Goal: Information Seeking & Learning: Check status

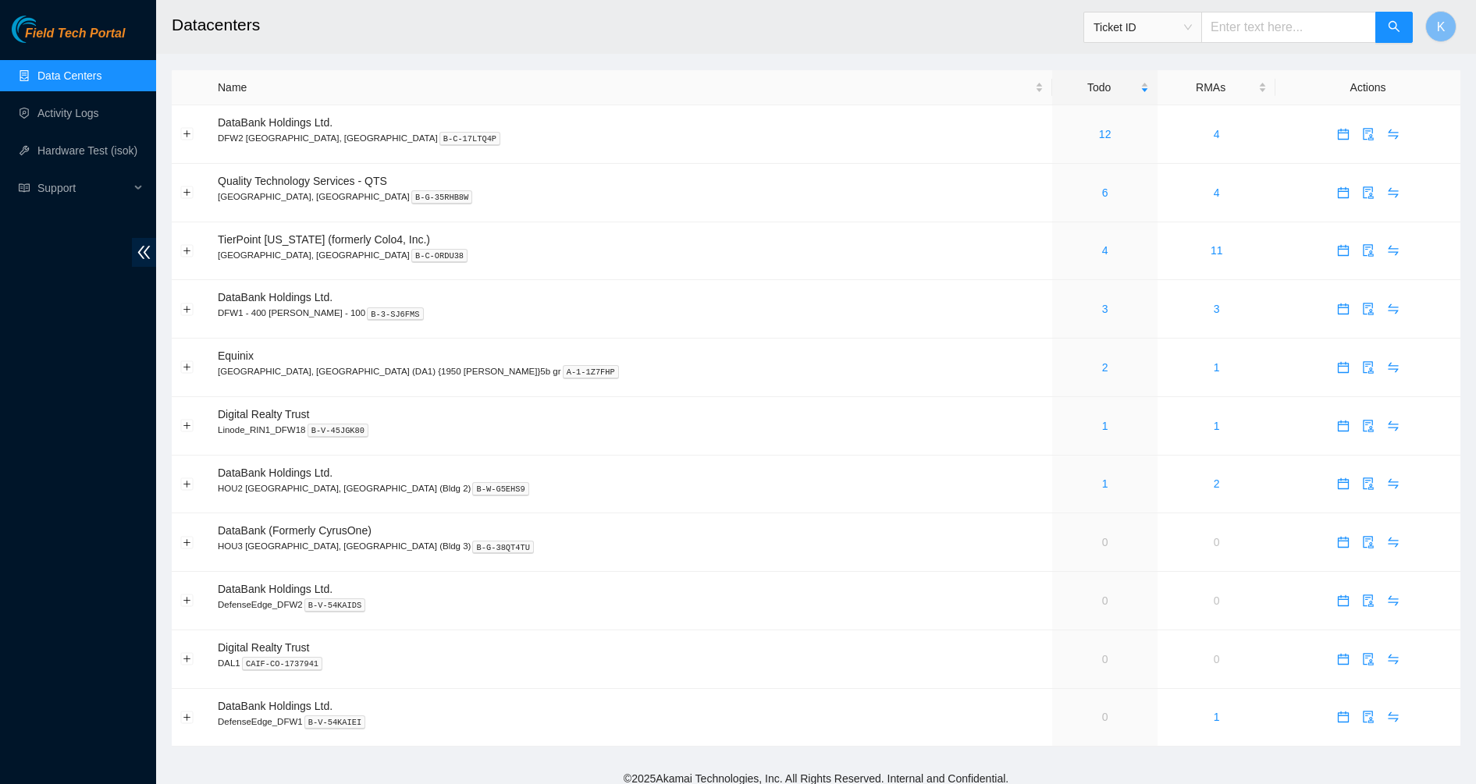
click at [1244, 39] on input "text" at bounding box center [1288, 27] width 175 height 31
paste input "B-V-5XHSFE9"
type input "B-V-5XHSFE9"
click at [1265, 30] on input "text" at bounding box center [1288, 27] width 175 height 31
paste input "B-V-5XI3BE5"
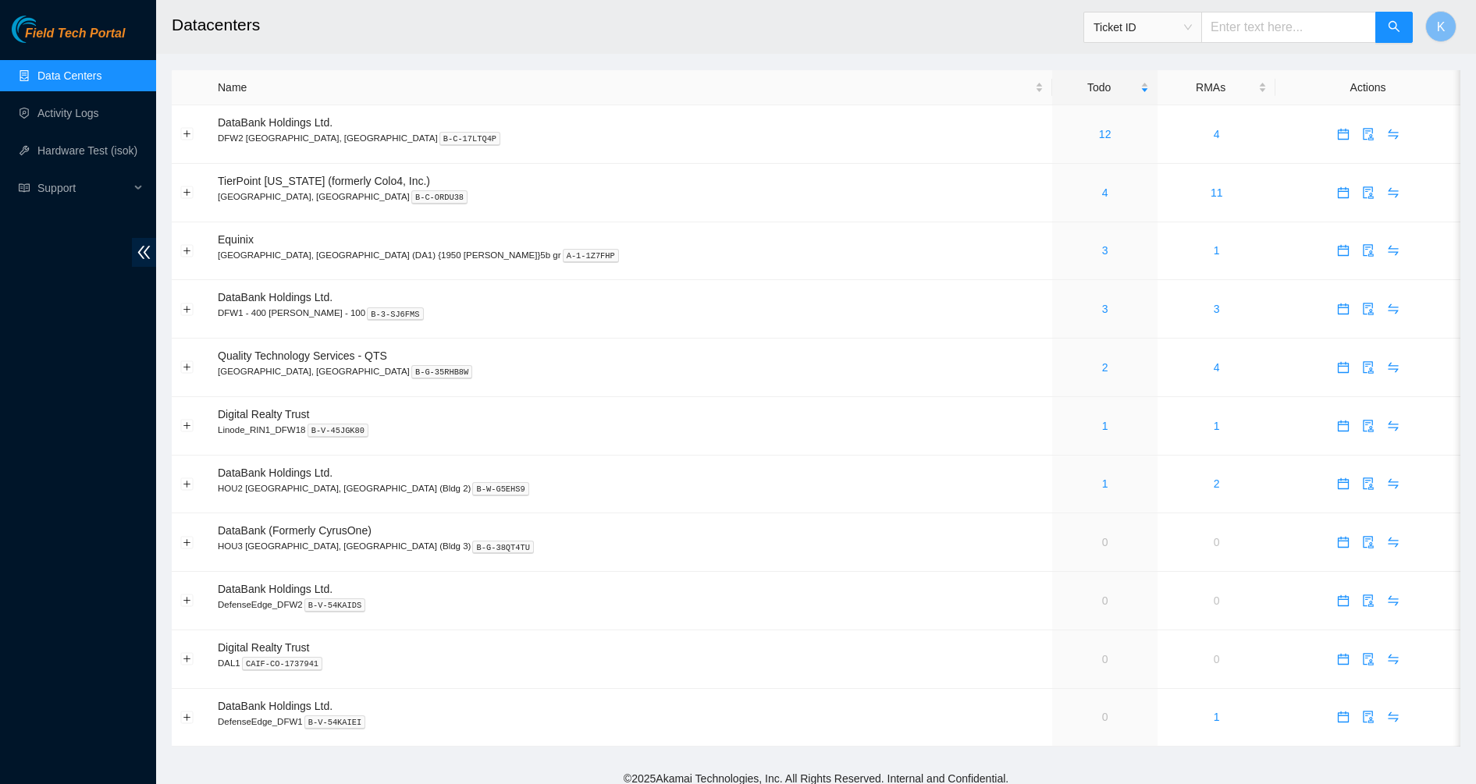
type input "B-V-5XI3BE5"
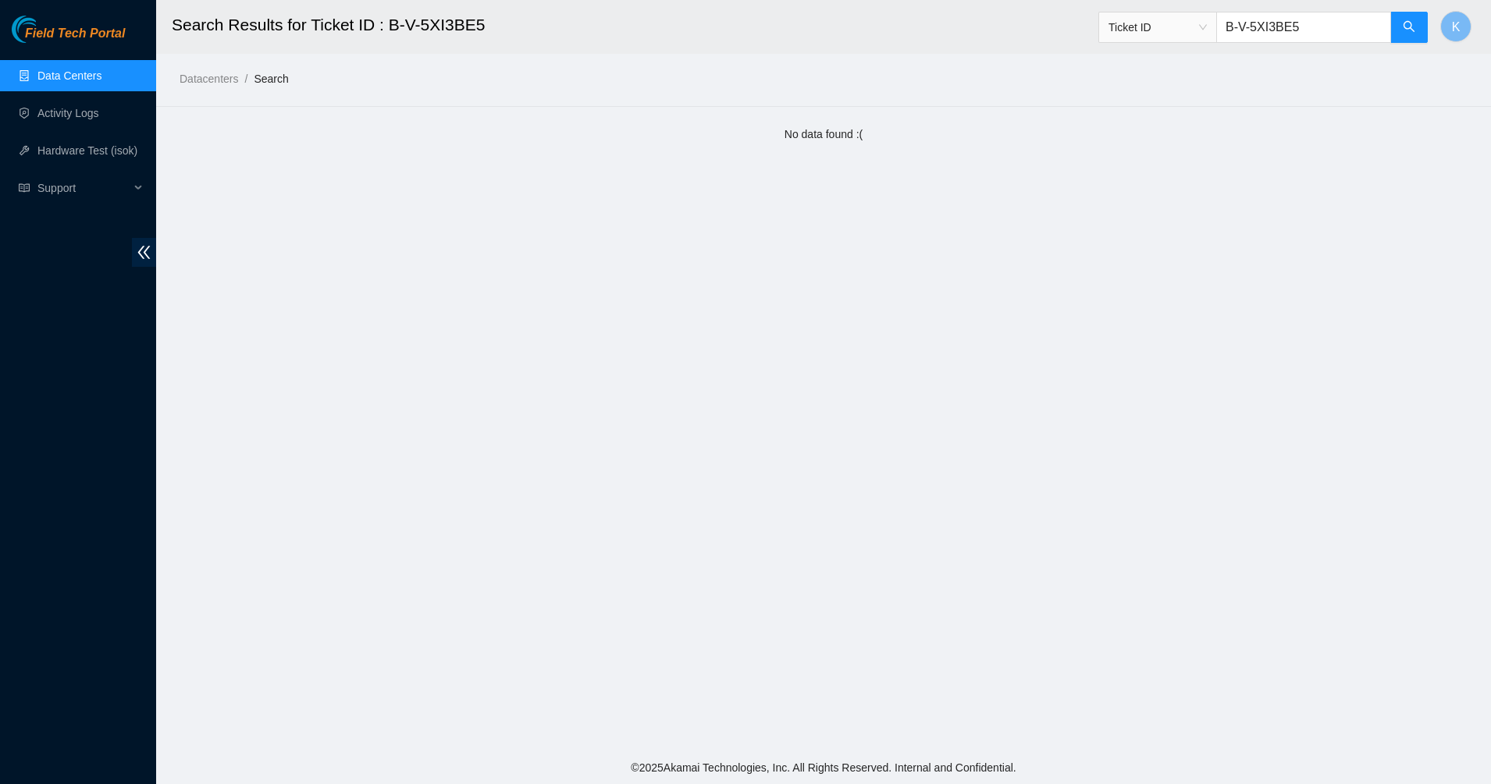
drag, startPoint x: 1317, startPoint y: 26, endPoint x: 1115, endPoint y: 48, distance: 203.4
click at [1115, 48] on div "Ticket ID B-V-5XI3BE5" at bounding box center [1263, 27] width 330 height 50
click at [1295, 33] on input "text" at bounding box center [1303, 27] width 175 height 31
type input "B-V-5XHSFE9"
click at [37, 70] on link "Data Centers" at bounding box center [69, 75] width 64 height 12
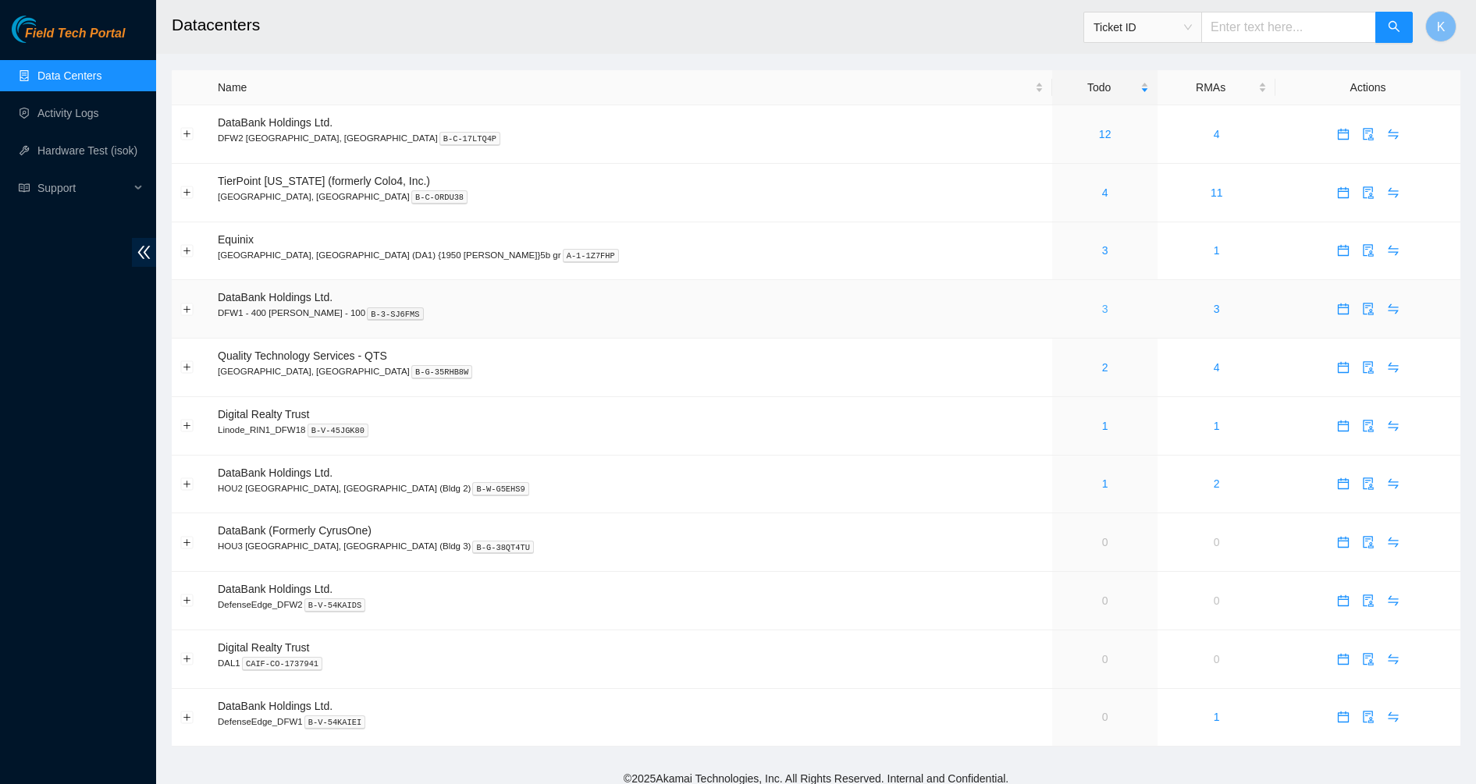
click at [1102, 308] on link "3" at bounding box center [1105, 309] width 6 height 12
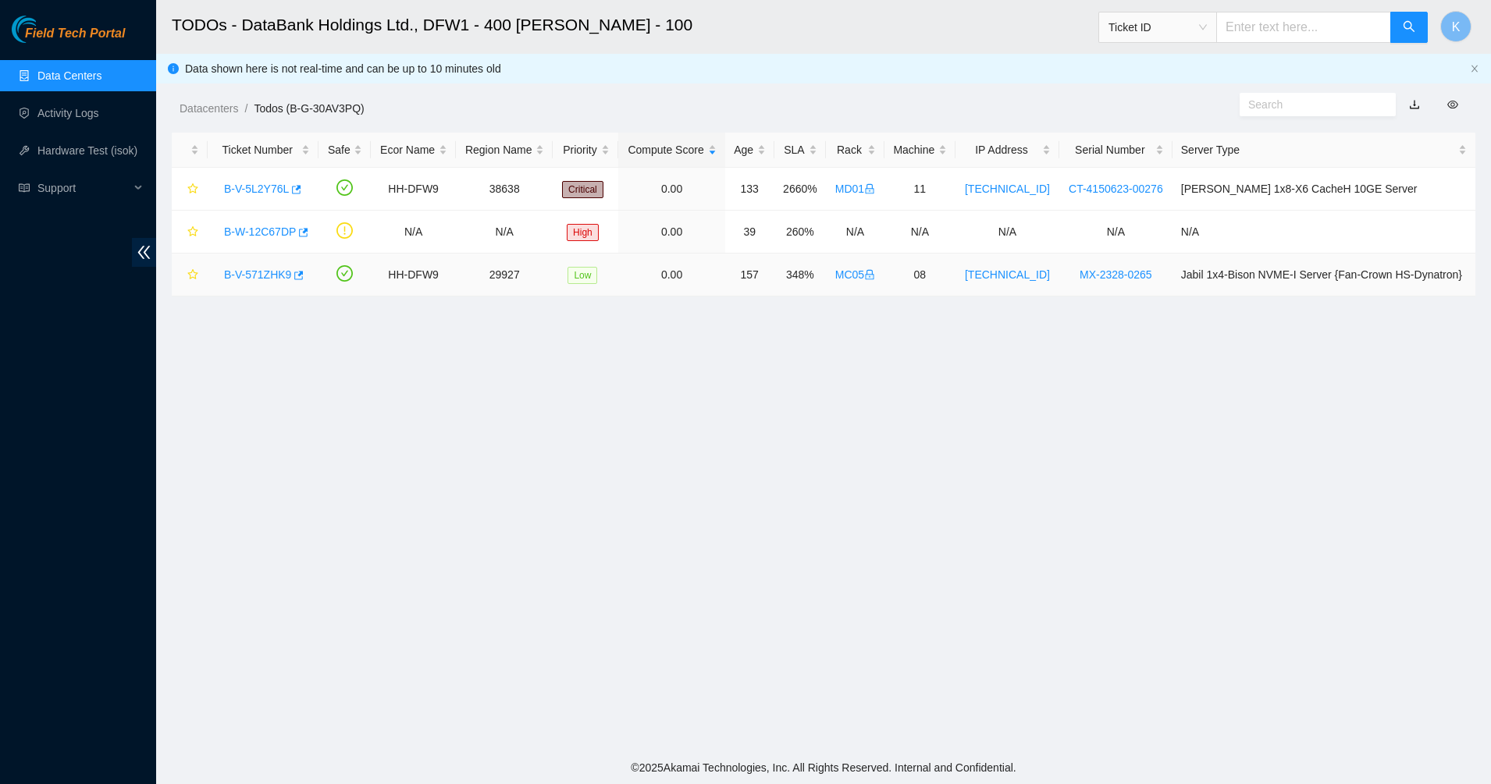
click at [261, 272] on link "B-V-571ZHK9" at bounding box center [257, 274] width 67 height 12
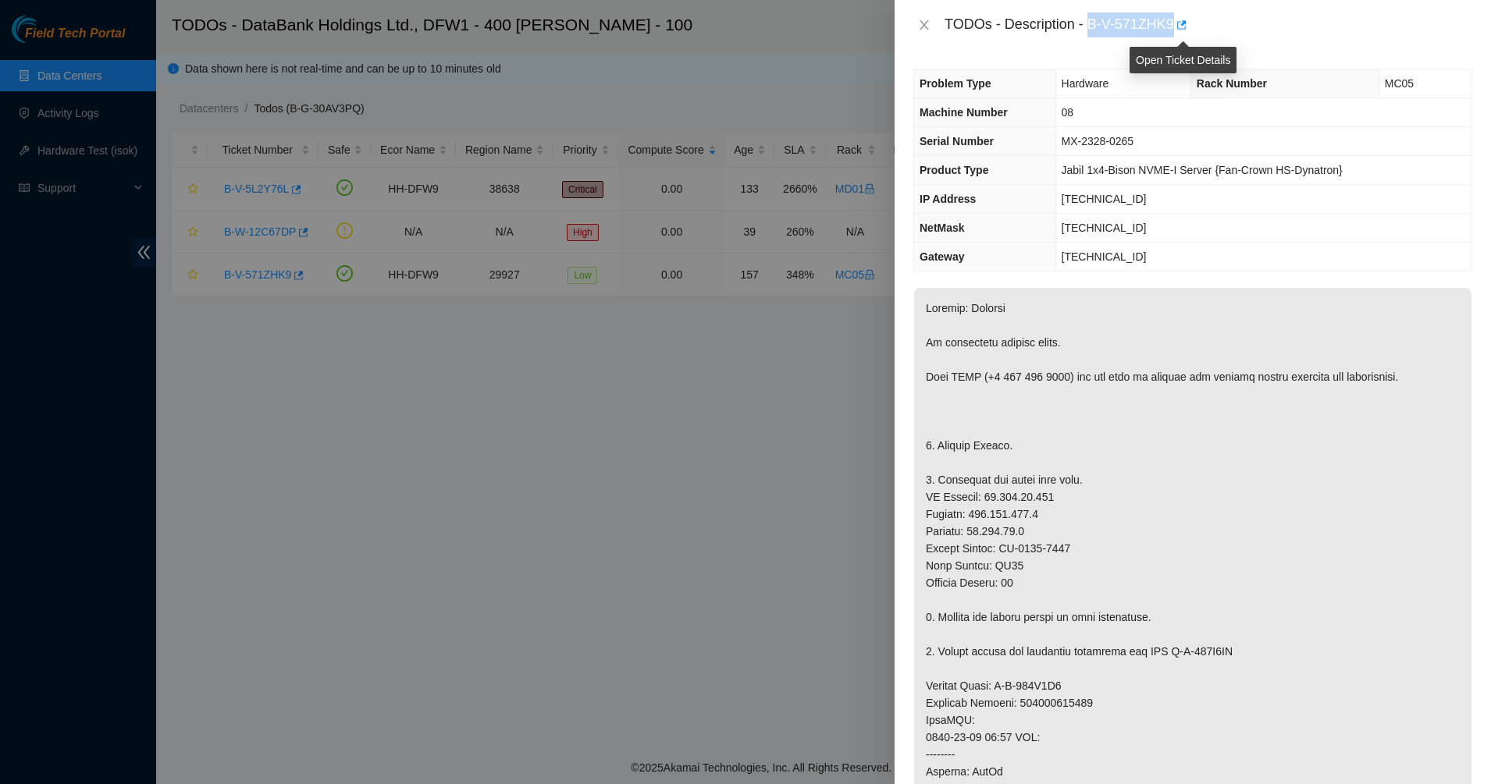
drag, startPoint x: 1089, startPoint y: 24, endPoint x: 1195, endPoint y: 25, distance: 106.1
click at [1195, 25] on div "TODOs - Description - B-V-571ZHK9" at bounding box center [1208, 24] width 528 height 25
copy div "B-V-571ZHK9"
click at [974, 132] on th "Serial Number" at bounding box center [984, 141] width 141 height 29
click at [924, 23] on icon "close" at bounding box center [924, 25] width 12 height 12
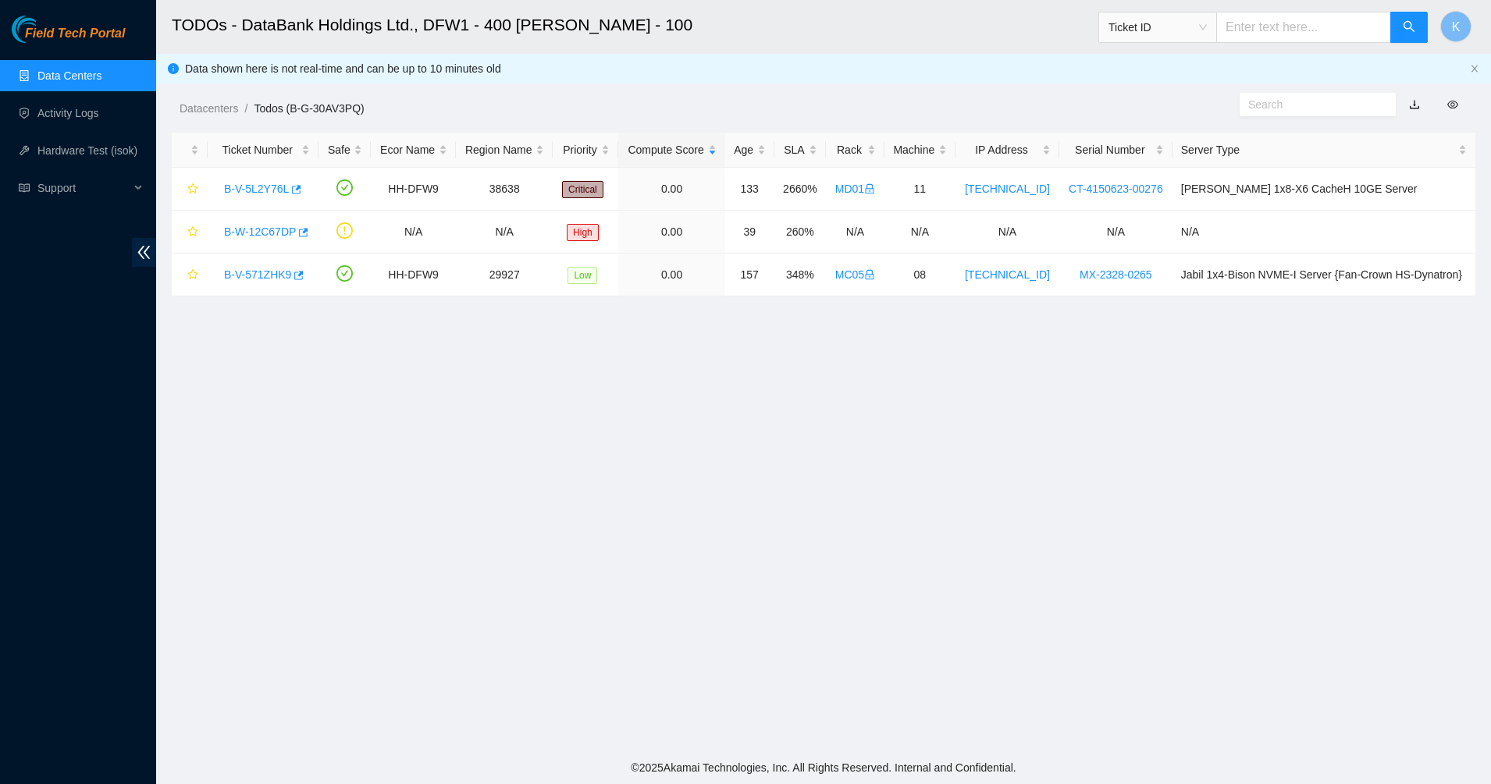
drag, startPoint x: 762, startPoint y: 425, endPoint x: 770, endPoint y: 776, distance: 350.5
click at [760, 428] on main "TODOs - DataBank Holdings Ltd., DFW1 - 400 [PERSON_NAME] - 100 Ticket ID K Data…" at bounding box center [823, 375] width 1334 height 751
click at [677, 411] on main "TODOs - DataBank Holdings Ltd., DFW1 - 400 [PERSON_NAME] - 100 Ticket ID K Data…" at bounding box center [823, 375] width 1334 height 751
click at [1260, 36] on input "text" at bounding box center [1303, 27] width 175 height 31
paste input "B-V-5XHSFE9"
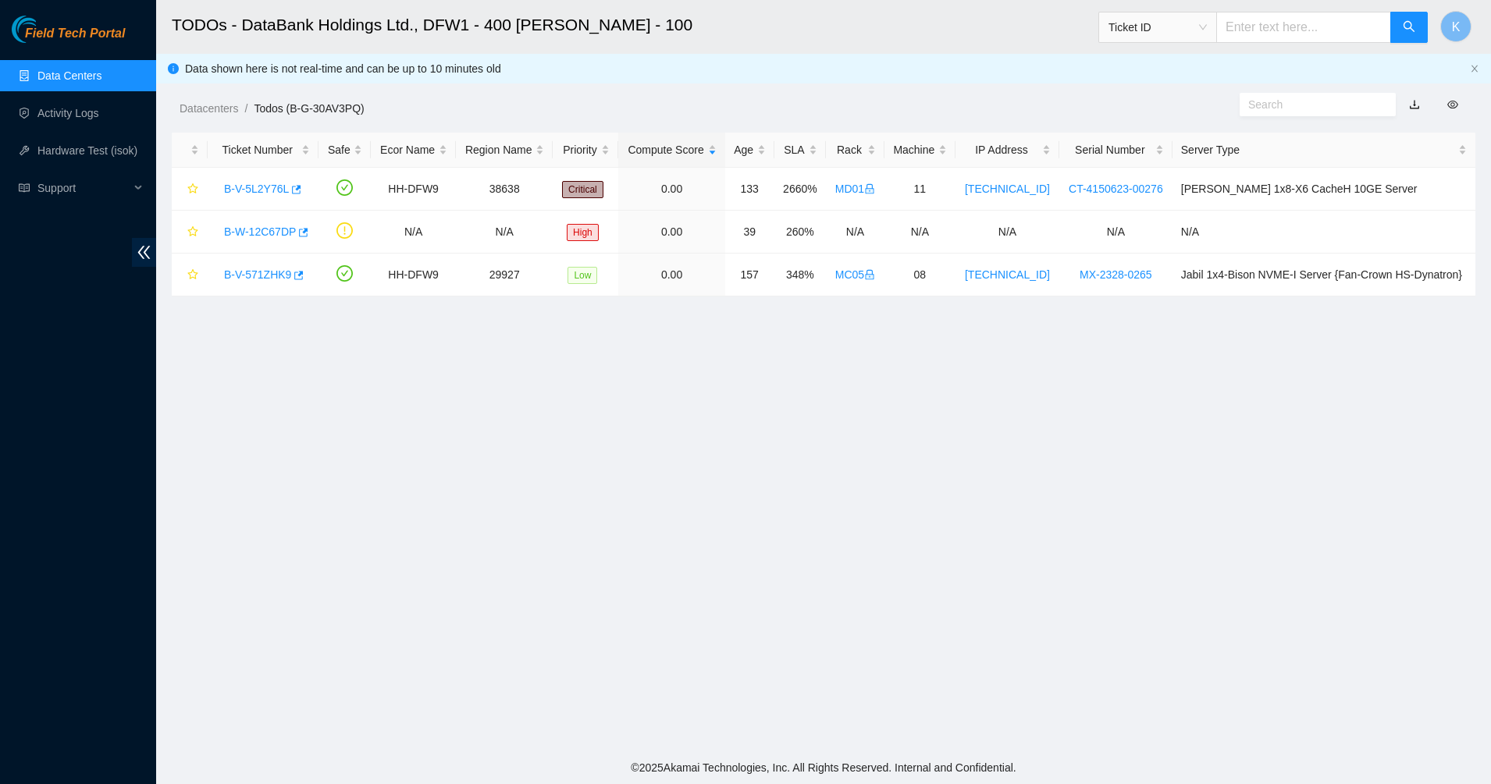
type input "B-V-5XHSFE9"
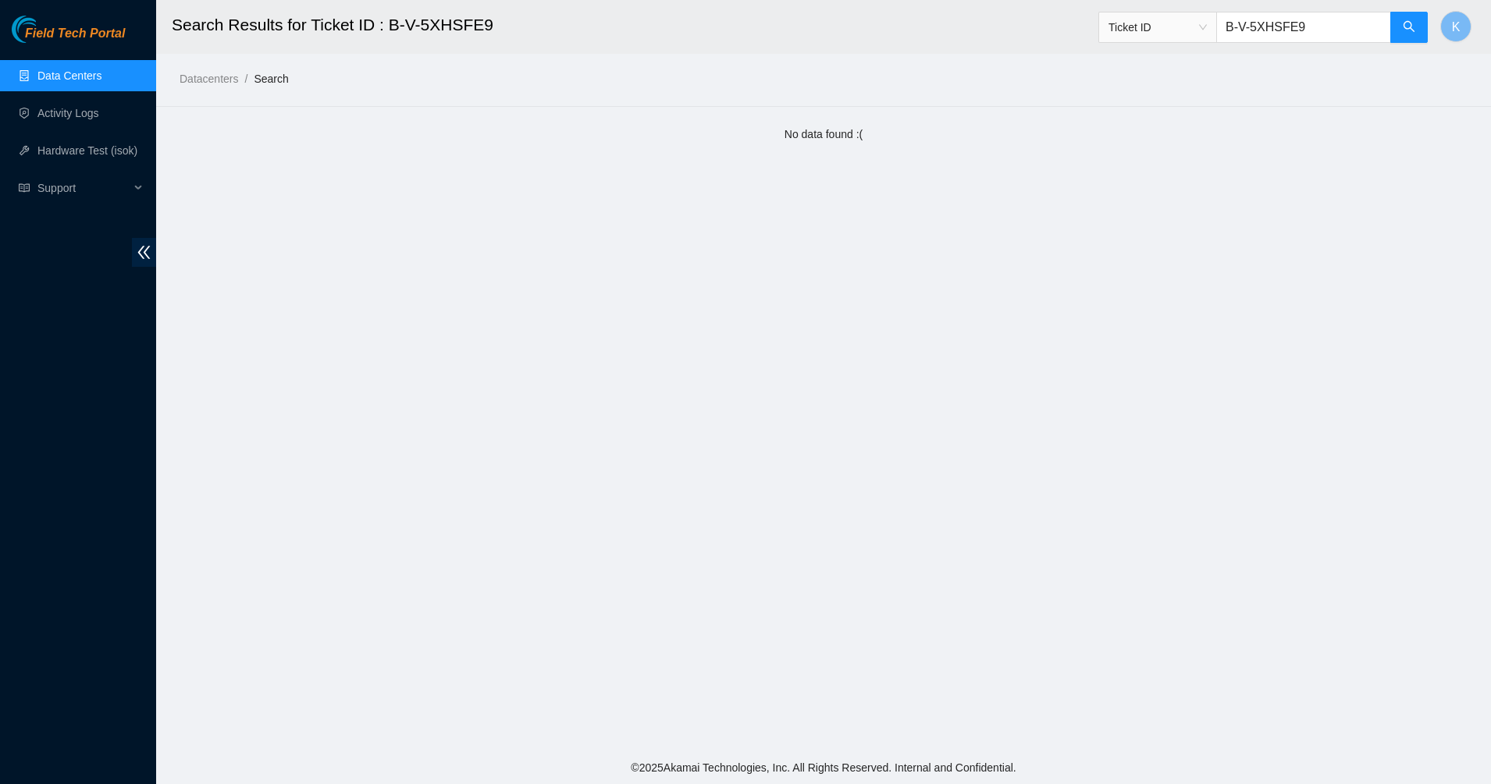
click at [87, 74] on link "Data Centers" at bounding box center [69, 75] width 64 height 12
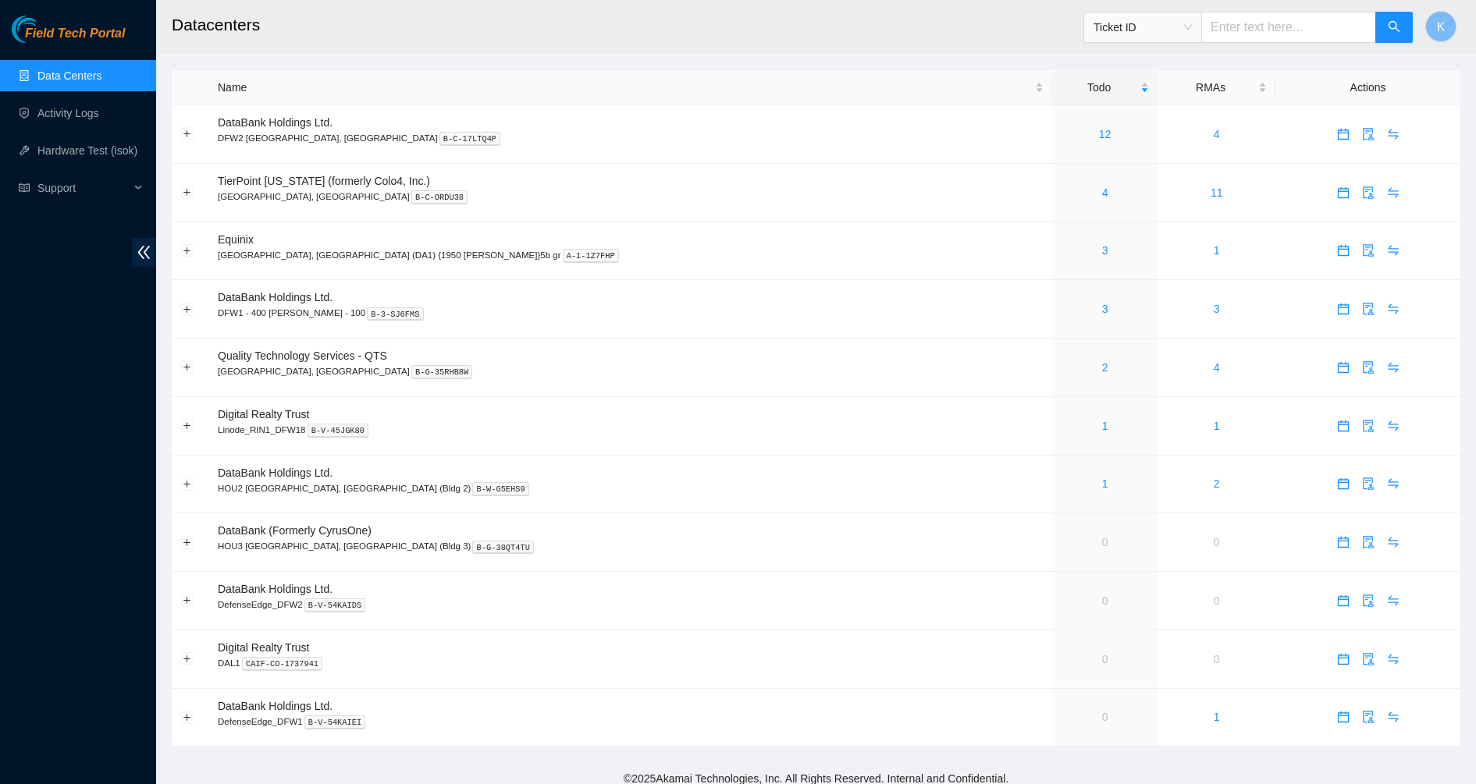
click at [1241, 26] on input "text" at bounding box center [1288, 27] width 175 height 31
paste input "B-V-5XHSFE9"
type input "B-V-5XHSFE9"
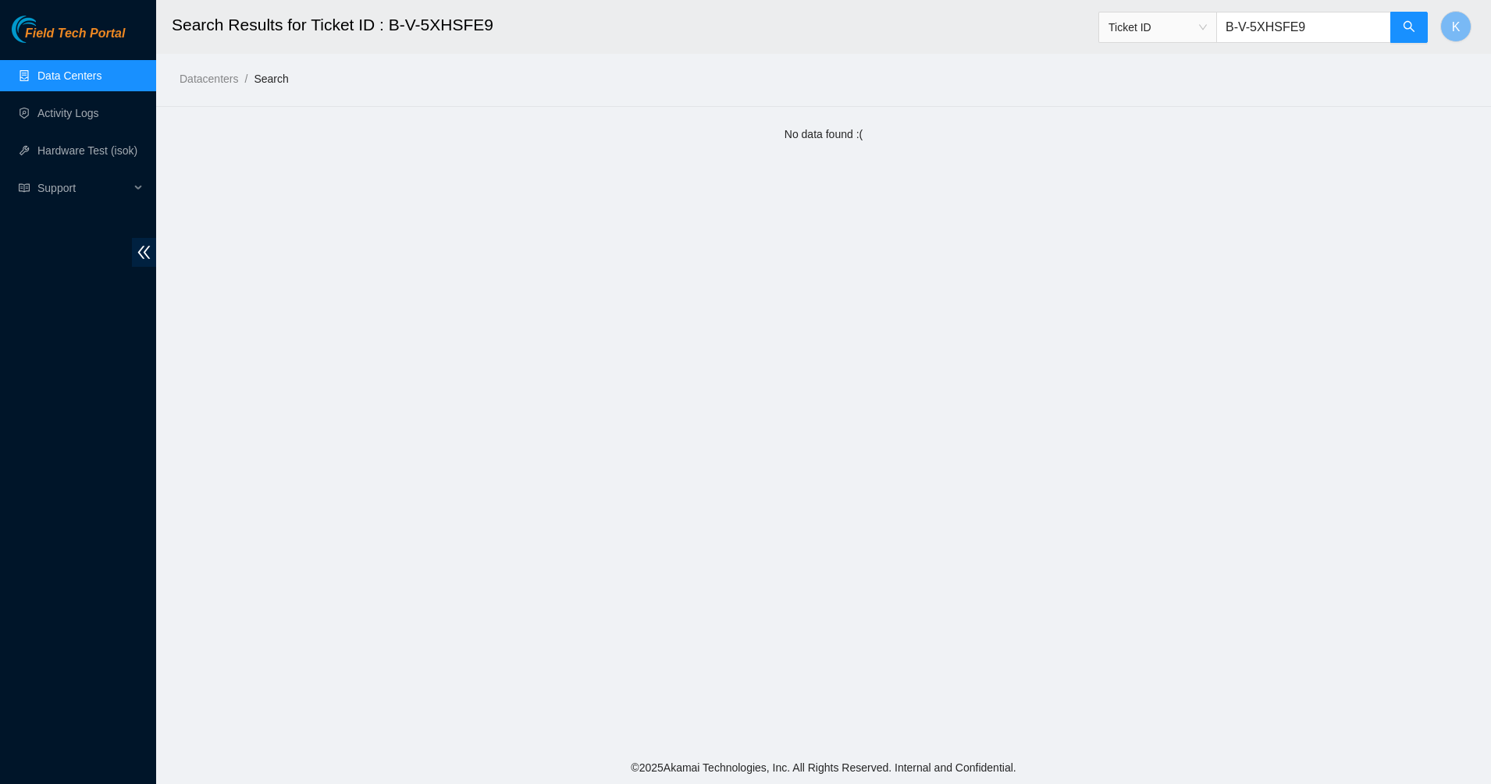
click at [86, 28] on span "Field Tech Portal" at bounding box center [75, 34] width 100 height 15
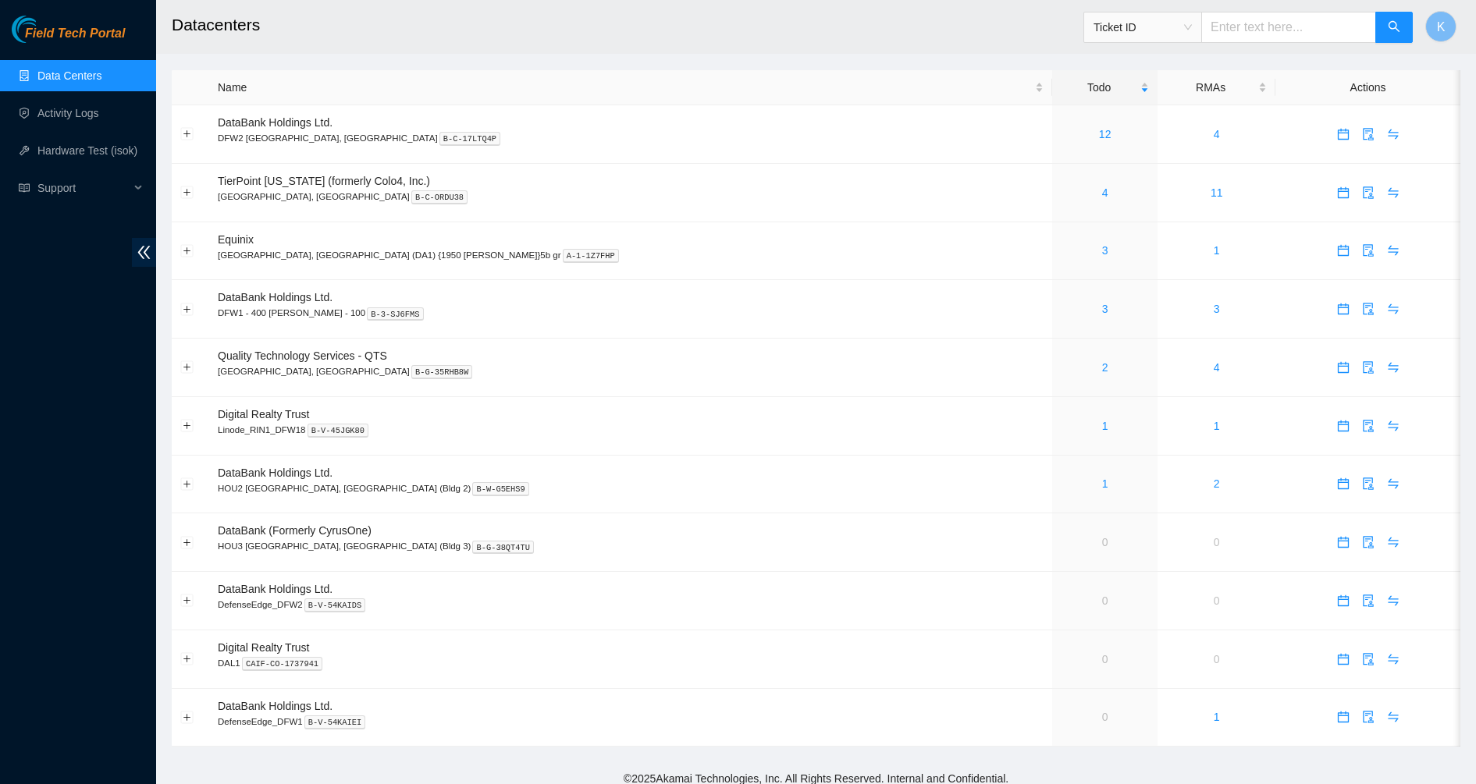
click at [1281, 36] on input "text" at bounding box center [1288, 27] width 175 height 31
paste input "B-V-5XHSFE9"
type input "B-V-5XHSFE9"
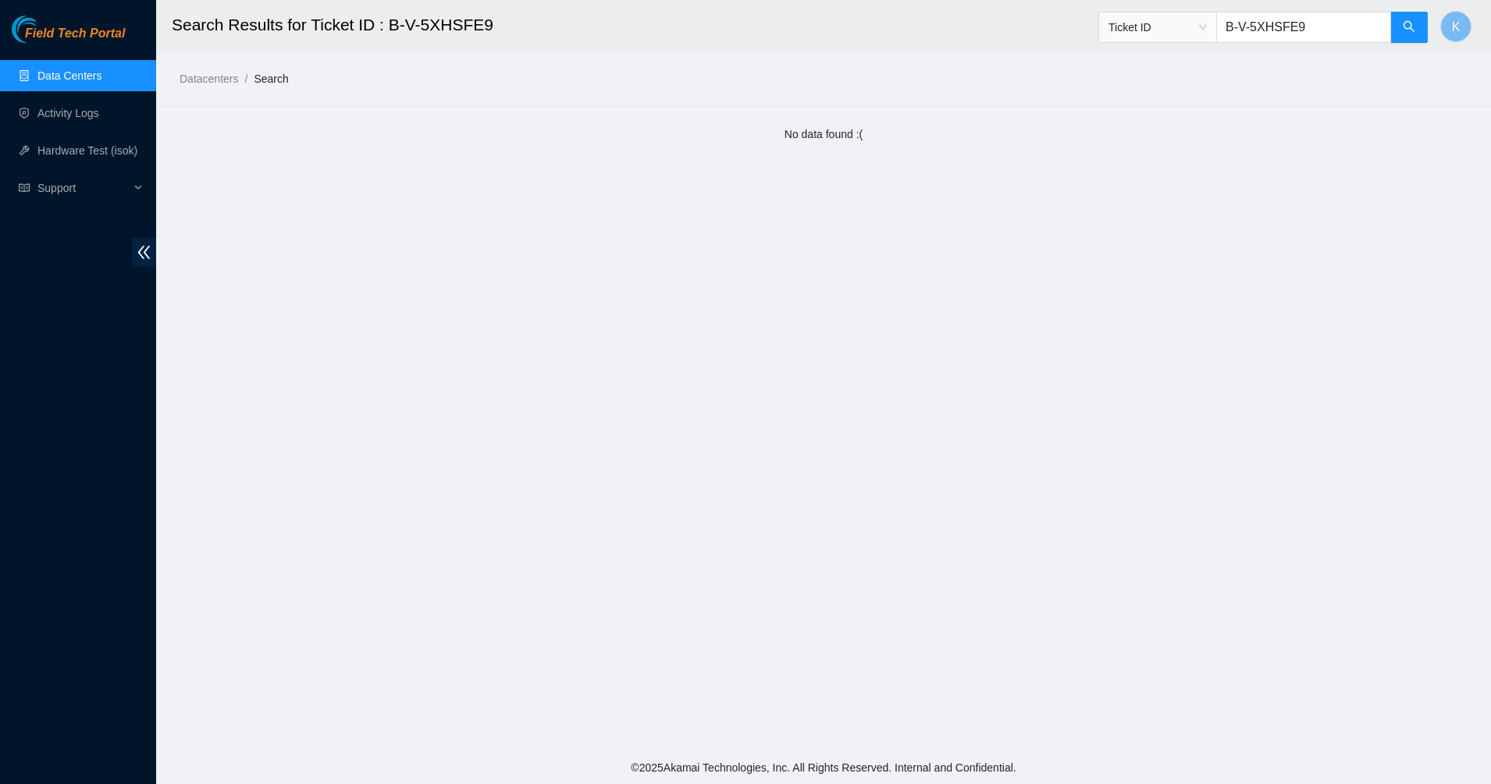
drag, startPoint x: 1322, startPoint y: 30, endPoint x: 1199, endPoint y: 20, distance: 122.9
click at [1200, 20] on span "Ticket ID B-V-5XHSFE9" at bounding box center [1263, 27] width 330 height 31
paste input "I3BE5"
type input "B-V-5XI3BE5"
click at [1321, 35] on input "B-V-5XI3BE5" at bounding box center [1303, 27] width 175 height 31
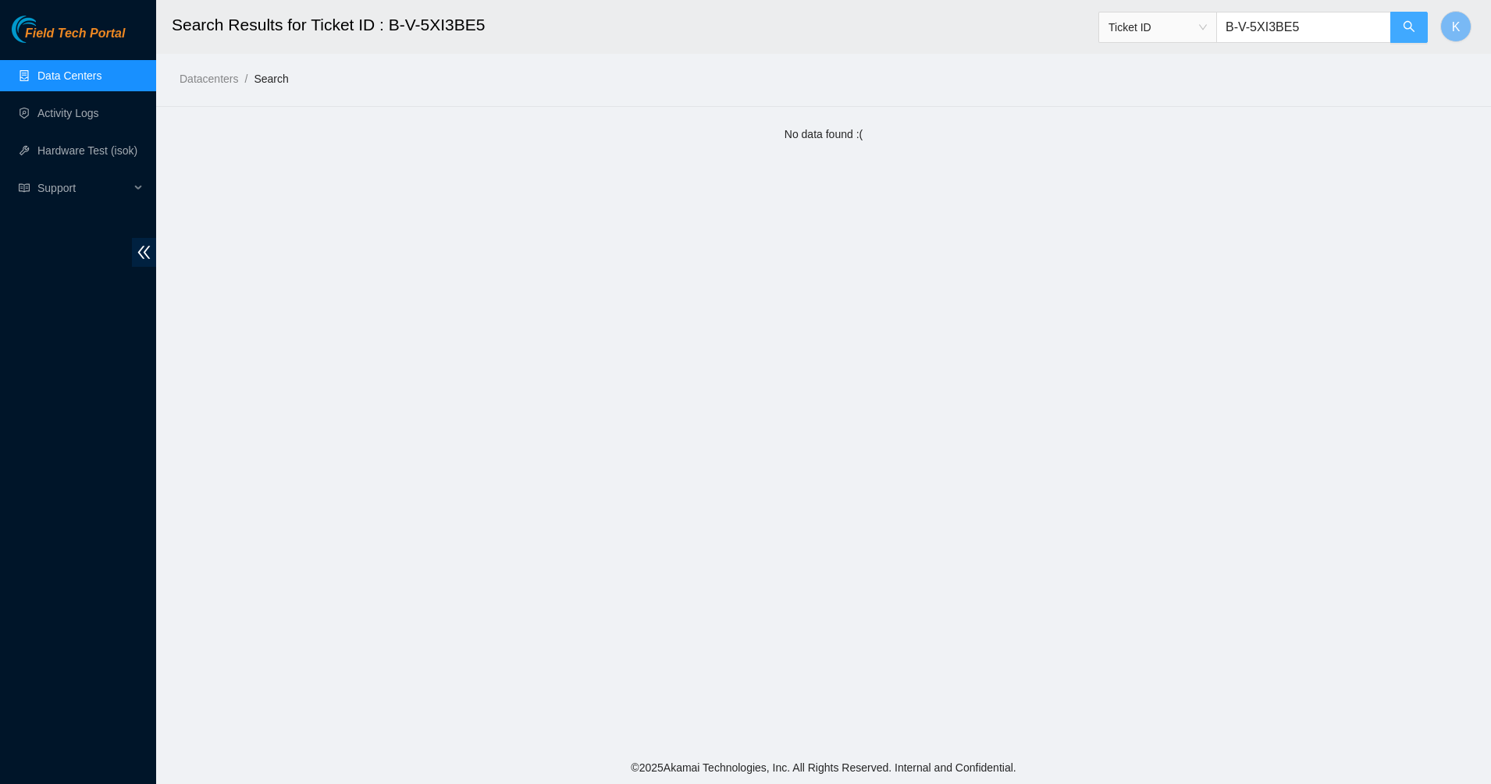
click at [1401, 34] on button "button" at bounding box center [1408, 27] width 37 height 31
click at [1340, 31] on input "B-V-5XI3BE5" at bounding box center [1303, 27] width 175 height 31
click at [1406, 24] on icon "search" at bounding box center [1408, 26] width 12 height 12
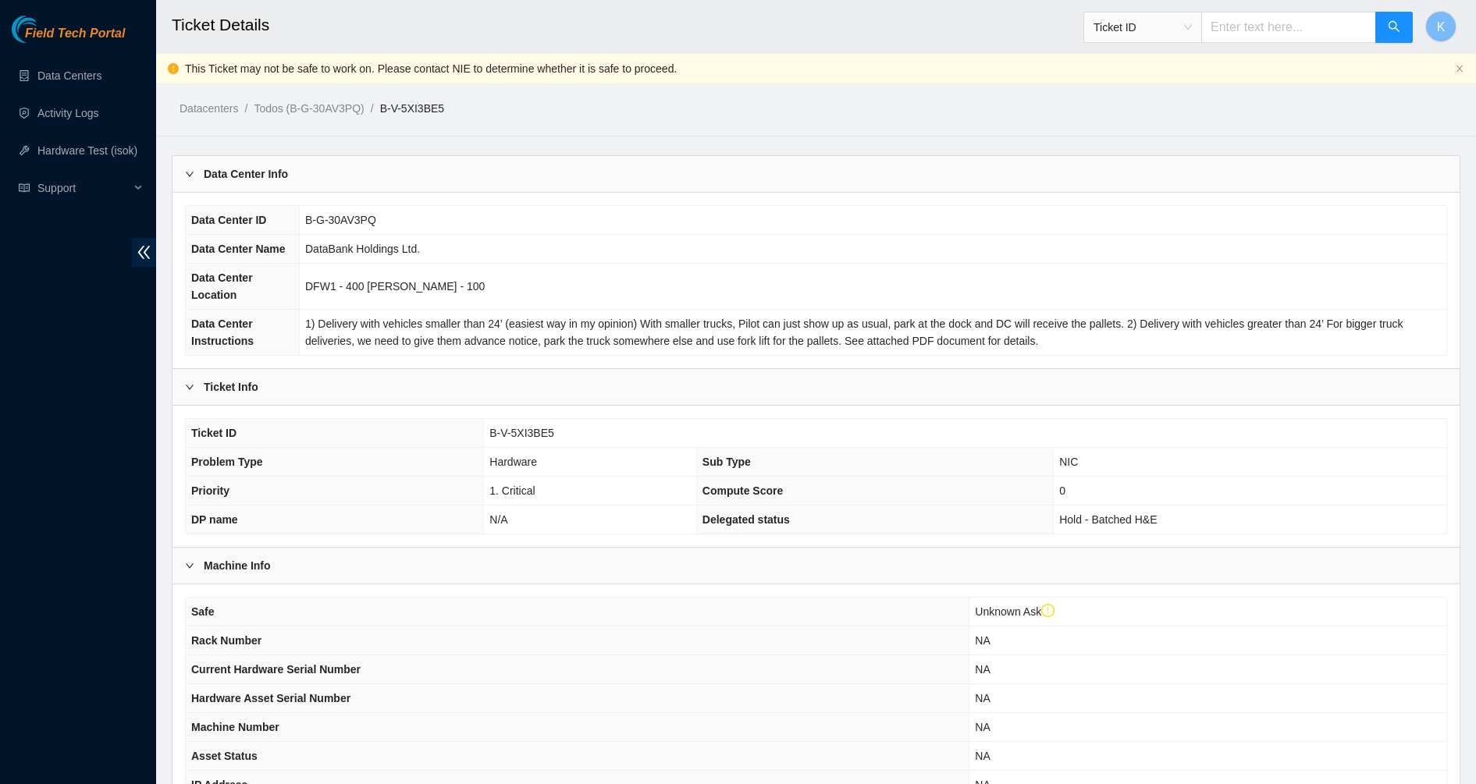
click at [1316, 31] on input "text" at bounding box center [1288, 27] width 175 height 31
paste input "B-V-5XHSFE9"
type input "B-V-5XHSFE9"
click at [1391, 31] on icon "search" at bounding box center [1393, 26] width 12 height 12
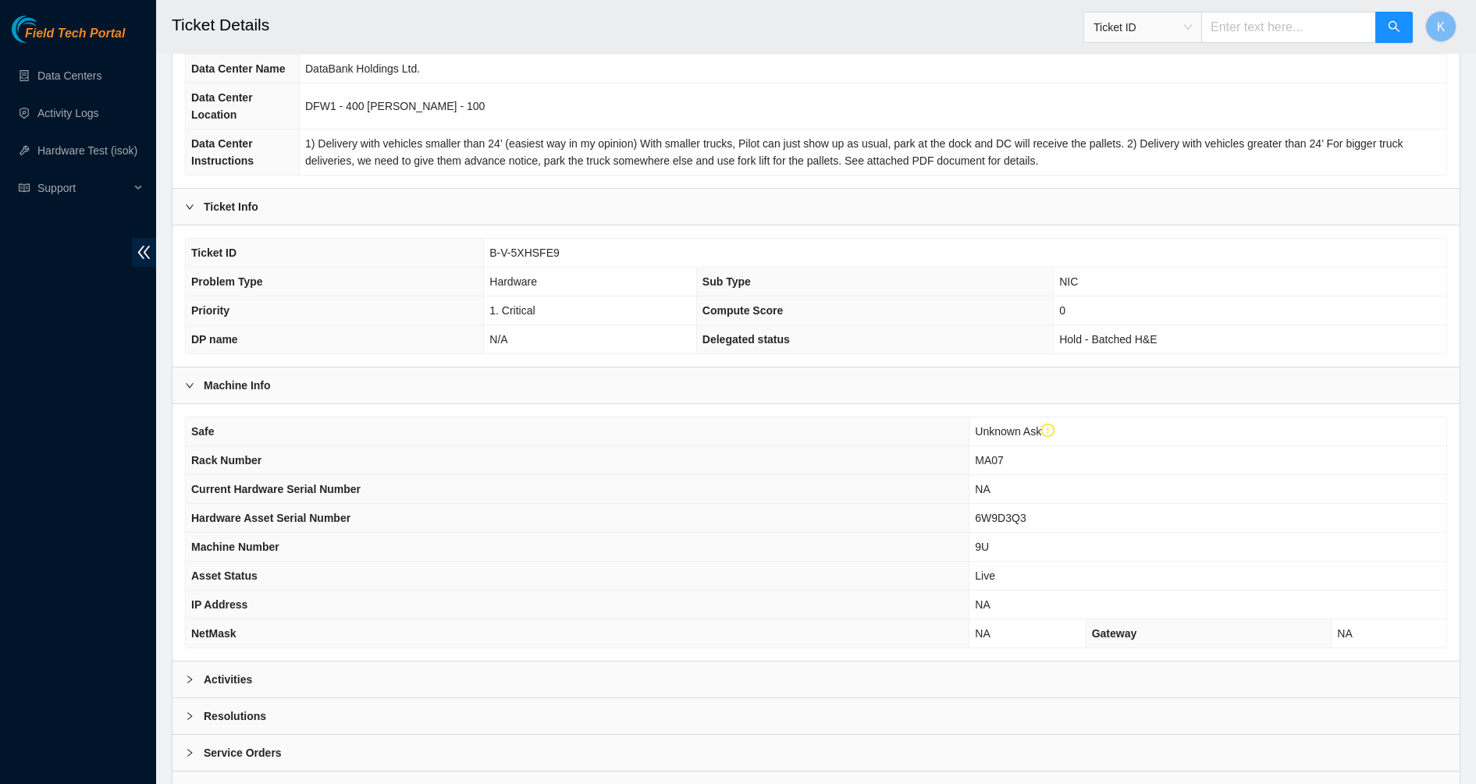
scroll to position [253, 0]
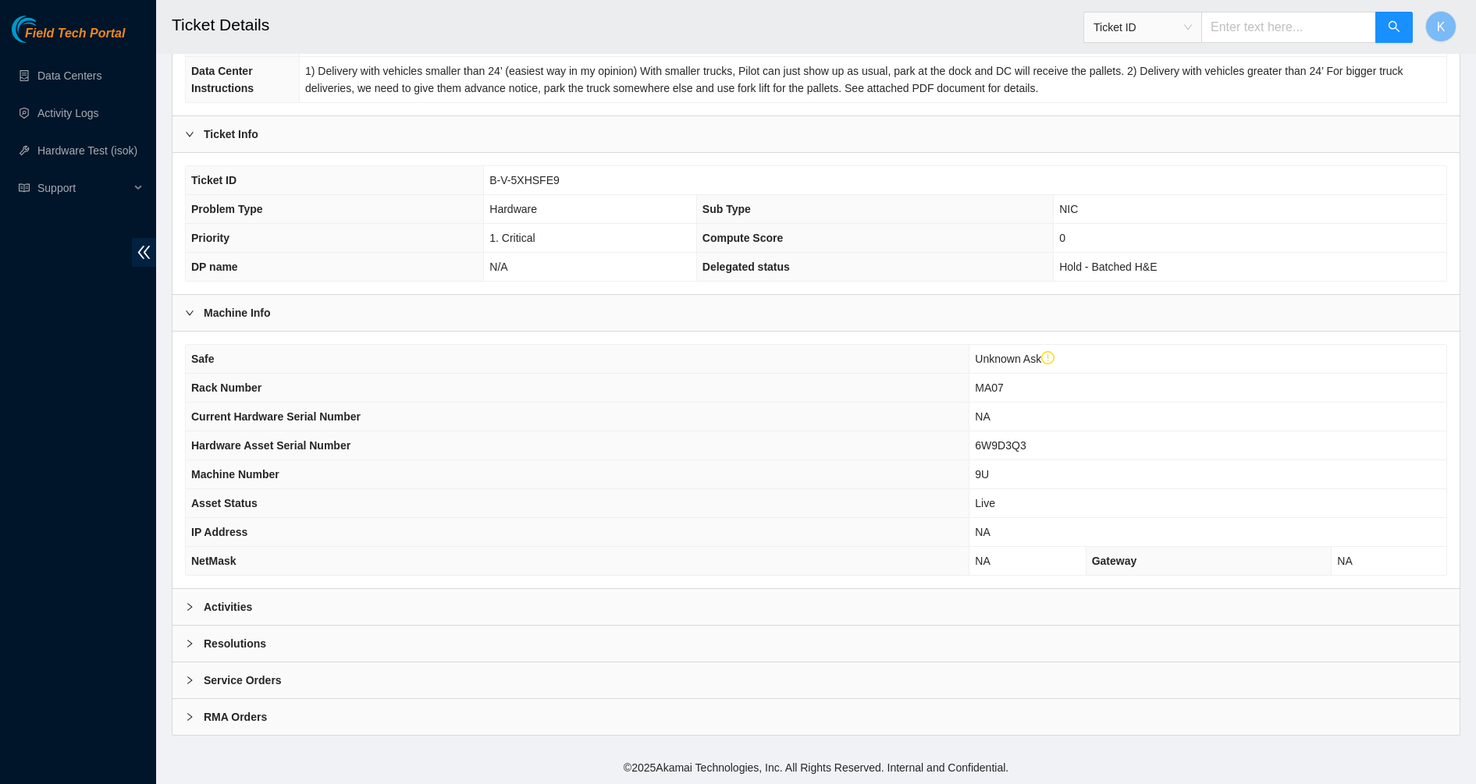
click at [259, 612] on div "Activities" at bounding box center [815, 607] width 1287 height 36
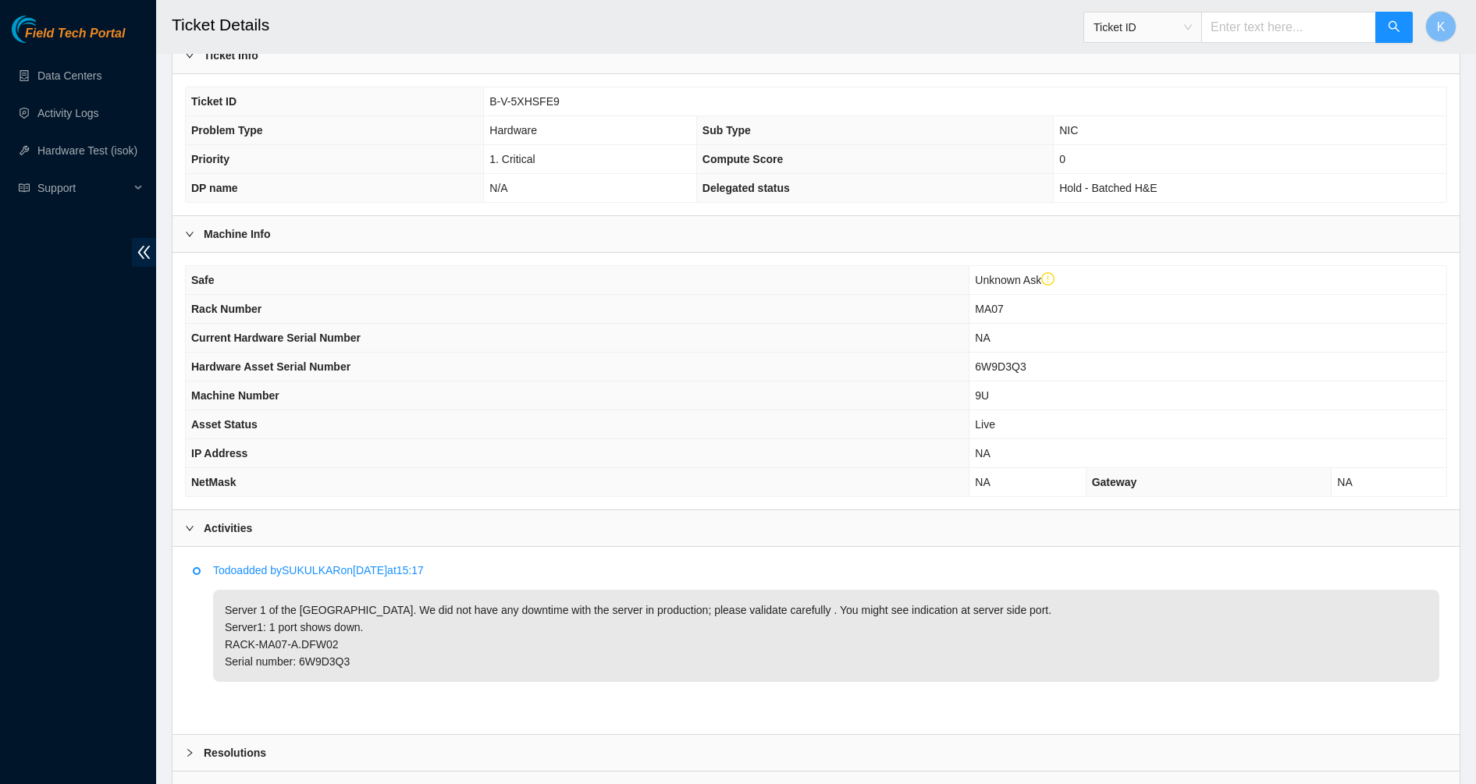
scroll to position [441, 0]
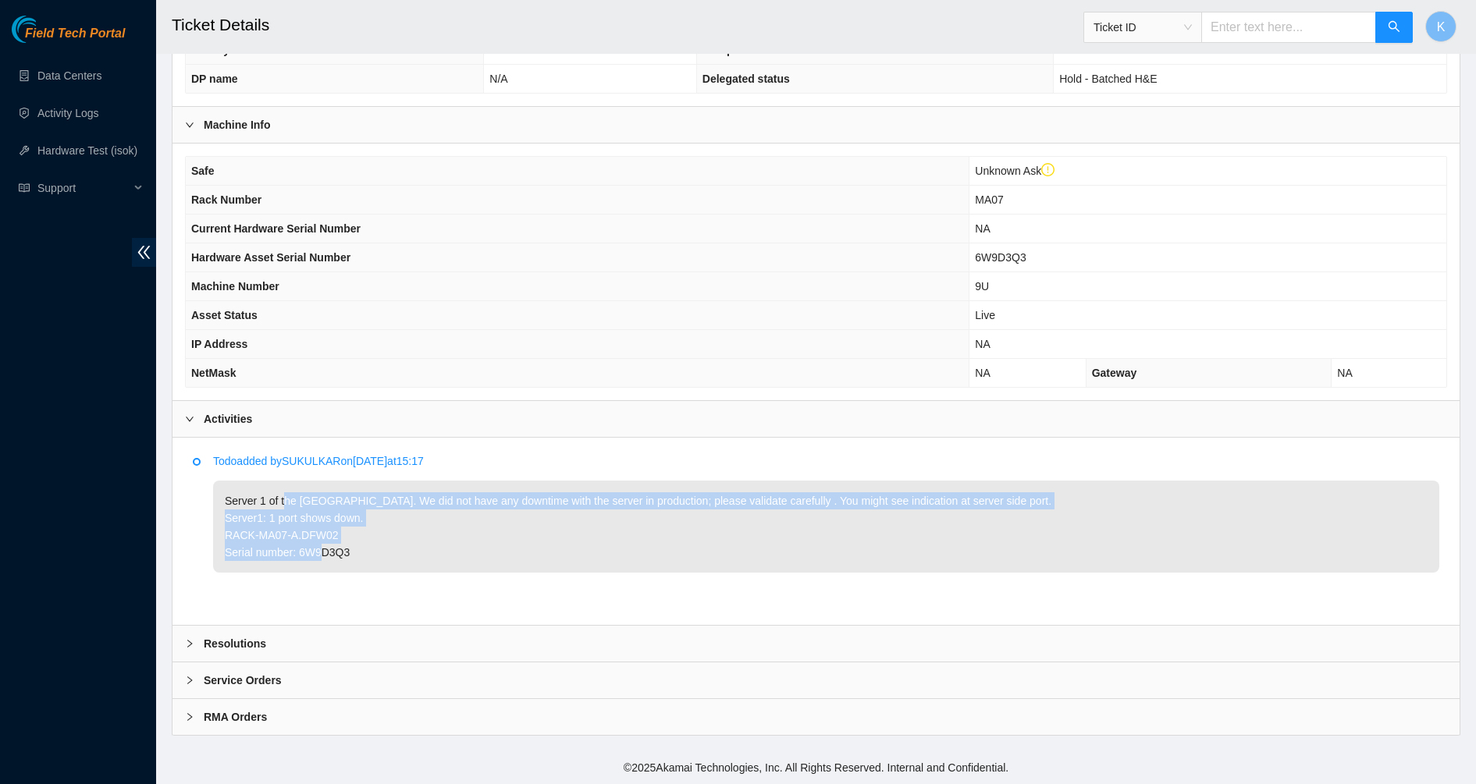
drag, startPoint x: 284, startPoint y: 501, endPoint x: 378, endPoint y: 549, distance: 105.7
click at [378, 549] on p "Server 1 of the SAN port down. We did not have any downtime with the server in …" at bounding box center [826, 527] width 1226 height 92
click at [379, 549] on p "Server 1 of the SAN port down. We did not have any downtime with the server in …" at bounding box center [826, 527] width 1226 height 92
drag, startPoint x: 381, startPoint y: 549, endPoint x: 303, endPoint y: 502, distance: 91.4
click at [305, 503] on p "Server 1 of the SAN port down. We did not have any downtime with the server in …" at bounding box center [826, 527] width 1226 height 92
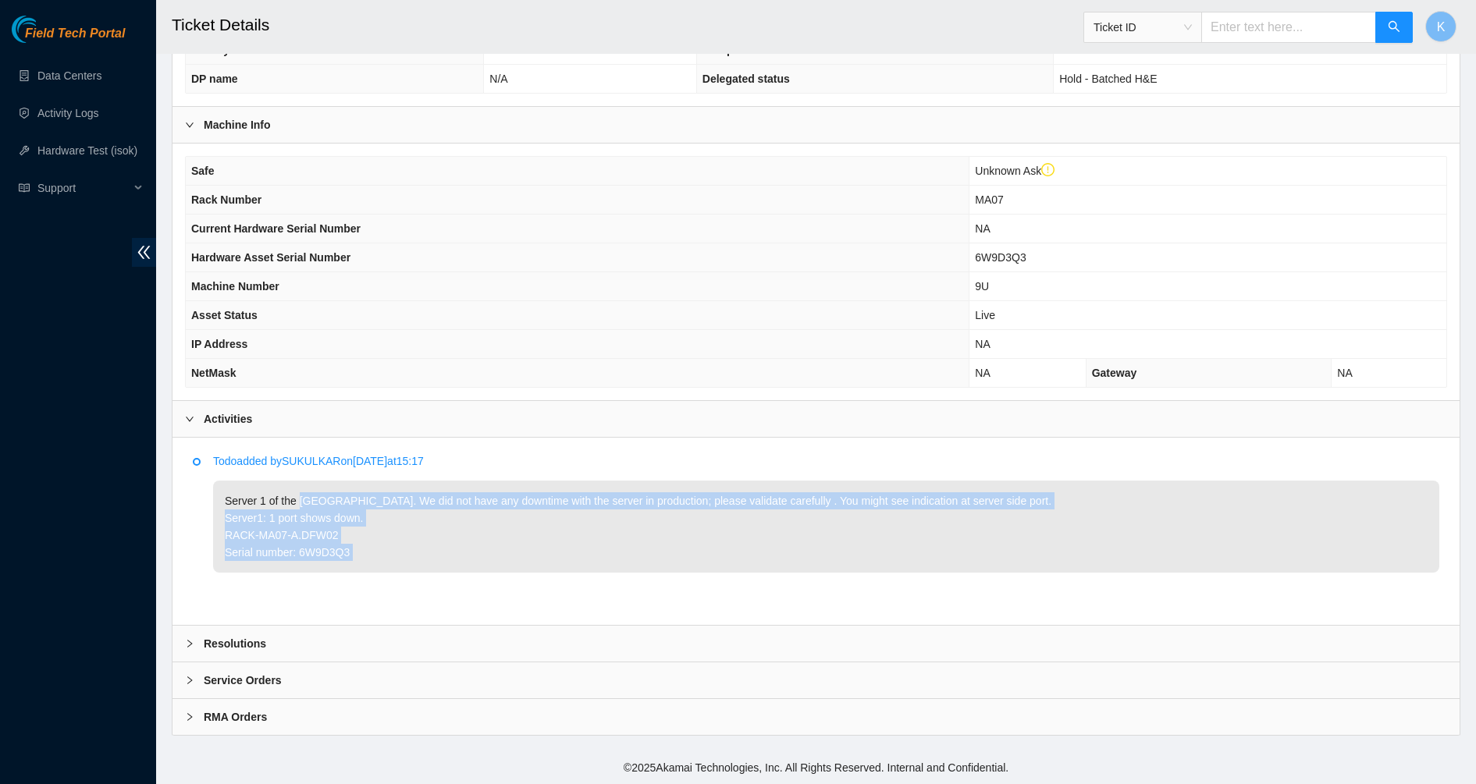
click at [303, 502] on p "Server 1 of the SAN port down. We did not have any downtime with the server in …" at bounding box center [826, 527] width 1226 height 92
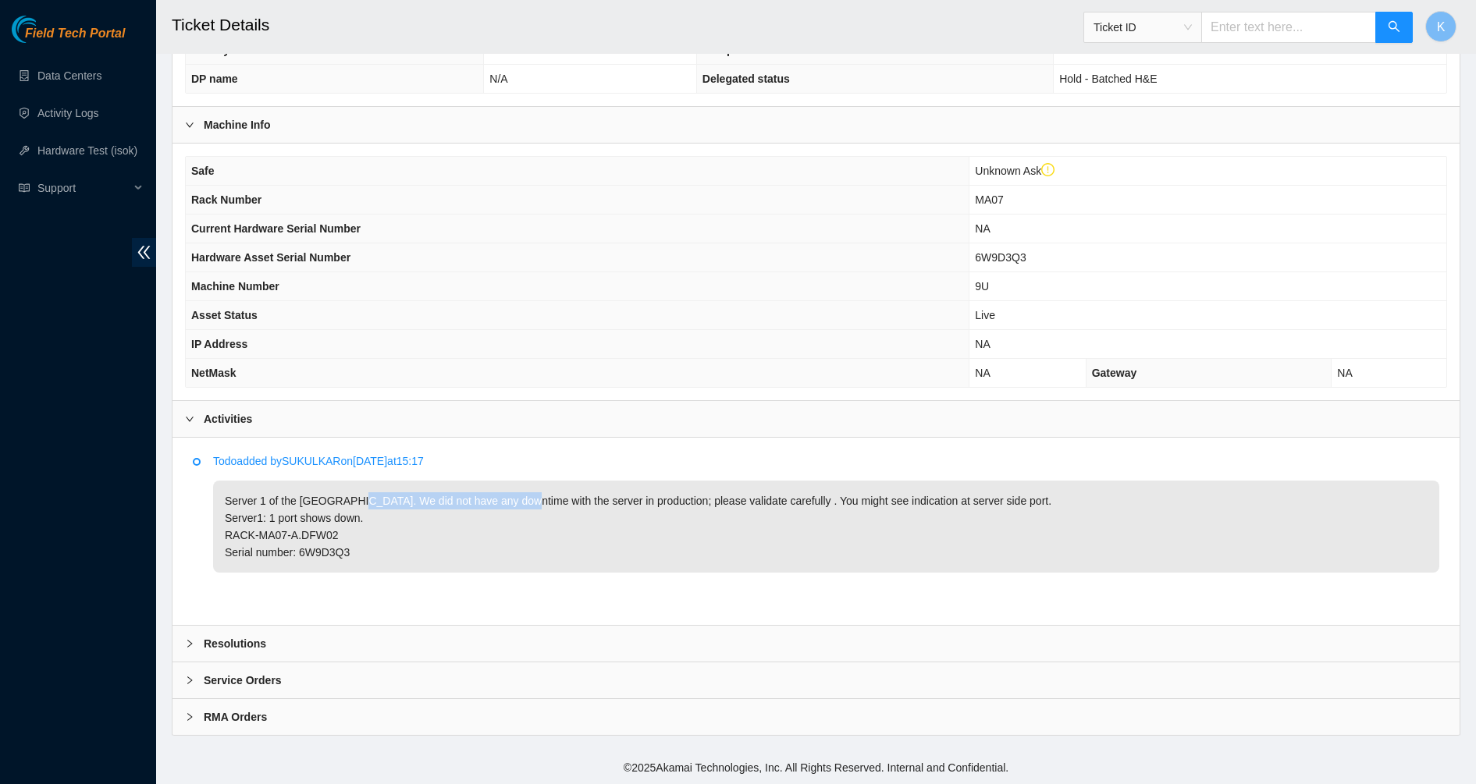
drag, startPoint x: 496, startPoint y: 496, endPoint x: 518, endPoint y: 503, distance: 23.7
click at [518, 503] on p "Server 1 of the SAN port down. We did not have any downtime with the server in …" at bounding box center [826, 527] width 1226 height 92
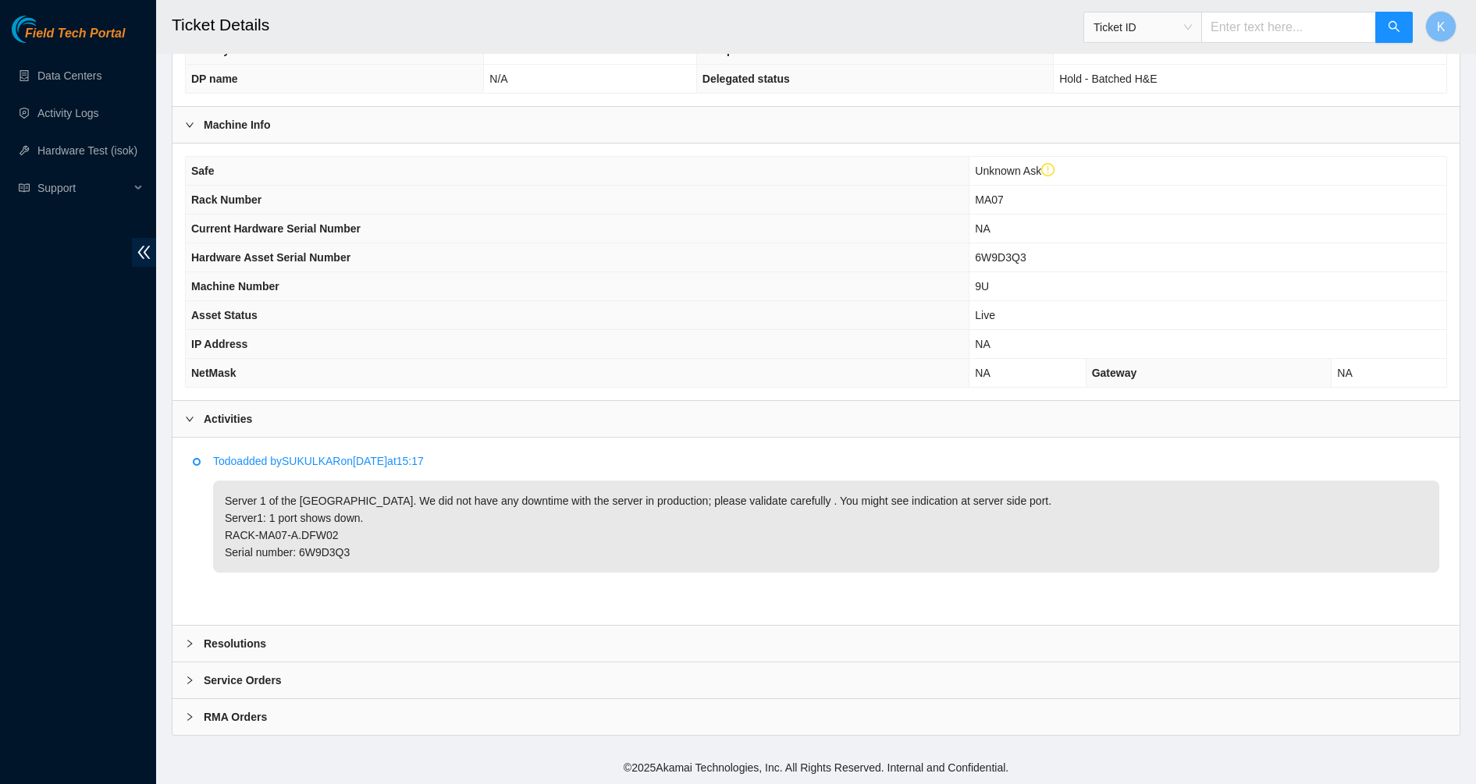
click at [588, 531] on p "Server 1 of the SAN port down. We did not have any downtime with the server in …" at bounding box center [826, 527] width 1226 height 92
drag, startPoint x: 582, startPoint y: 528, endPoint x: 503, endPoint y: 499, distance: 84.7
click at [520, 506] on p "Server 1 of the SAN port down. We did not have any downtime with the server in …" at bounding box center [826, 527] width 1226 height 92
click at [503, 499] on p "Server 1 of the SAN port down. We did not have any downtime with the server in …" at bounding box center [826, 527] width 1226 height 92
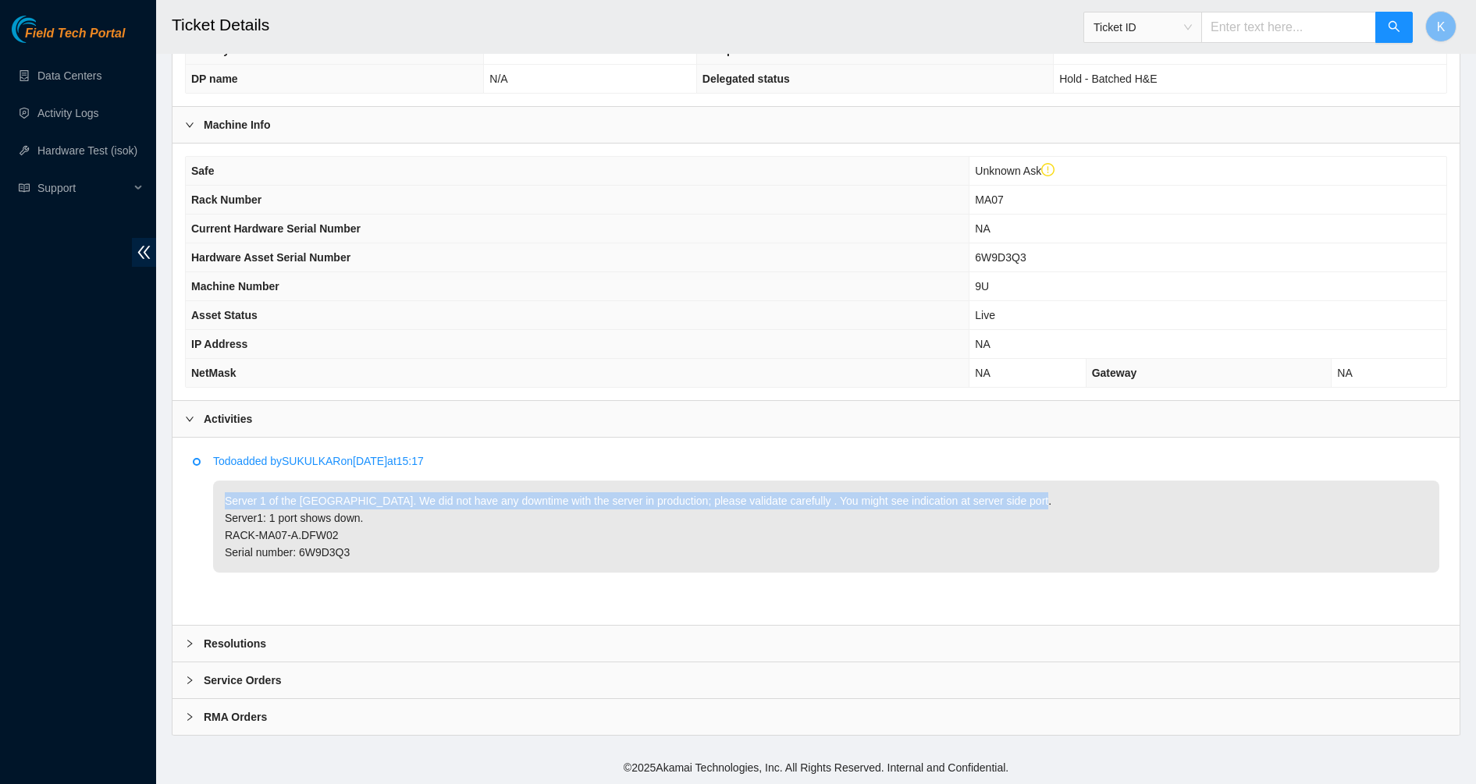
click at [503, 499] on p "Server 1 of the SAN port down. We did not have any downtime with the server in …" at bounding box center [826, 527] width 1226 height 92
click at [611, 526] on p "Server 1 of the SAN port down. We did not have any downtime with the server in …" at bounding box center [826, 527] width 1226 height 92
click at [535, 532] on p "Server 1 of the SAN port down. We did not have any downtime with the server in …" at bounding box center [826, 527] width 1226 height 92
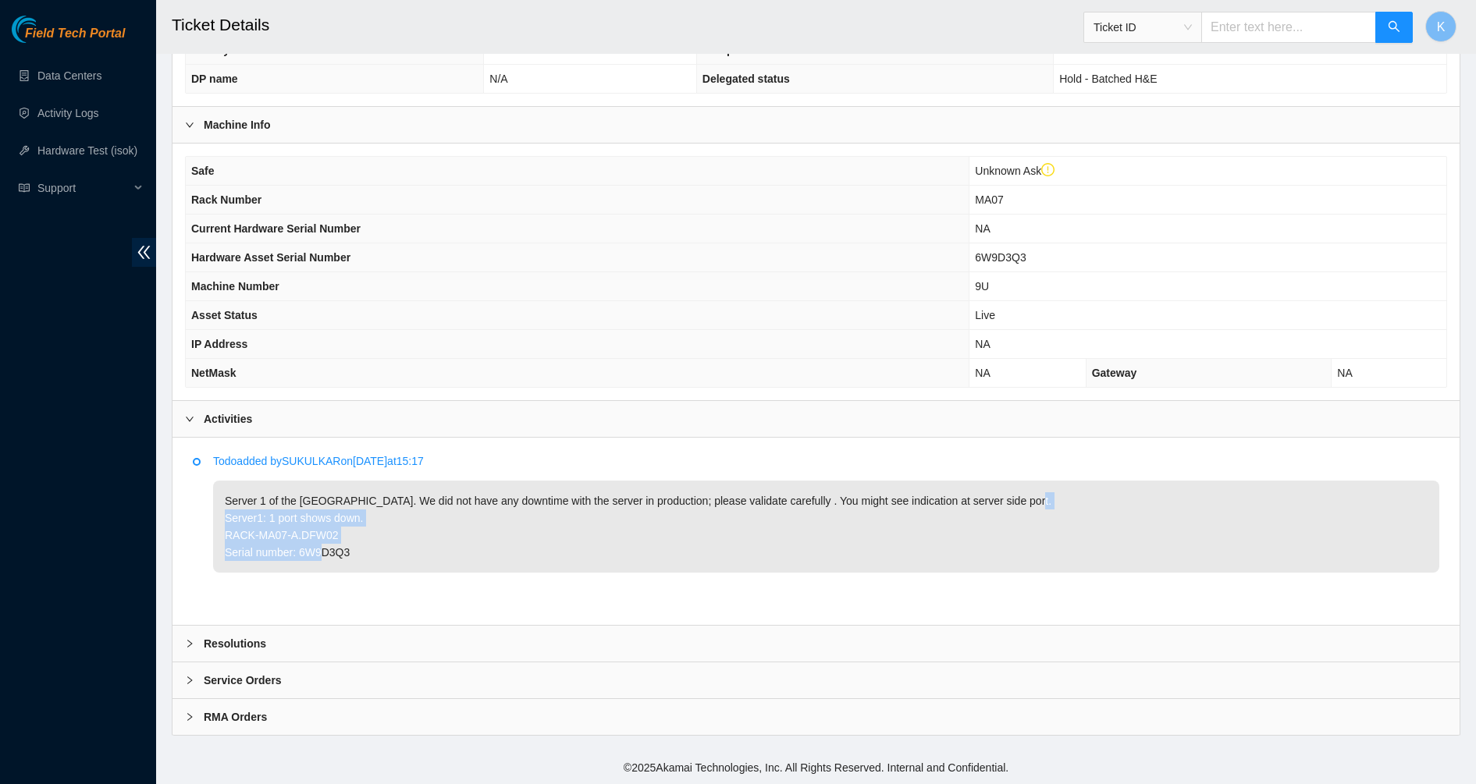
click at [401, 575] on li "Todo added by SUKULKAR on 2025-10-03 at 15:17 Server 1 of the SAN port down. We…" at bounding box center [816, 531] width 1246 height 147
click at [390, 558] on p "Server 1 of the SAN port down. We did not have any downtime with the server in …" at bounding box center [826, 527] width 1226 height 92
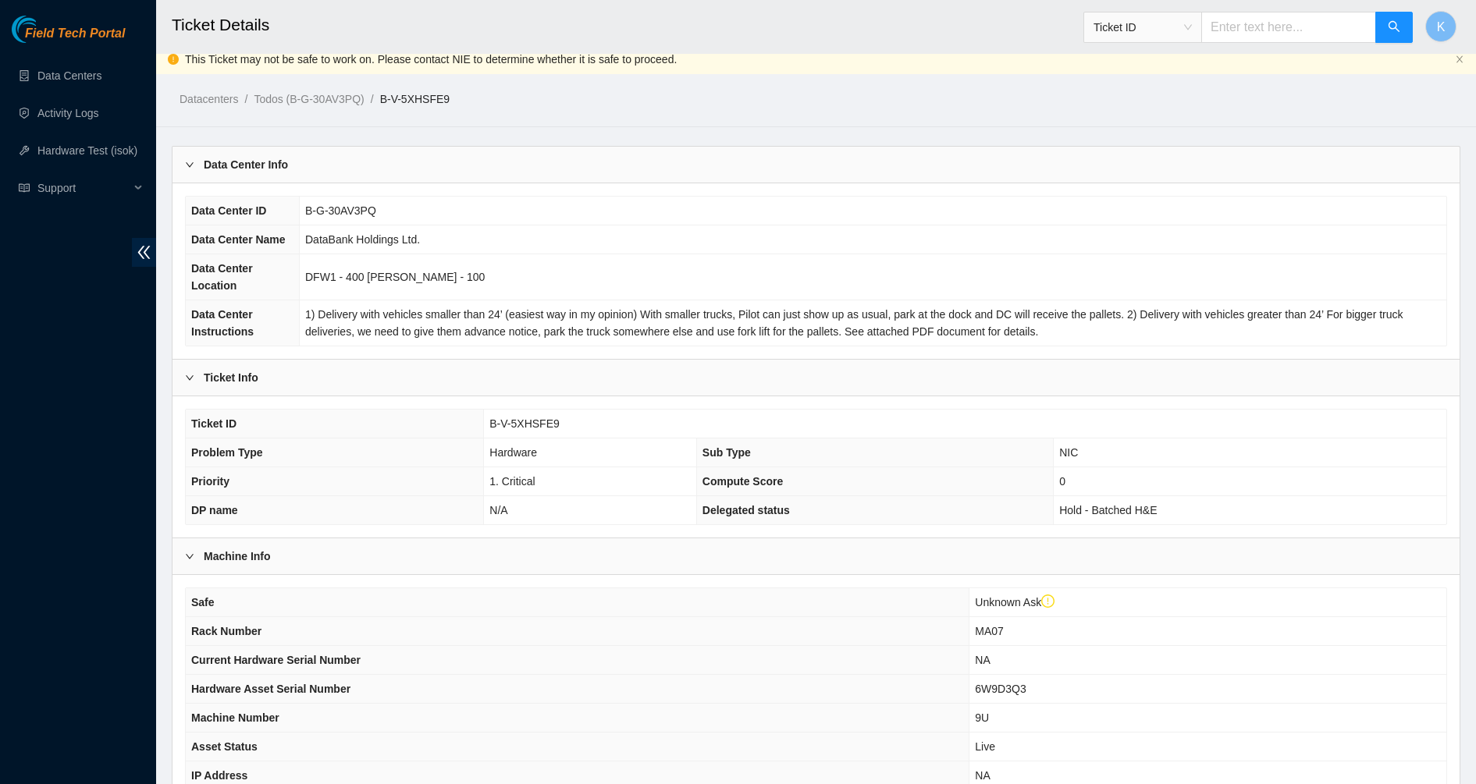
scroll to position [0, 0]
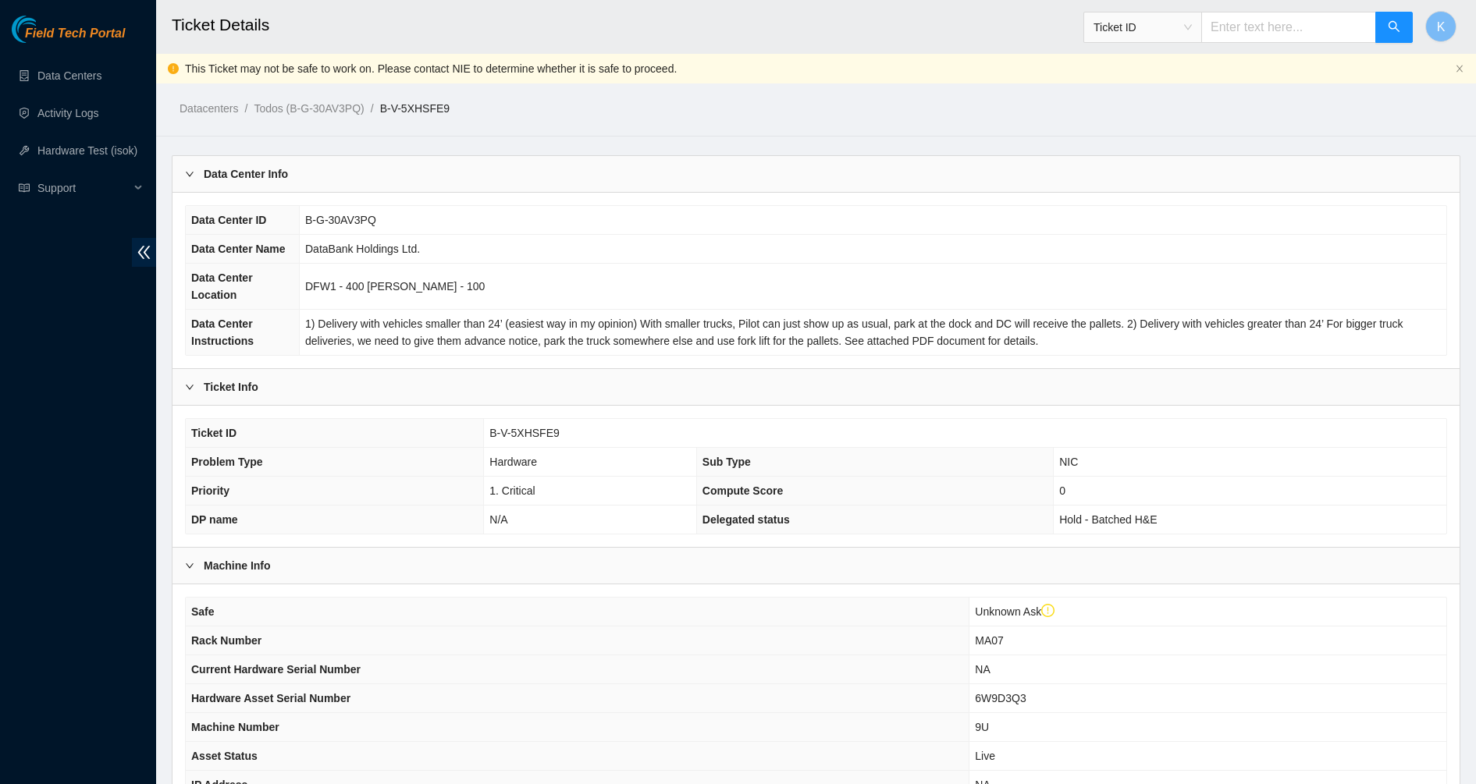
click at [1322, 27] on input "text" at bounding box center [1288, 27] width 175 height 31
paste input "B-V-5XI3BE5"
type input "B-V-5XI3BE5"
click at [1377, 30] on button "button" at bounding box center [1393, 27] width 37 height 31
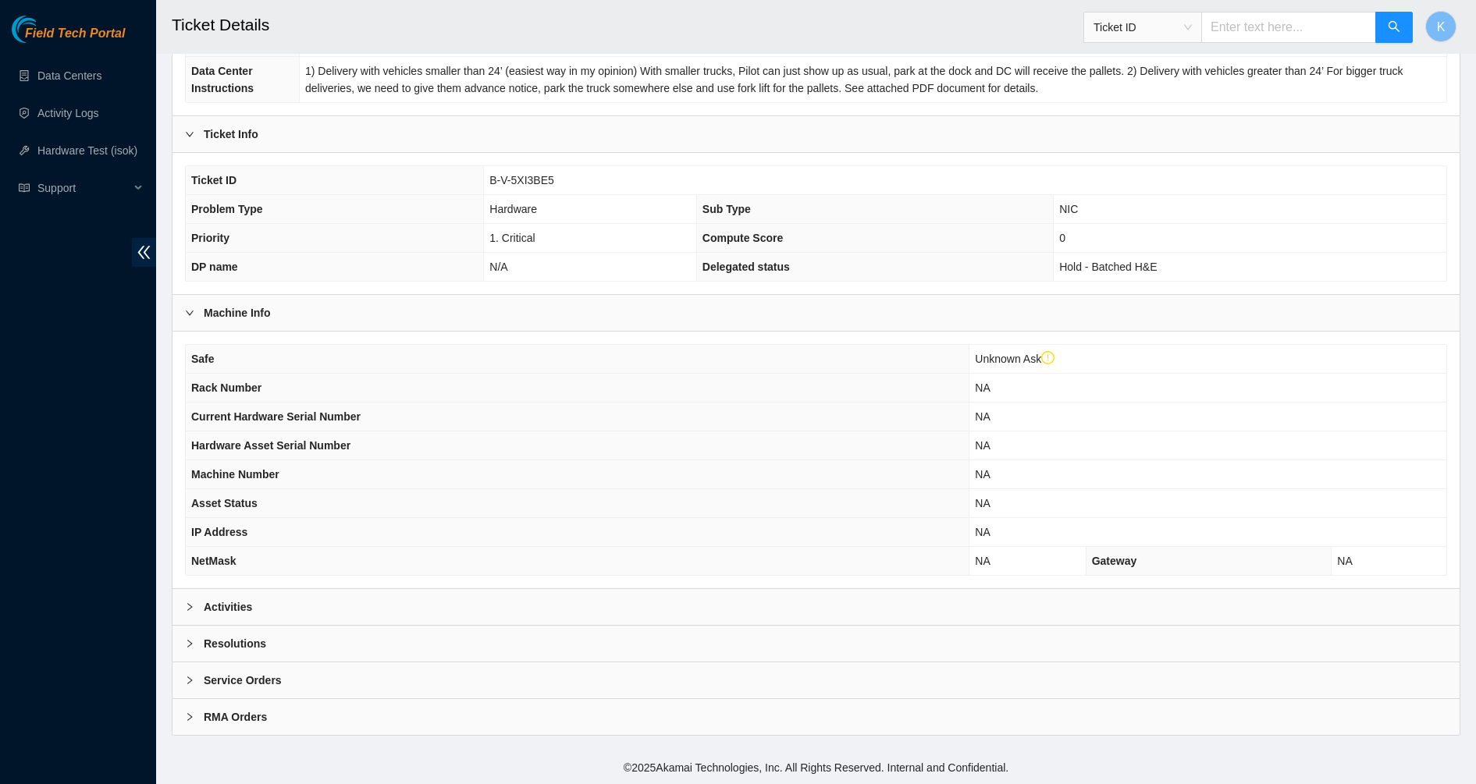
click at [222, 614] on b "Activities" at bounding box center [228, 607] width 48 height 17
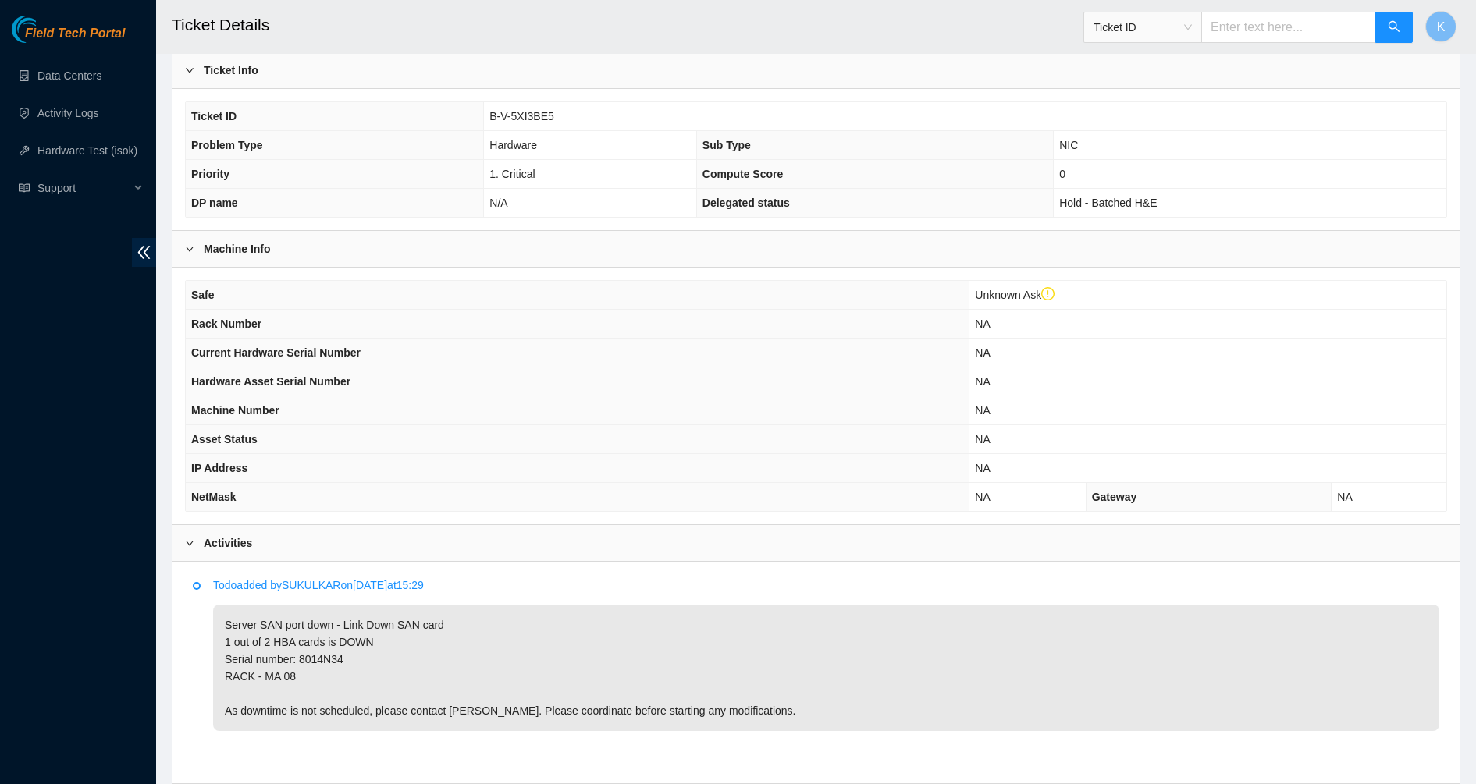
scroll to position [350, 0]
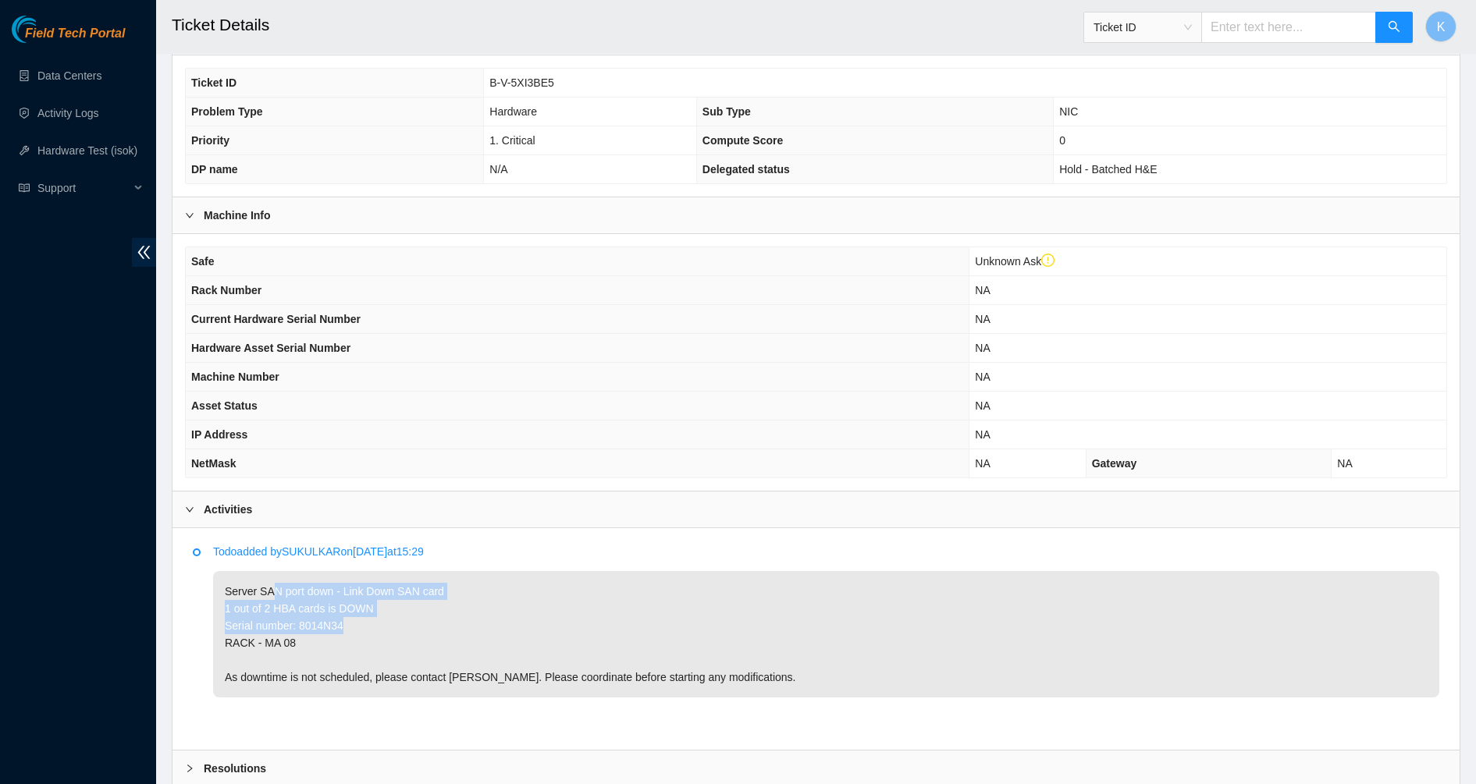
drag, startPoint x: 270, startPoint y: 588, endPoint x: 517, endPoint y: 635, distance: 251.9
click at [511, 635] on p "Server SAN port down - Link Down SAN card 1 out of 2 HBA cards is DOWN Serial n…" at bounding box center [826, 634] width 1226 height 126
click at [758, 640] on p "Server SAN port down - Link Down SAN card 1 out of 2 HBA cards is DOWN Serial n…" at bounding box center [826, 634] width 1226 height 126
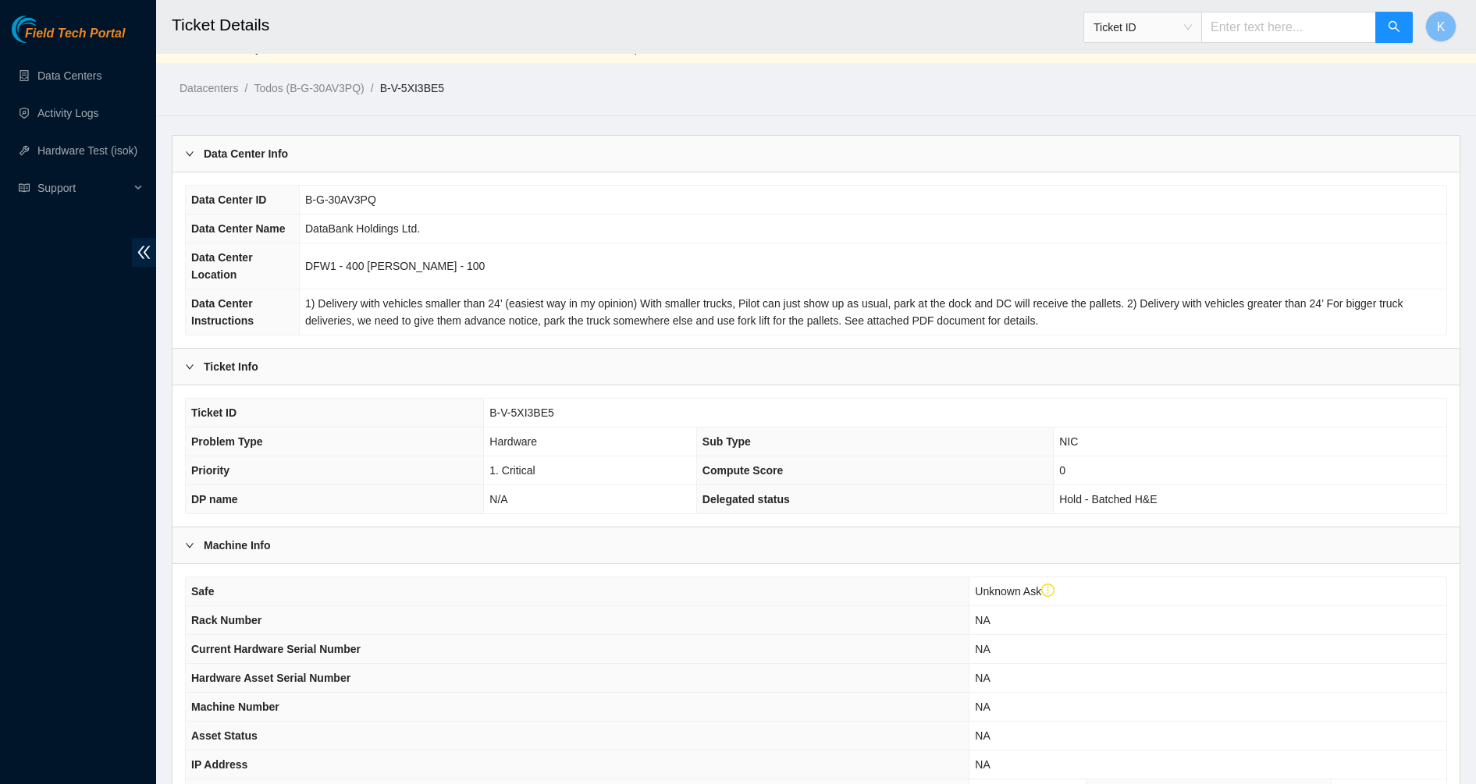
scroll to position [0, 0]
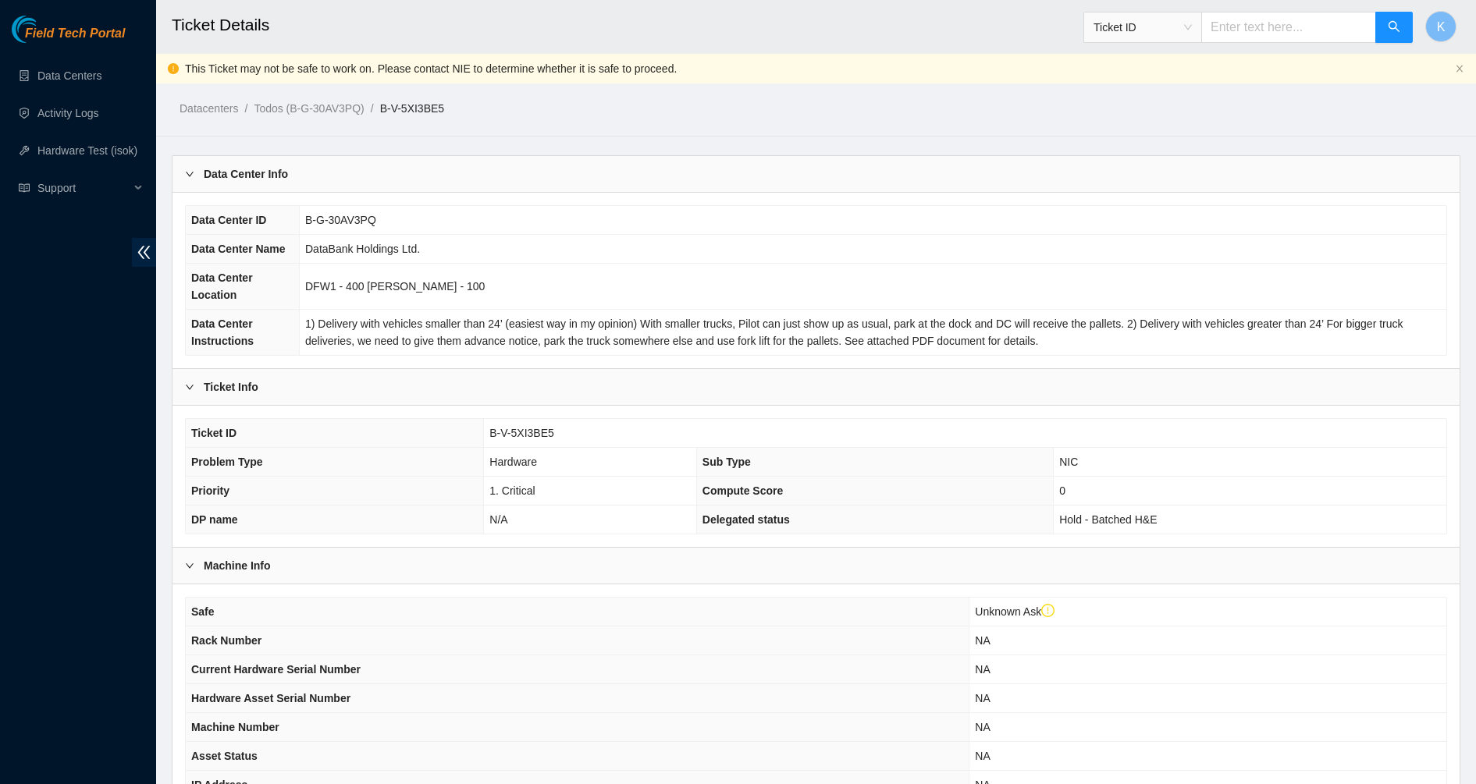
click at [1274, 33] on input "text" at bounding box center [1288, 27] width 175 height 31
paste input "B-V-5XHSFE9"
type input "B-V-5XHSFE9"
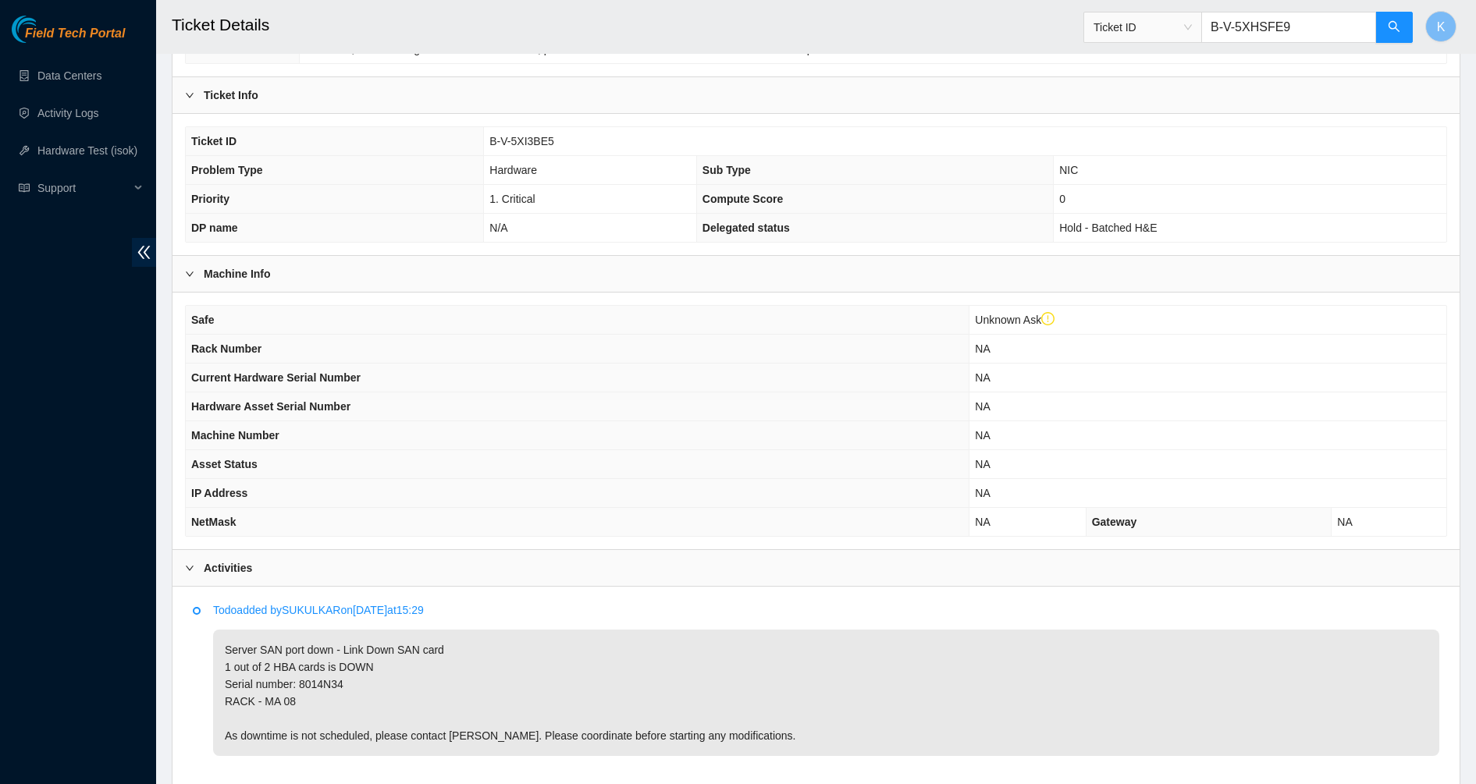
scroll to position [293, 0]
click at [1396, 28] on icon "search" at bounding box center [1393, 26] width 12 height 12
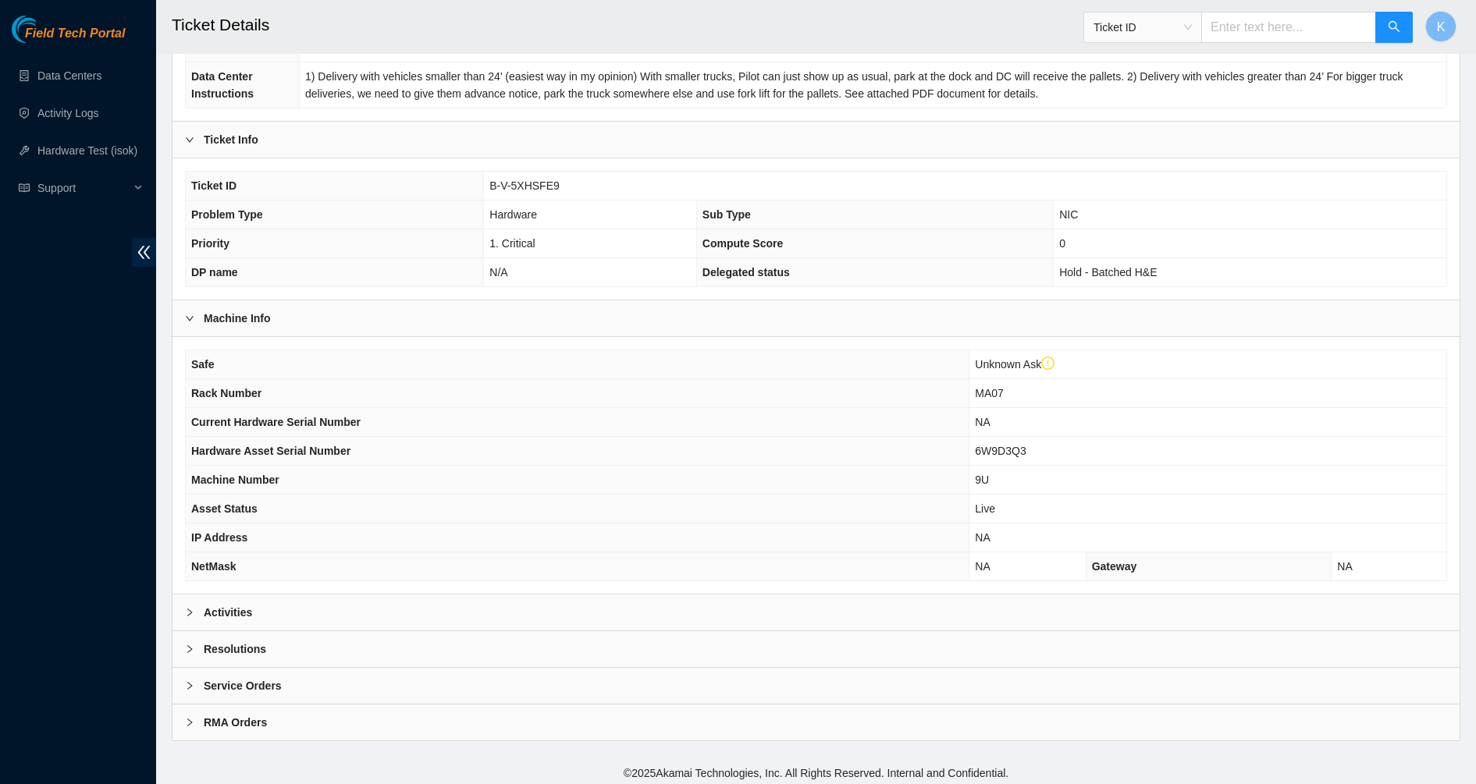
scroll to position [253, 0]
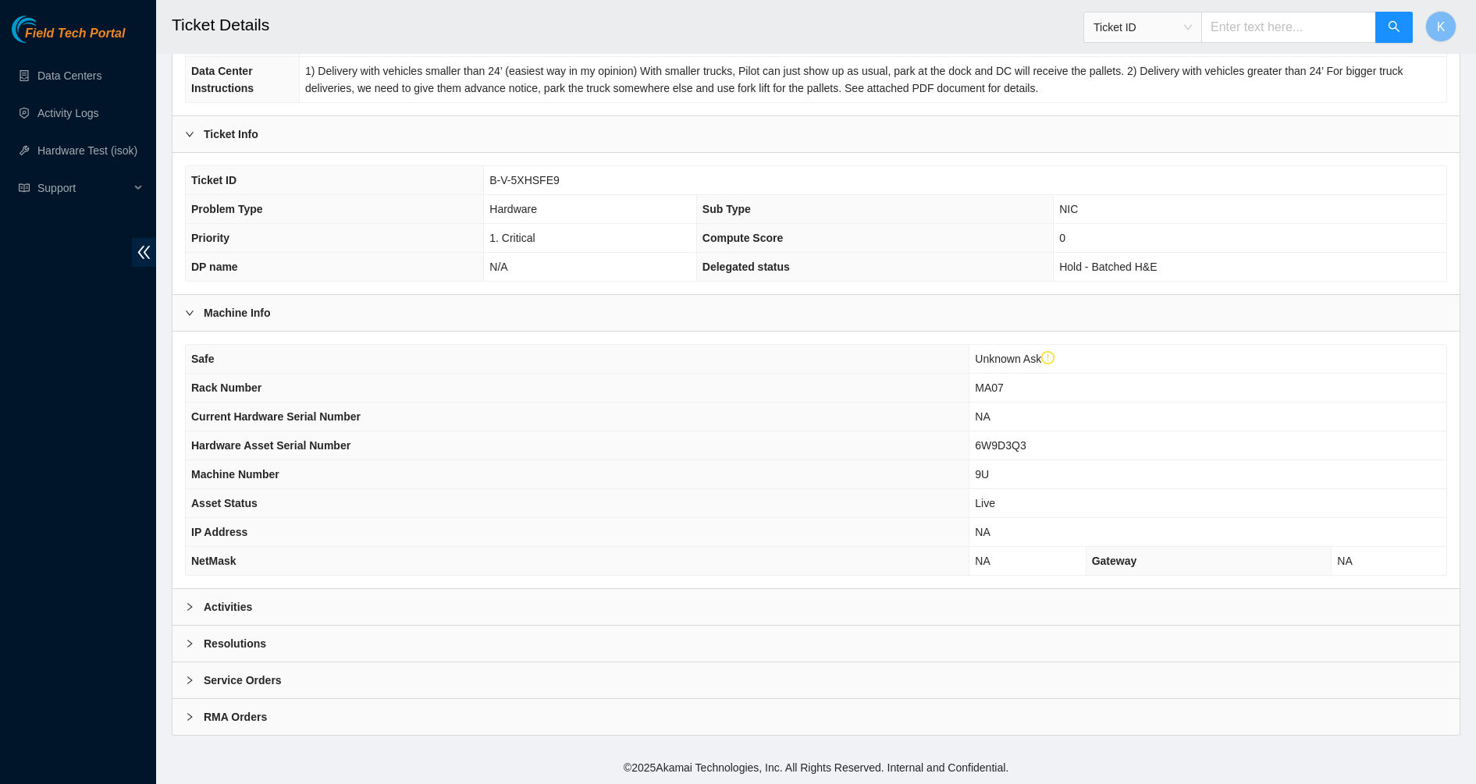
click at [263, 613] on div "Activities" at bounding box center [815, 607] width 1287 height 36
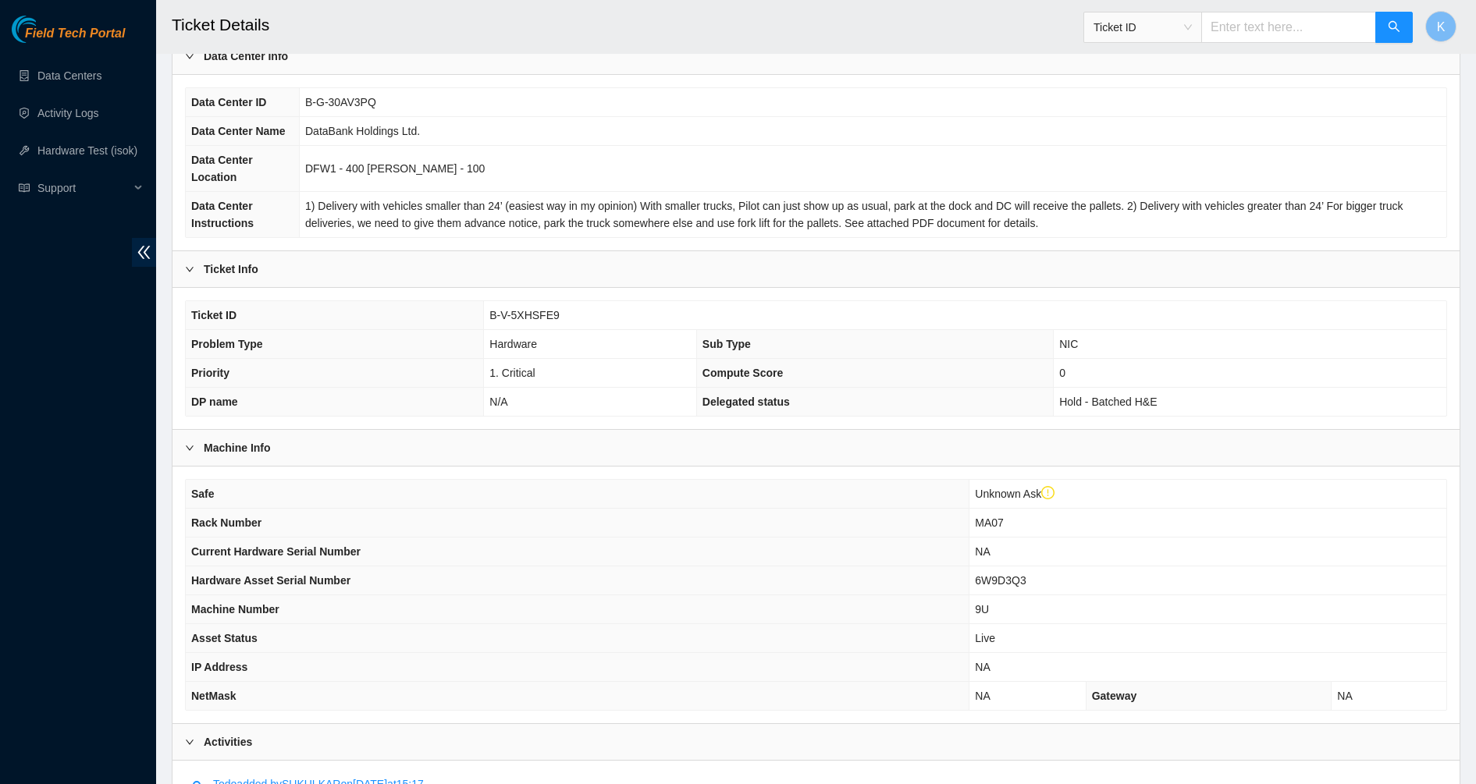
scroll to position [0, 0]
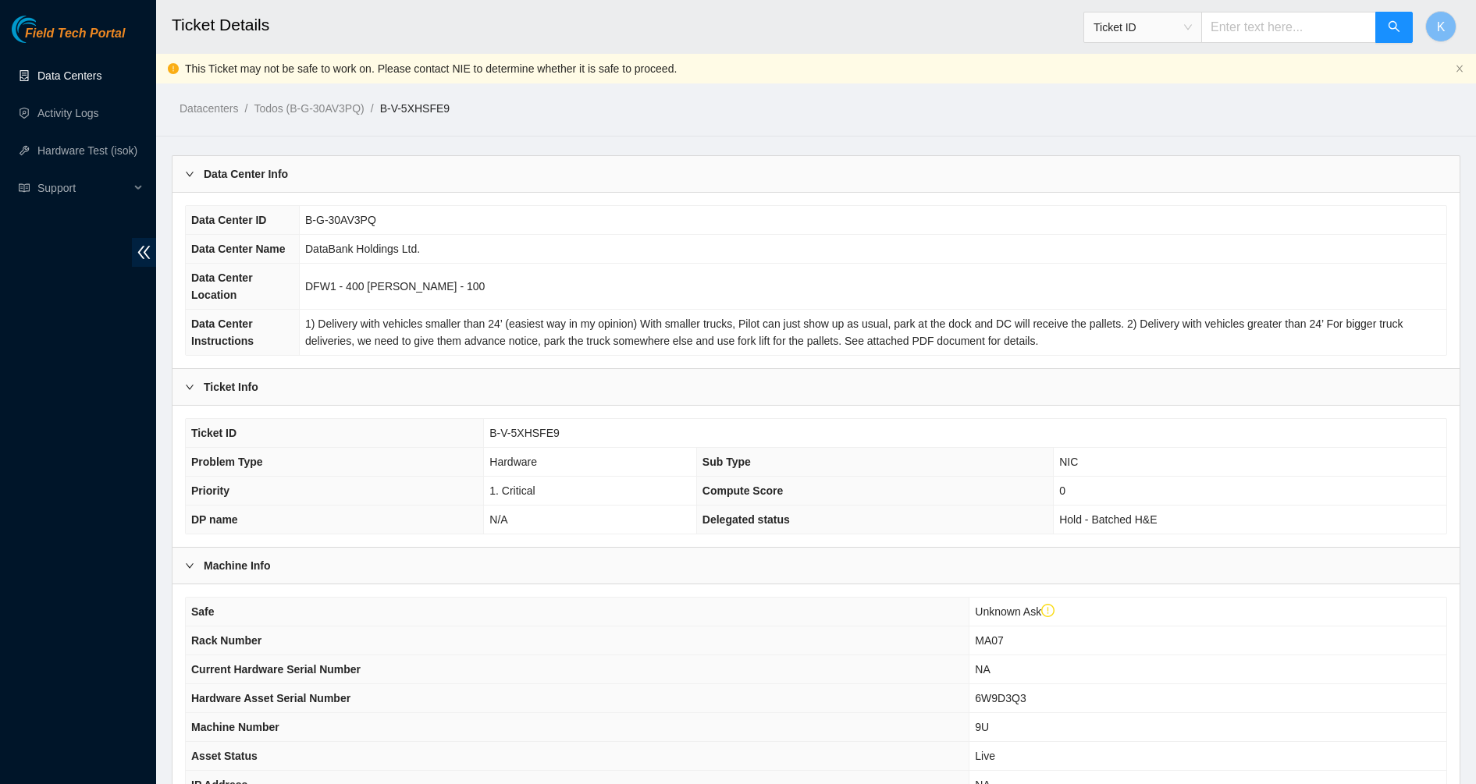
click at [60, 69] on link "Data Centers" at bounding box center [69, 75] width 64 height 12
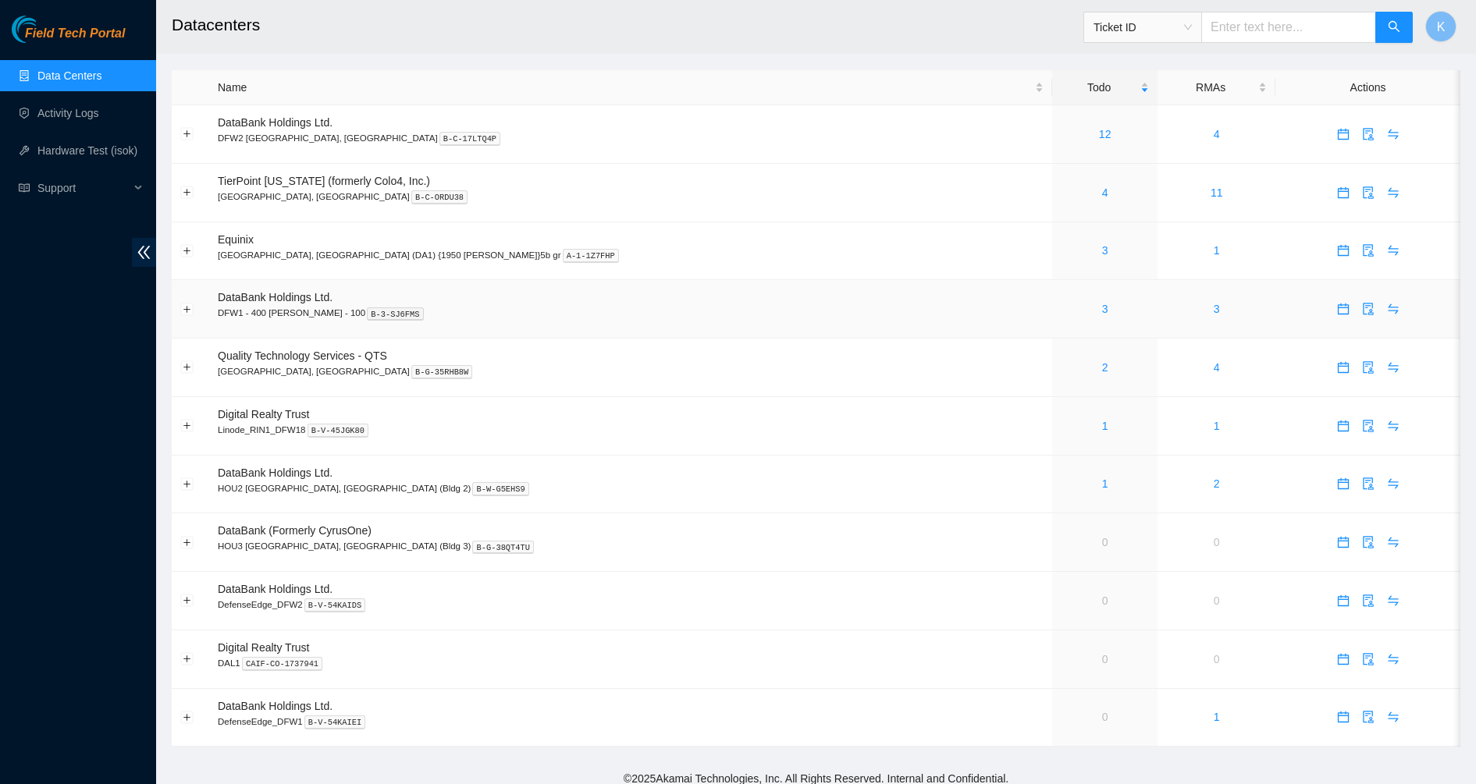
click at [1061, 310] on div "3" at bounding box center [1105, 308] width 88 height 17
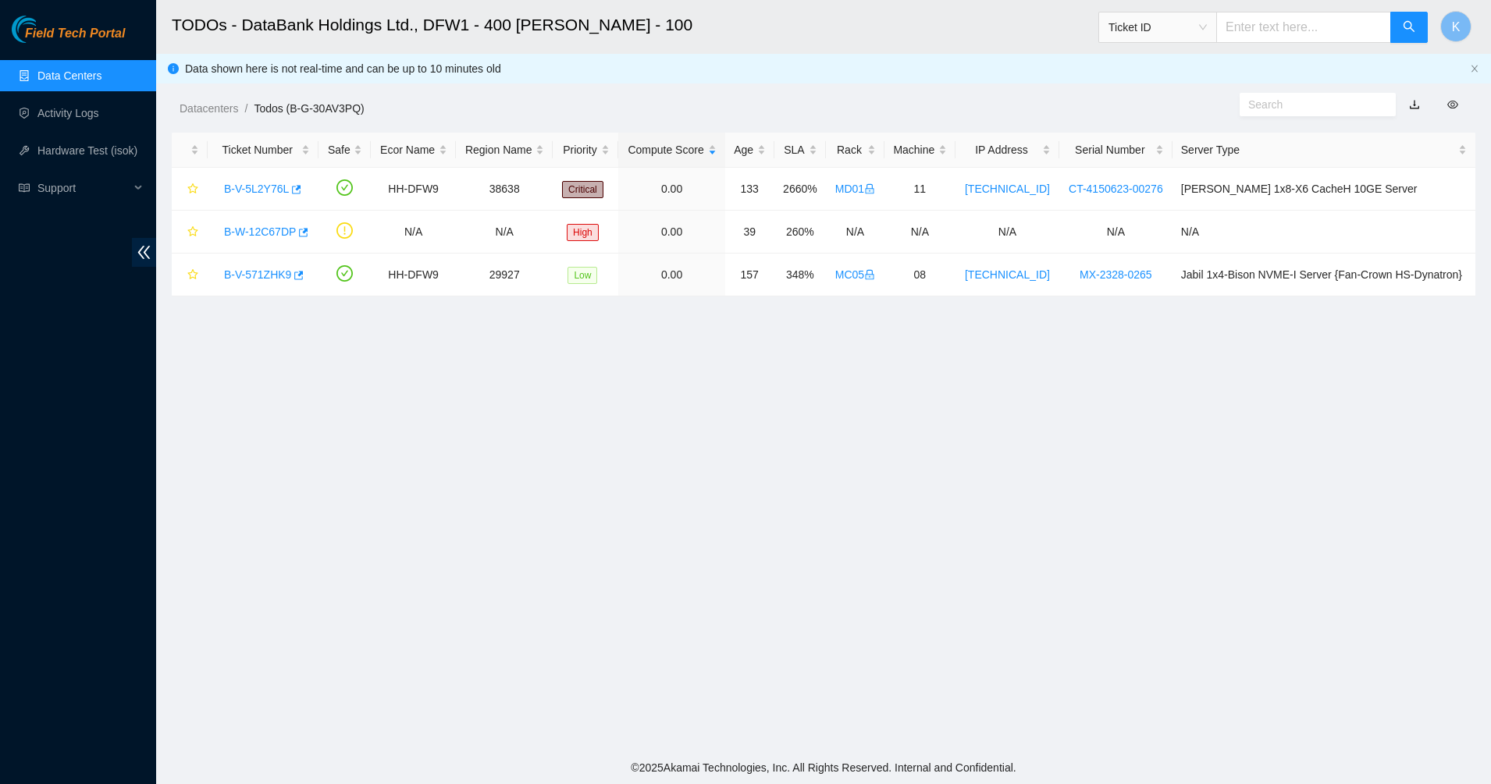
drag, startPoint x: 867, startPoint y: 350, endPoint x: 567, endPoint y: 108, distance: 385.1
click at [561, 109] on main "TODOs - DataBank Holdings Ltd., DFW1 - 400 [PERSON_NAME] - 100 Ticket ID K Data…" at bounding box center [823, 375] width 1334 height 751
click at [634, 95] on div "Datacenters / Todos (B-G-30AV3PQ) /" at bounding box center [656, 73] width 1001 height 87
drag, startPoint x: 693, startPoint y: 95, endPoint x: 958, endPoint y: 366, distance: 379.1
click at [958, 366] on main "TODOs - DataBank Holdings Ltd., DFW1 - 400 [PERSON_NAME] - 100 Ticket ID K Data…" at bounding box center [823, 375] width 1334 height 751
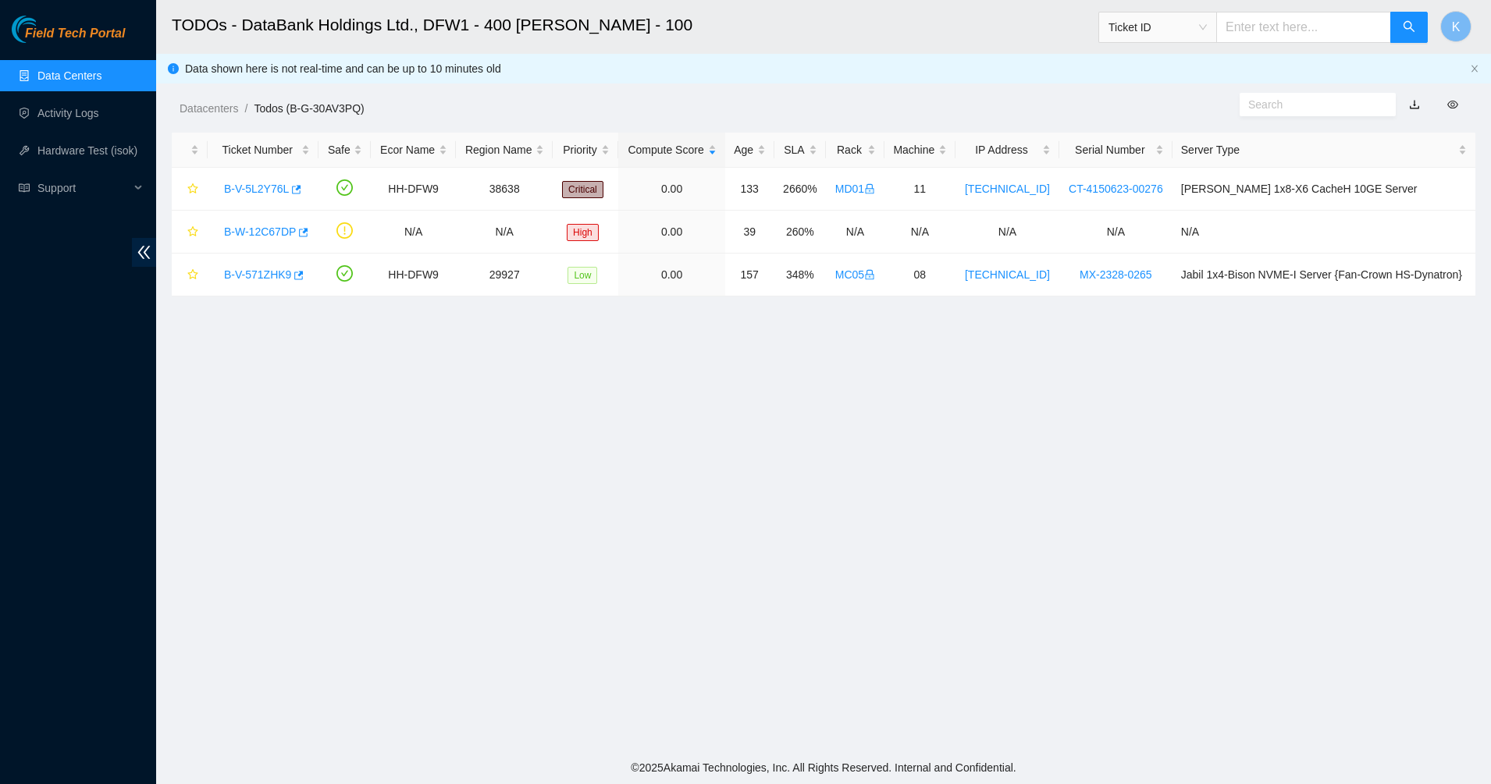
click at [958, 367] on main "TODOs - DataBank Holdings Ltd., DFW1 - 400 [PERSON_NAME] - 100 Ticket ID K Data…" at bounding box center [823, 375] width 1334 height 751
click at [37, 69] on link "Data Centers" at bounding box center [69, 75] width 64 height 12
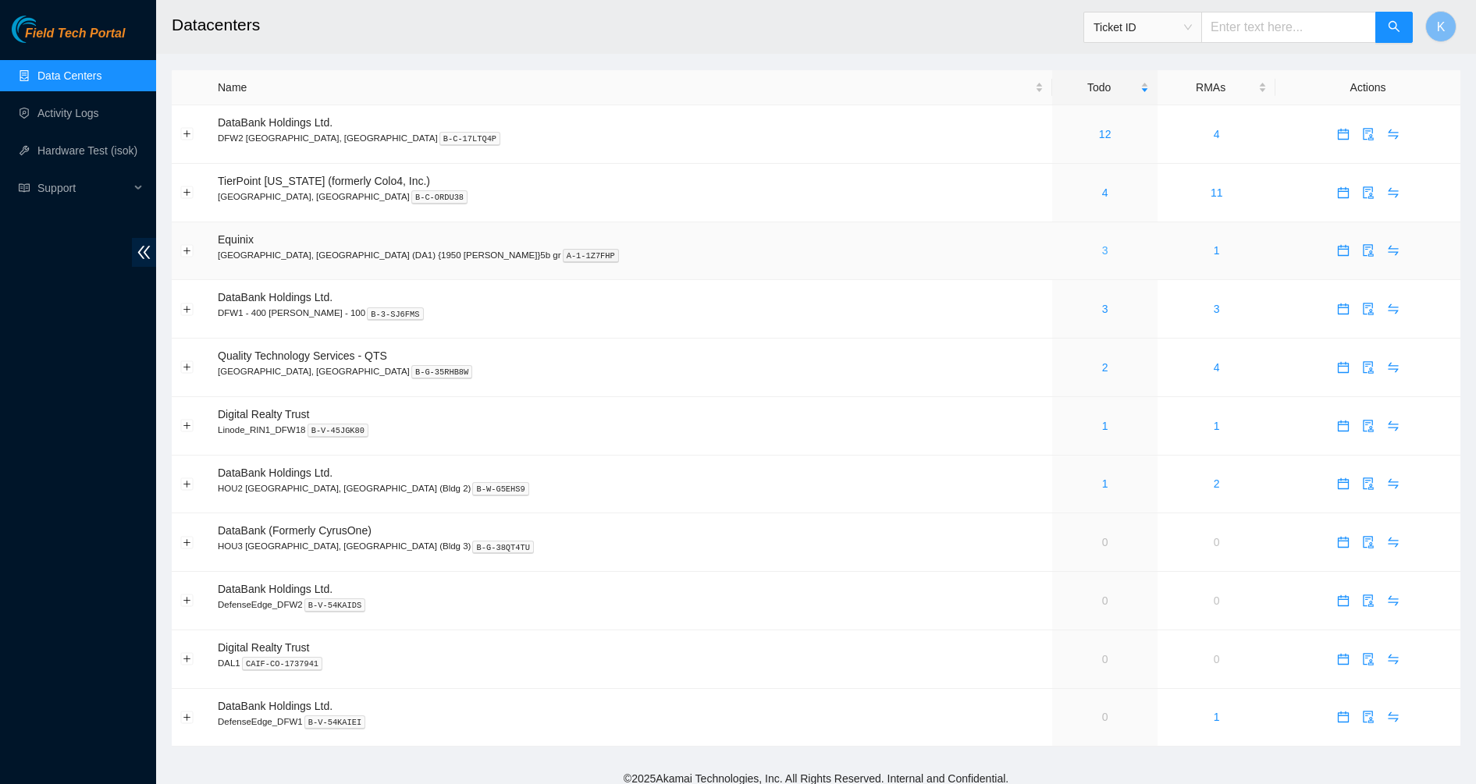
click at [1102, 251] on link "3" at bounding box center [1105, 250] width 6 height 12
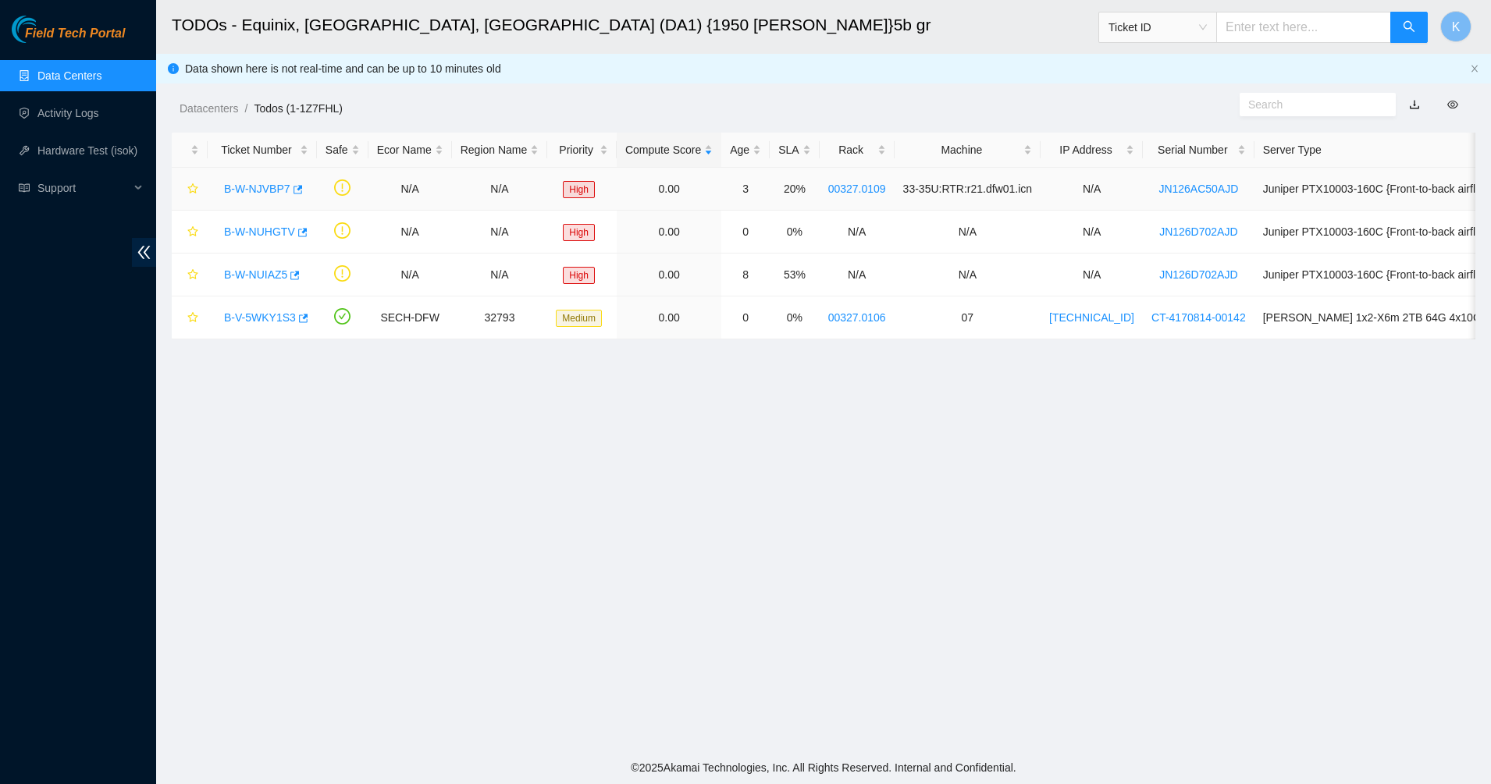
click at [254, 184] on link "B-W-NJVBP7" at bounding box center [257, 189] width 66 height 12
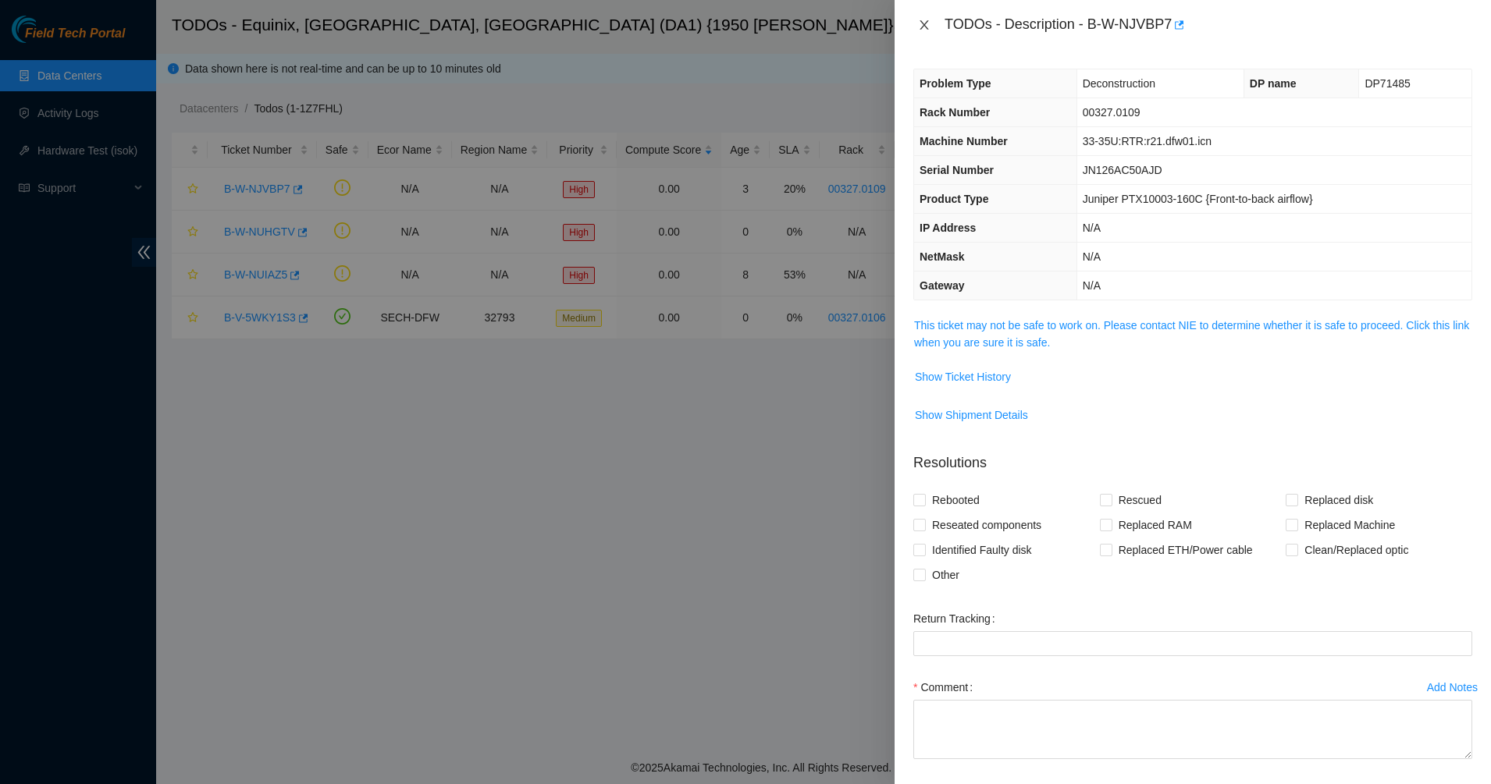
click at [920, 26] on icon "close" at bounding box center [924, 25] width 12 height 12
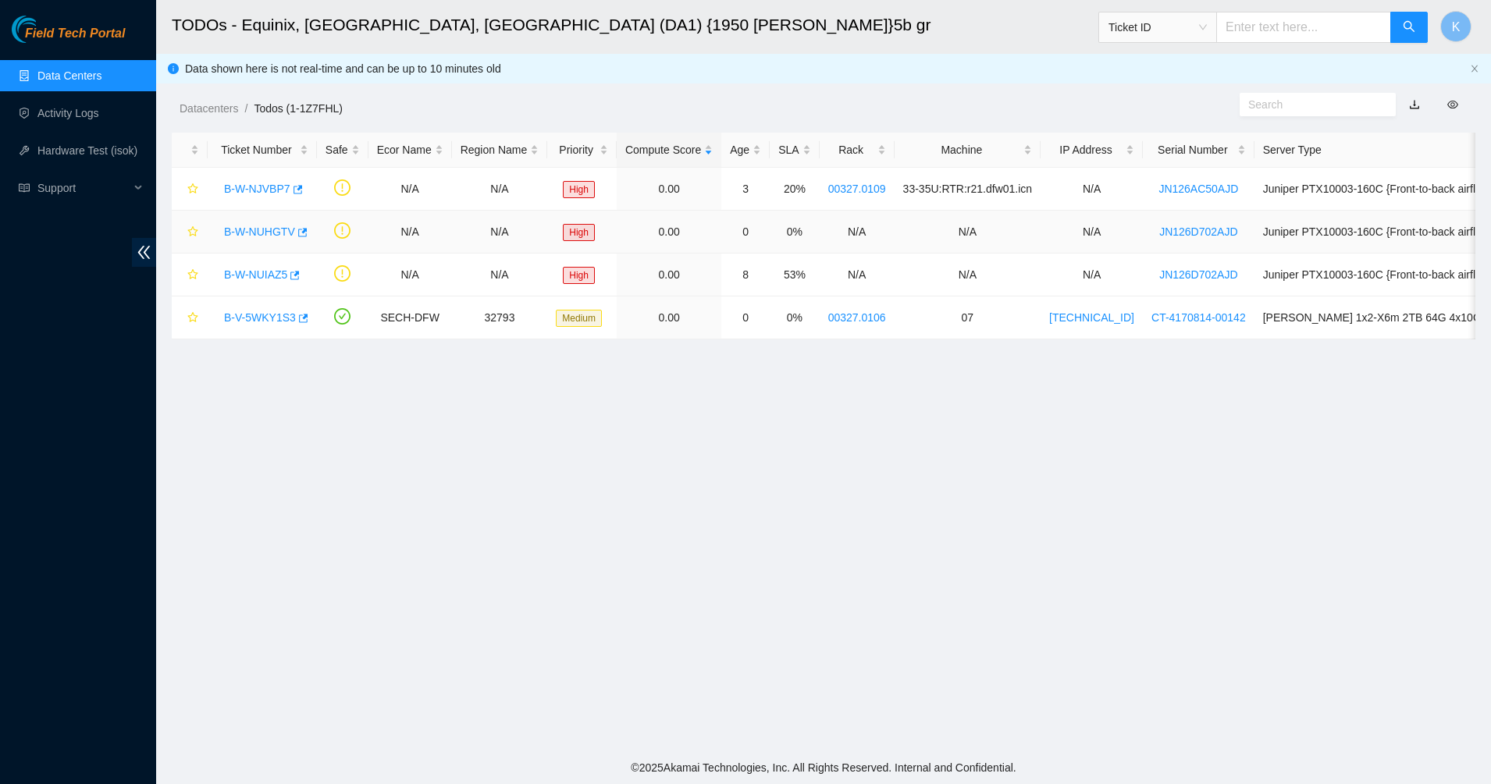
click at [257, 243] on div "B-W-NUHGTV" at bounding box center [262, 231] width 92 height 25
click at [256, 227] on link "B-W-NUHGTV" at bounding box center [259, 232] width 71 height 12
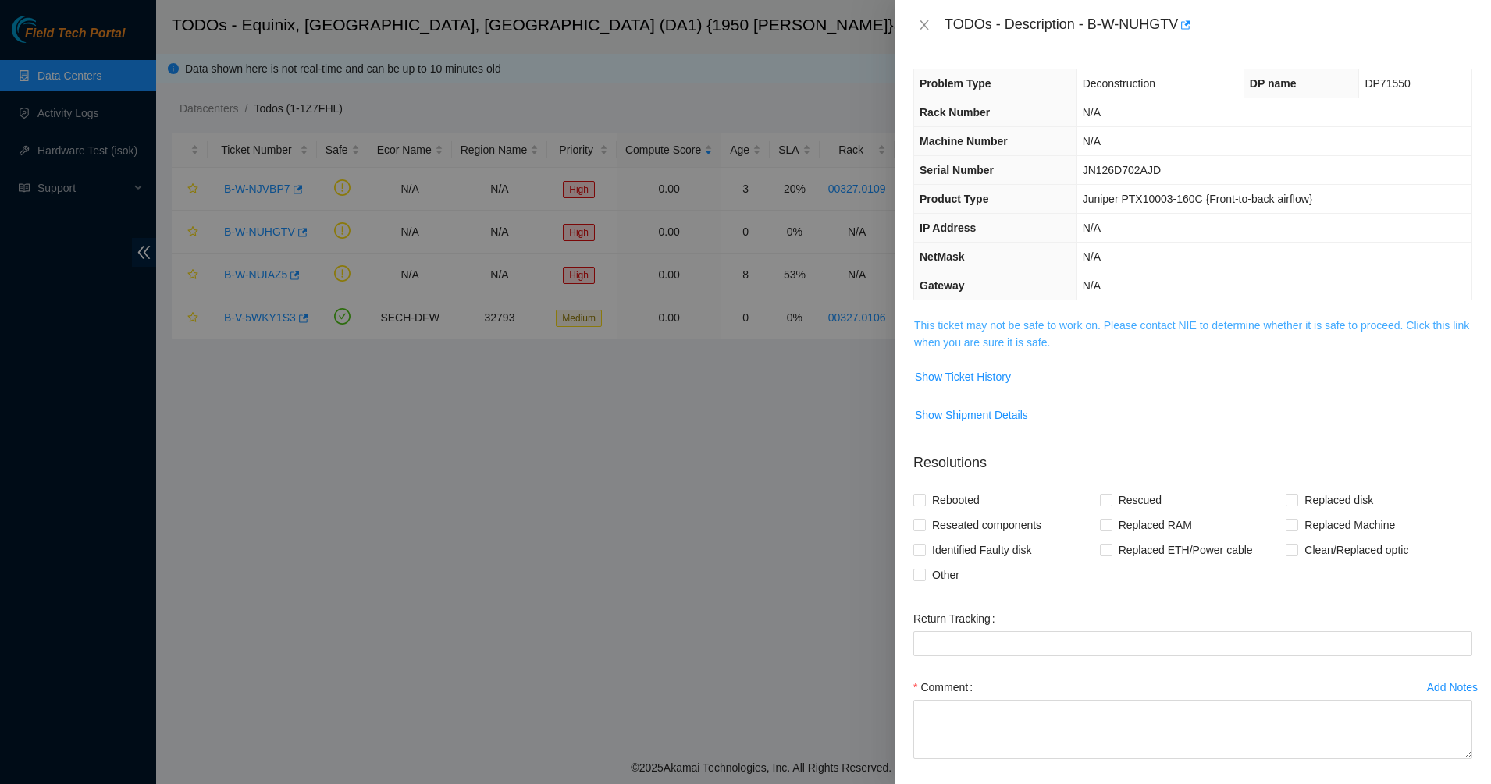
click at [947, 329] on link "This ticket may not be safe to work on. Please contact NIE to determine whether…" at bounding box center [1191, 334] width 555 height 30
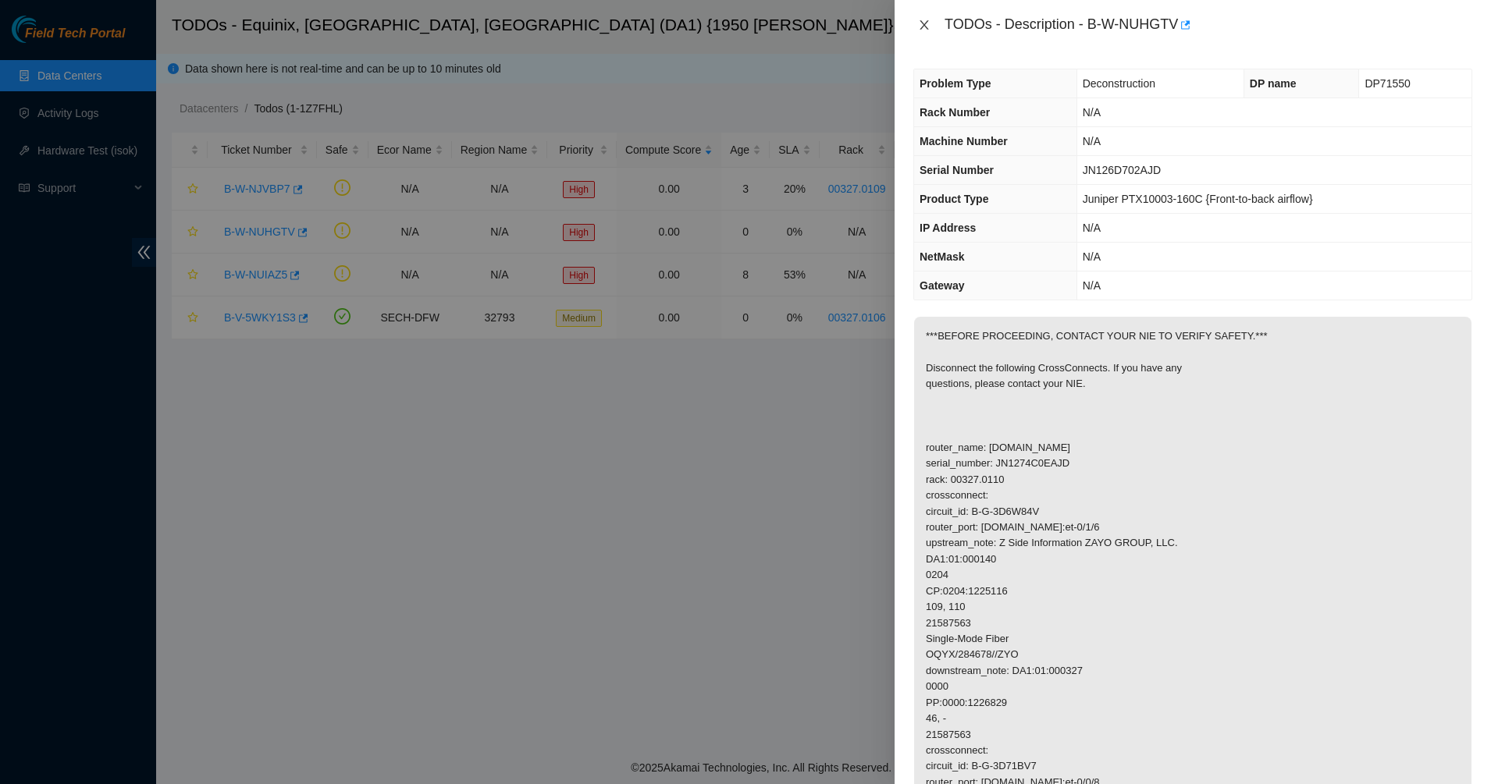
click at [928, 26] on icon "close" at bounding box center [924, 25] width 12 height 12
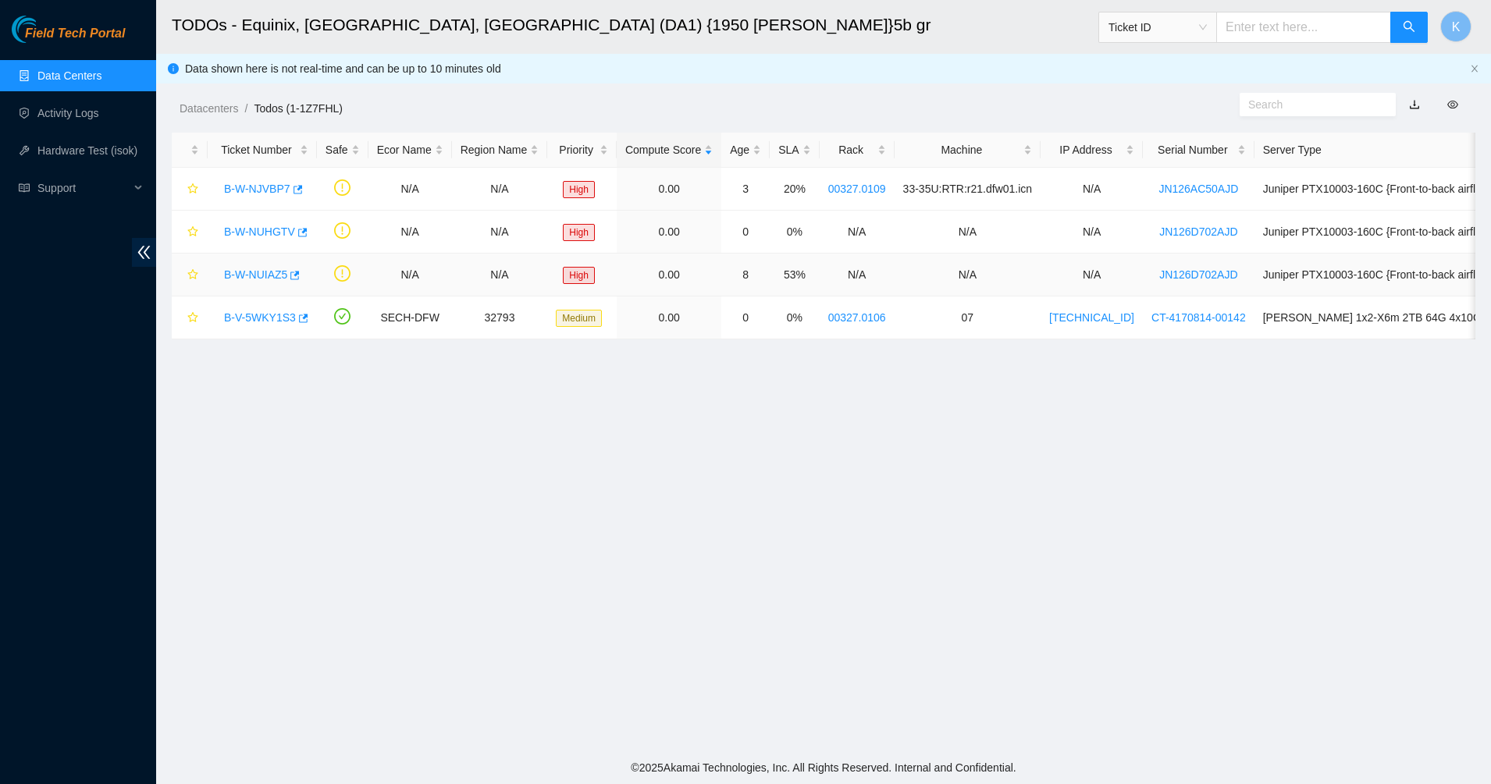
click at [261, 270] on link "B-W-NUIAZ5" at bounding box center [255, 274] width 63 height 12
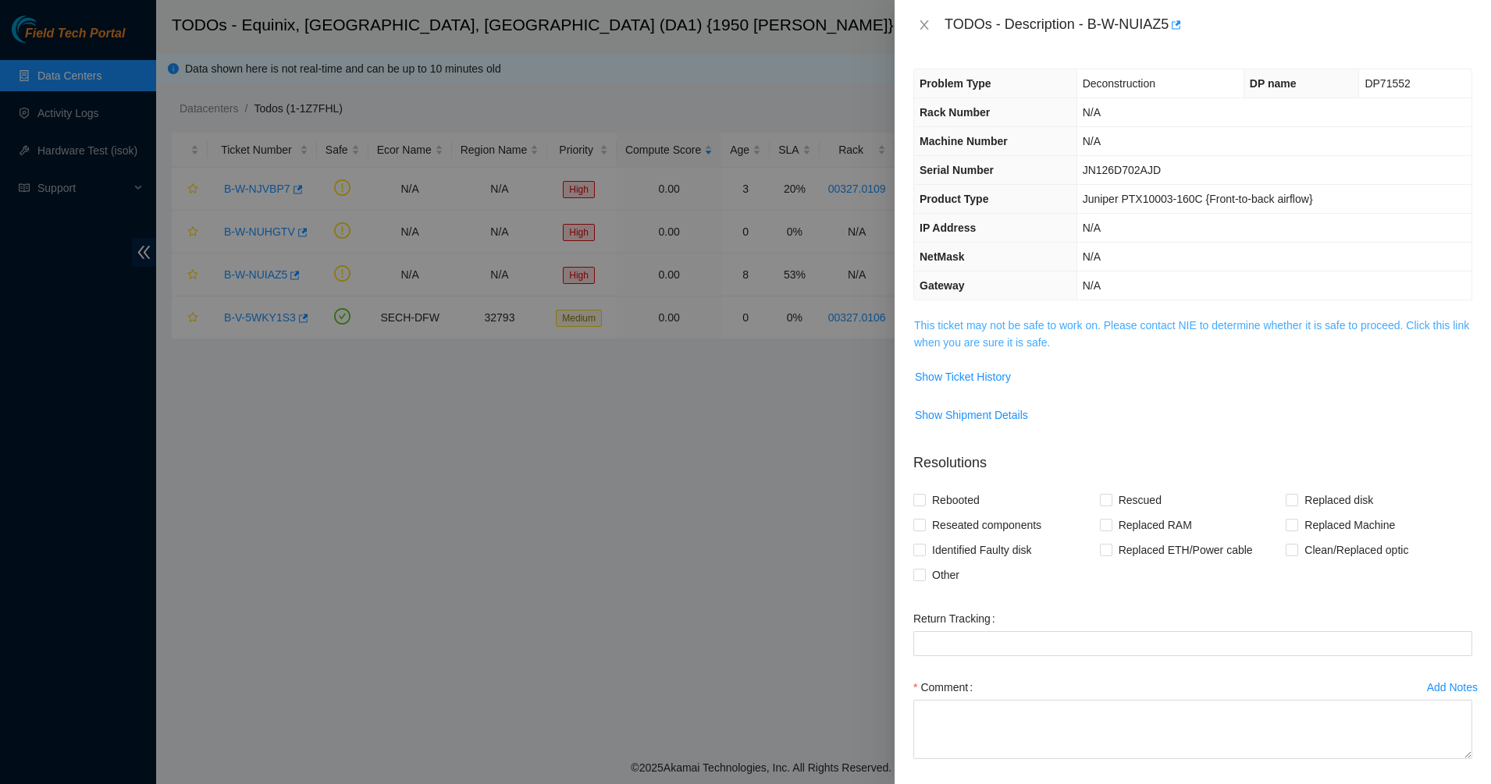
click at [1016, 323] on link "This ticket may not be safe to work on. Please contact NIE to determine whether…" at bounding box center [1191, 334] width 555 height 30
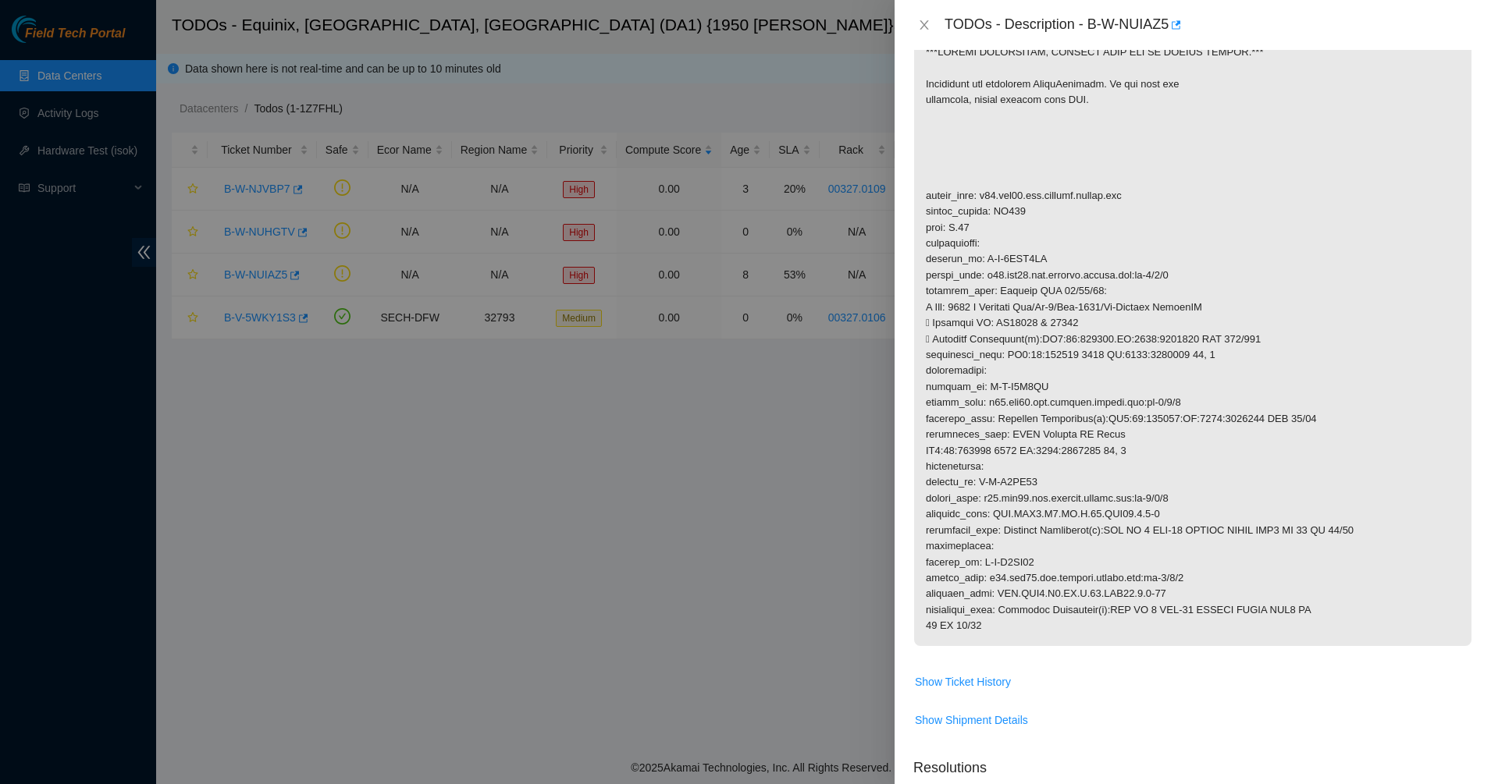
scroll to position [293, 0]
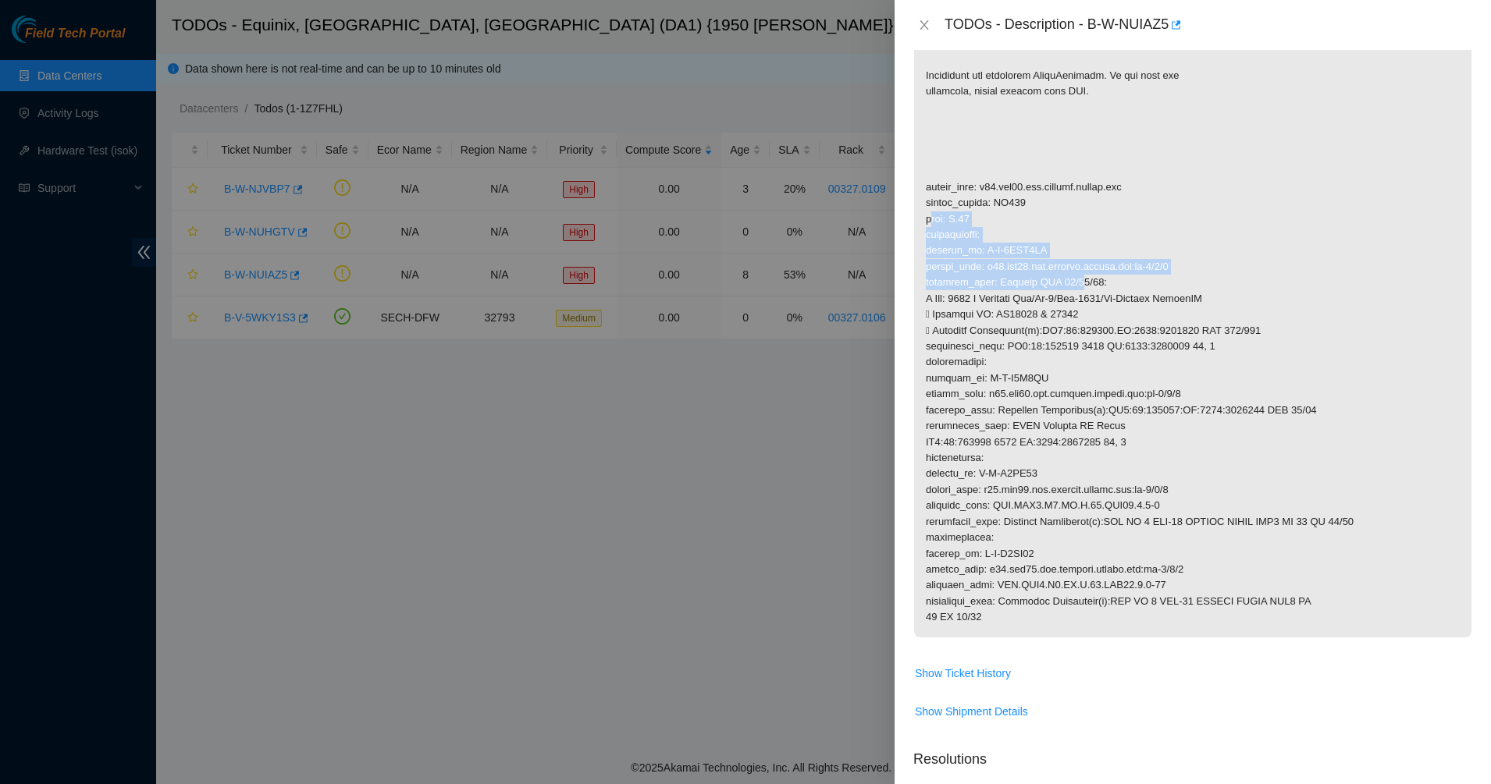
drag, startPoint x: 928, startPoint y: 221, endPoint x: 1074, endPoint y: 281, distance: 157.8
click at [1074, 281] on p at bounding box center [1192, 330] width 557 height 613
click at [1122, 343] on p at bounding box center [1192, 330] width 557 height 613
click at [921, 29] on icon "close" at bounding box center [923, 24] width 9 height 9
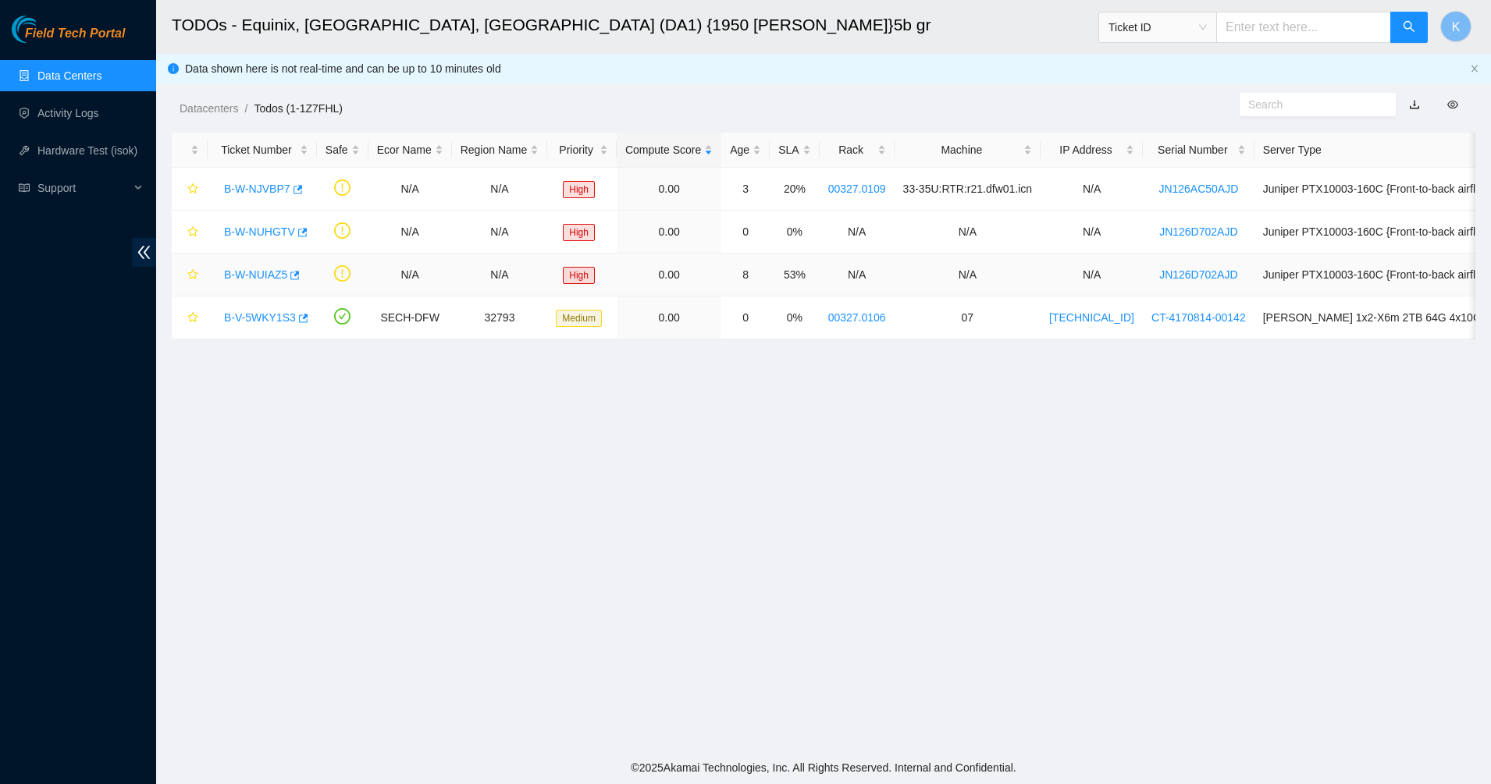
click at [254, 281] on link "B-W-NUIAZ5" at bounding box center [255, 274] width 63 height 12
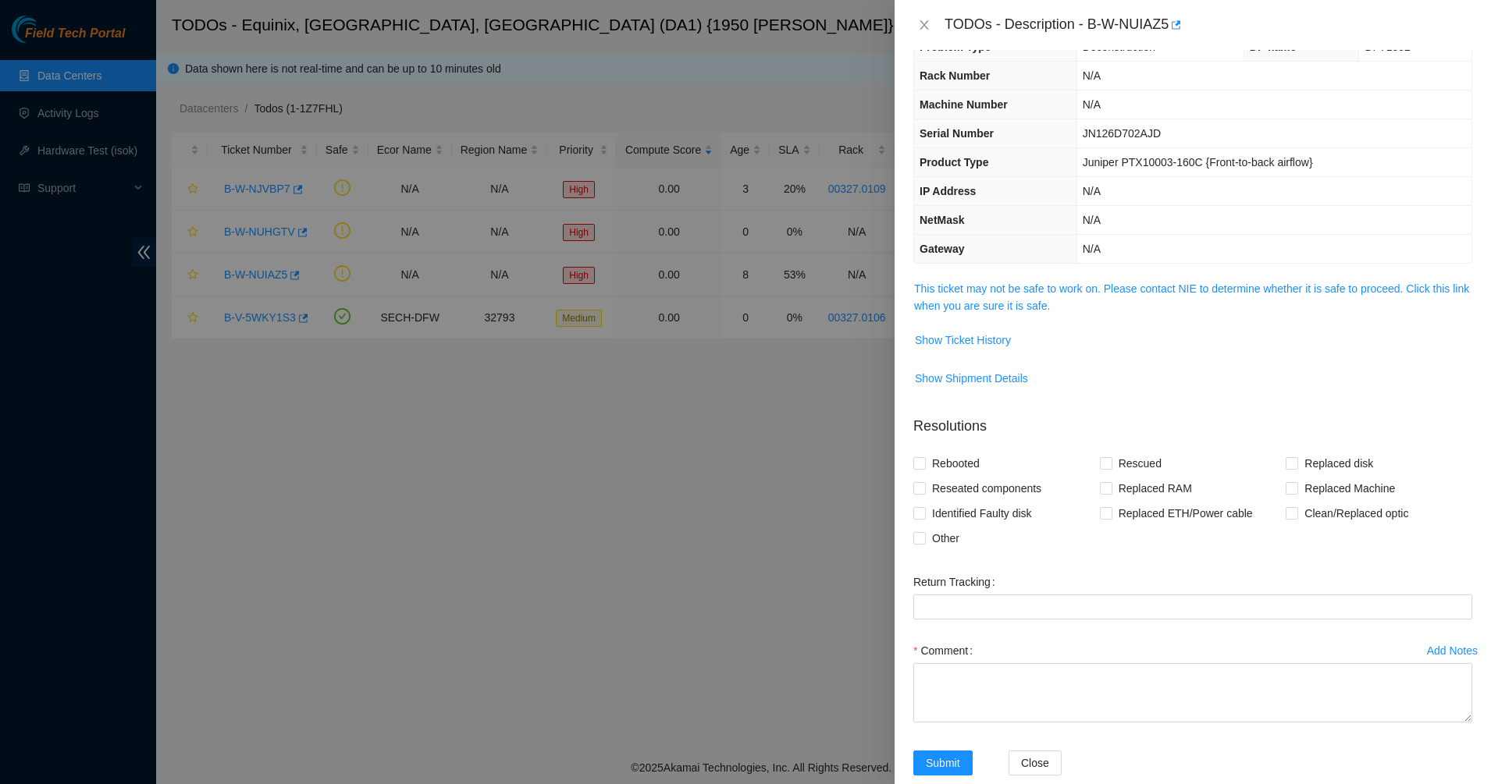
click at [975, 322] on td "This ticket may not be safe to work on. Please contact NIE to determine whether…" at bounding box center [1192, 303] width 559 height 48
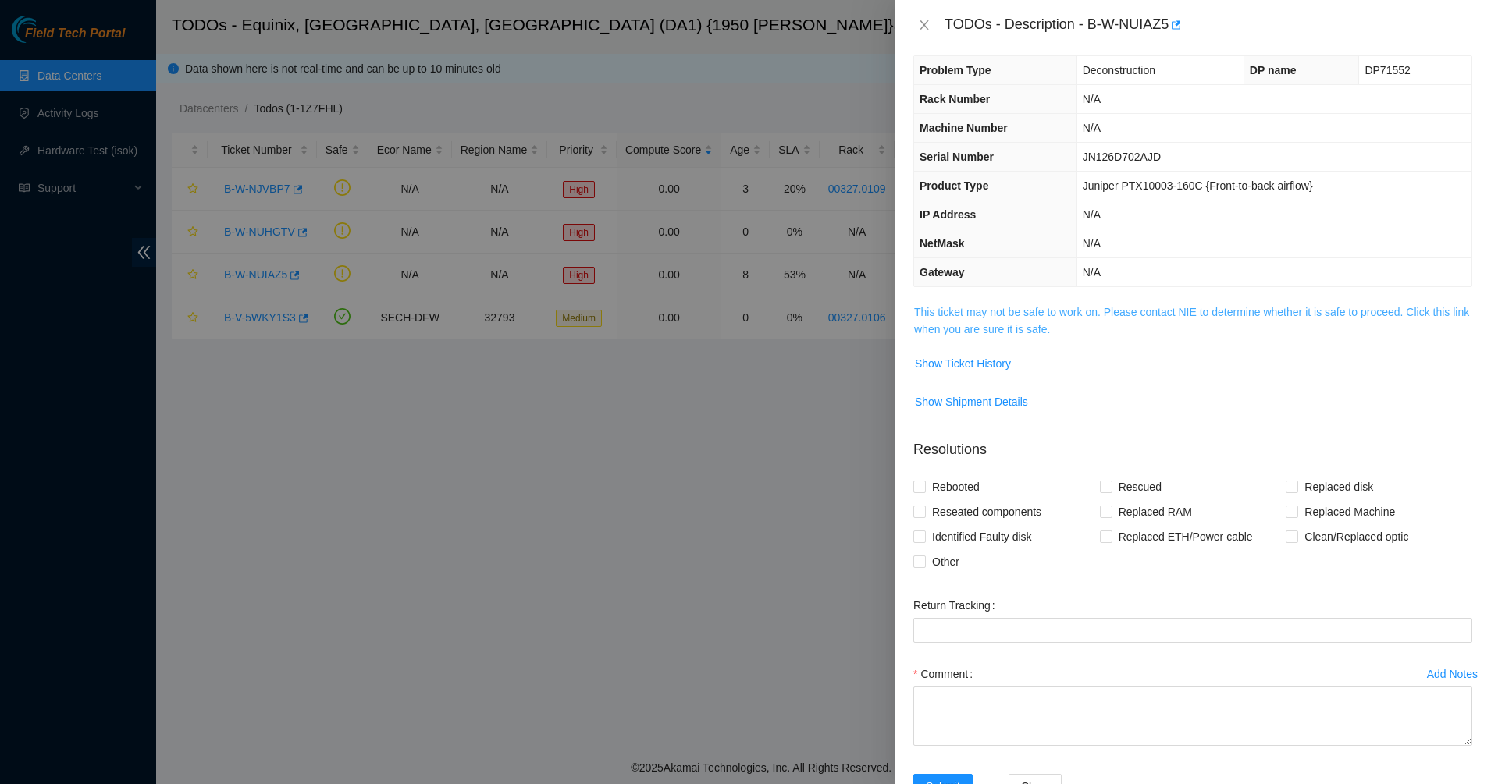
scroll to position [0, 0]
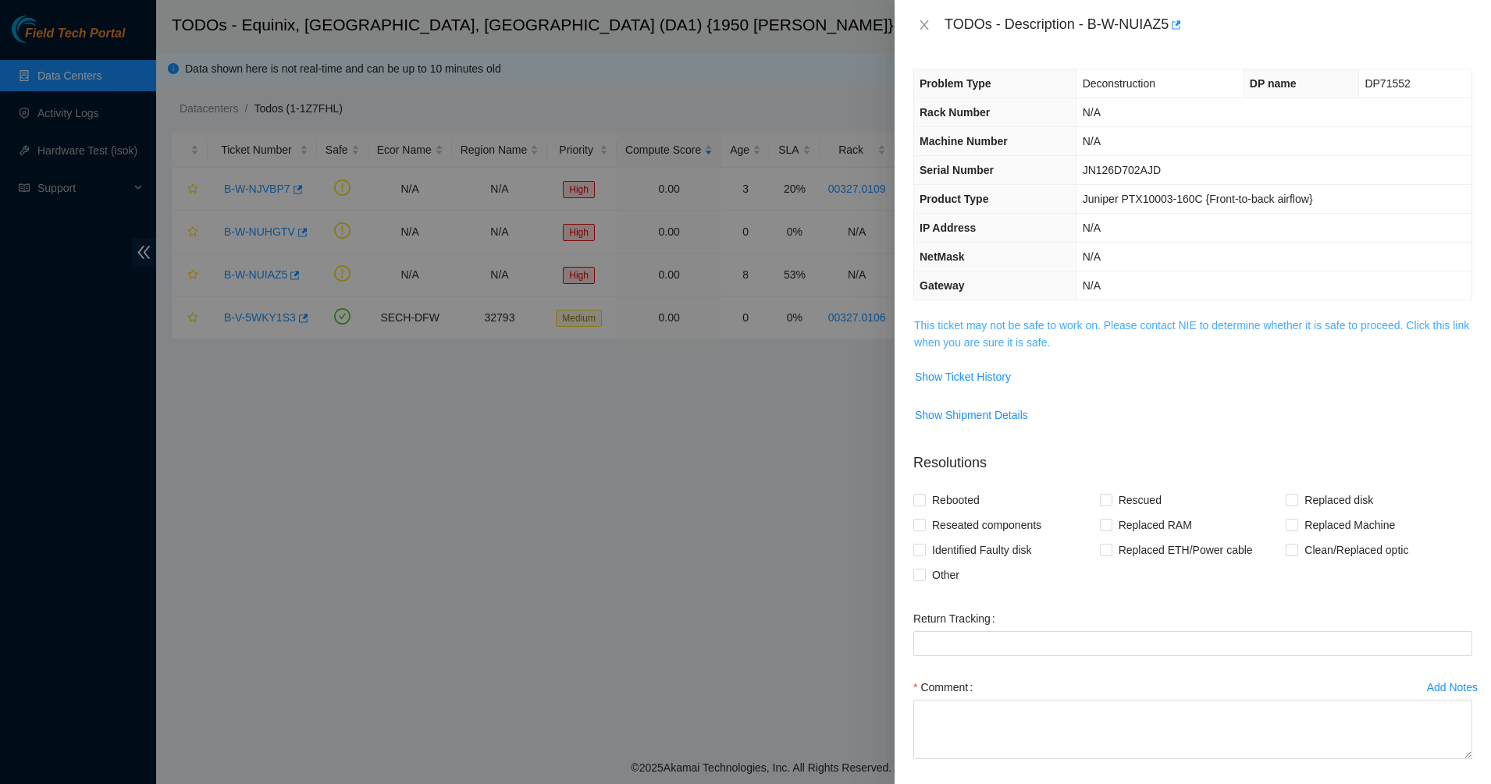
click at [963, 335] on link "This ticket may not be safe to work on. Please contact NIE to determine whether…" at bounding box center [1191, 334] width 555 height 30
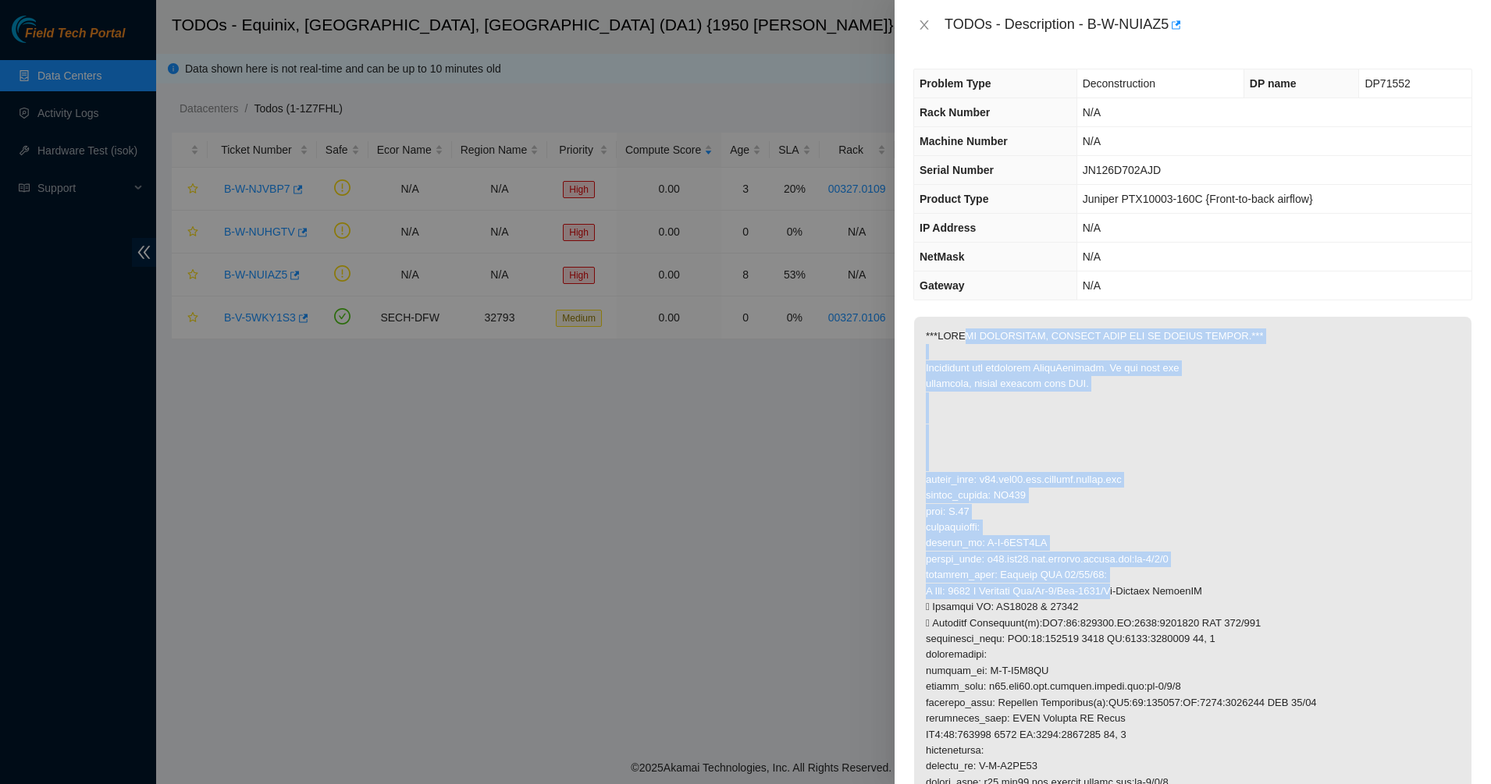
drag, startPoint x: 1046, startPoint y: 449, endPoint x: 1130, endPoint y: 593, distance: 167.2
click at [1129, 593] on p at bounding box center [1192, 623] width 557 height 613
click at [1130, 593] on p at bounding box center [1192, 623] width 557 height 613
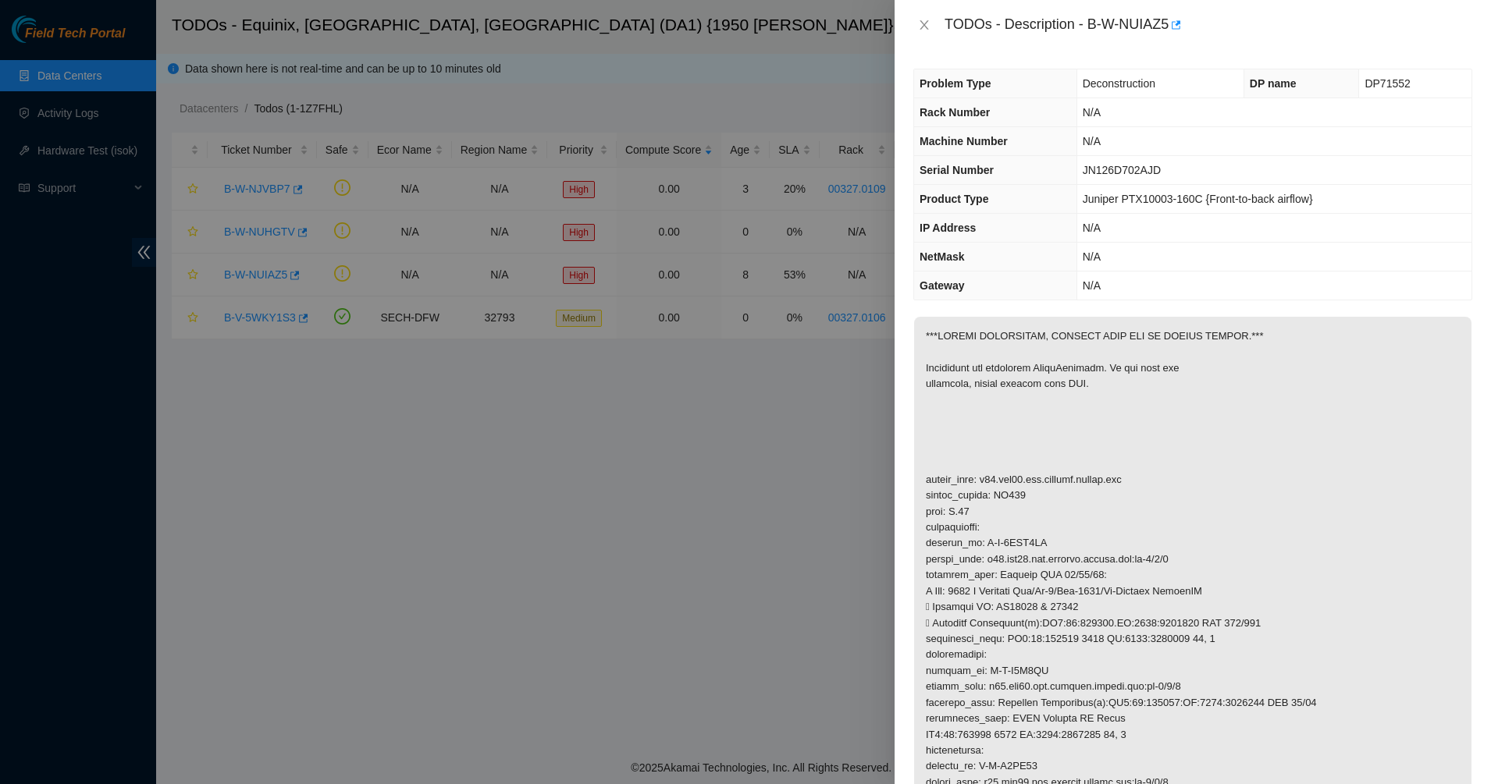
click at [927, 15] on div "TODOs - Description - B-W-NUIAZ5" at bounding box center [1192, 24] width 559 height 25
click at [926, 16] on div "TODOs - Description - B-W-NUIAZ5" at bounding box center [1192, 24] width 559 height 25
click at [926, 19] on icon "close" at bounding box center [924, 25] width 12 height 12
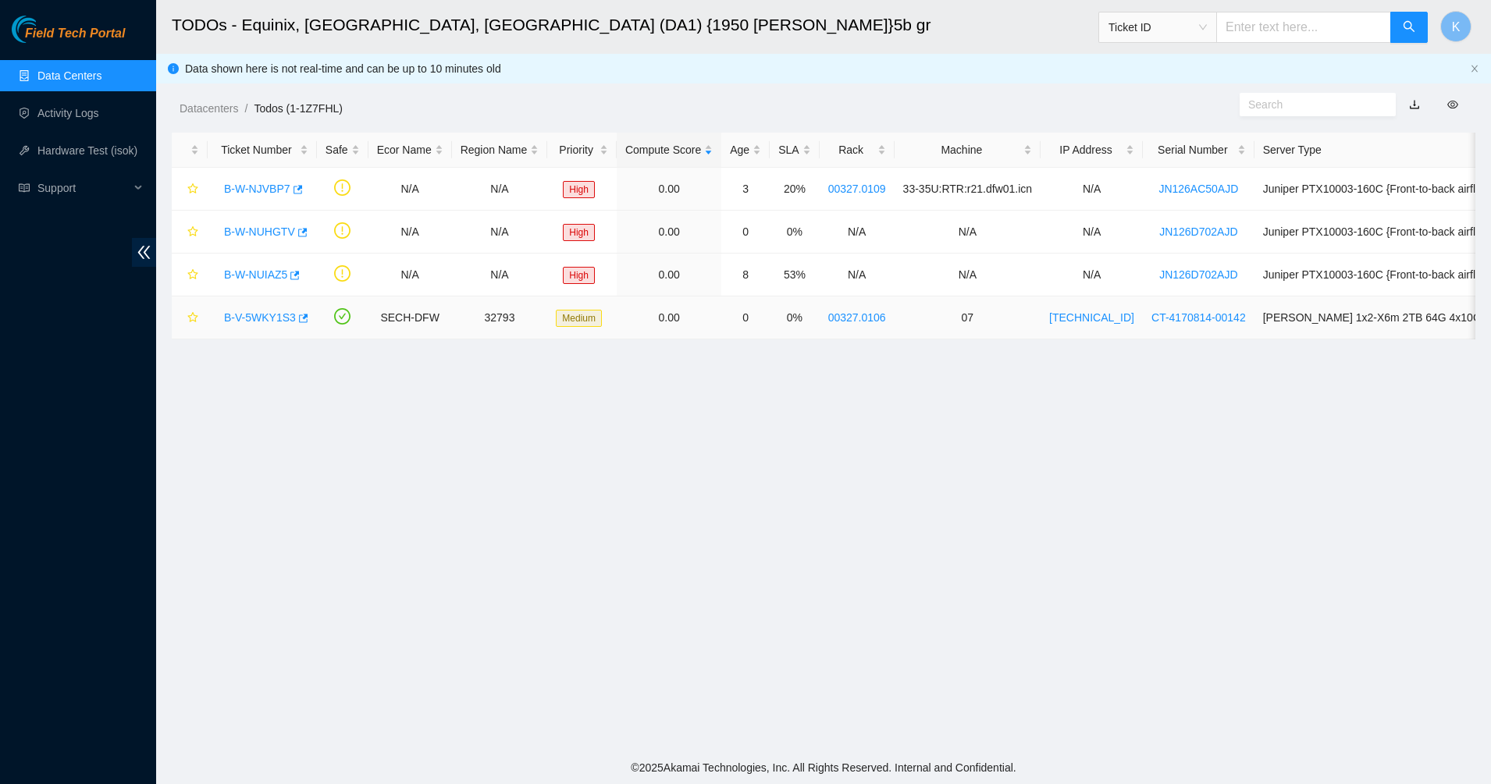
click at [248, 314] on link "B-V-5WKY1S3" at bounding box center [260, 317] width 72 height 12
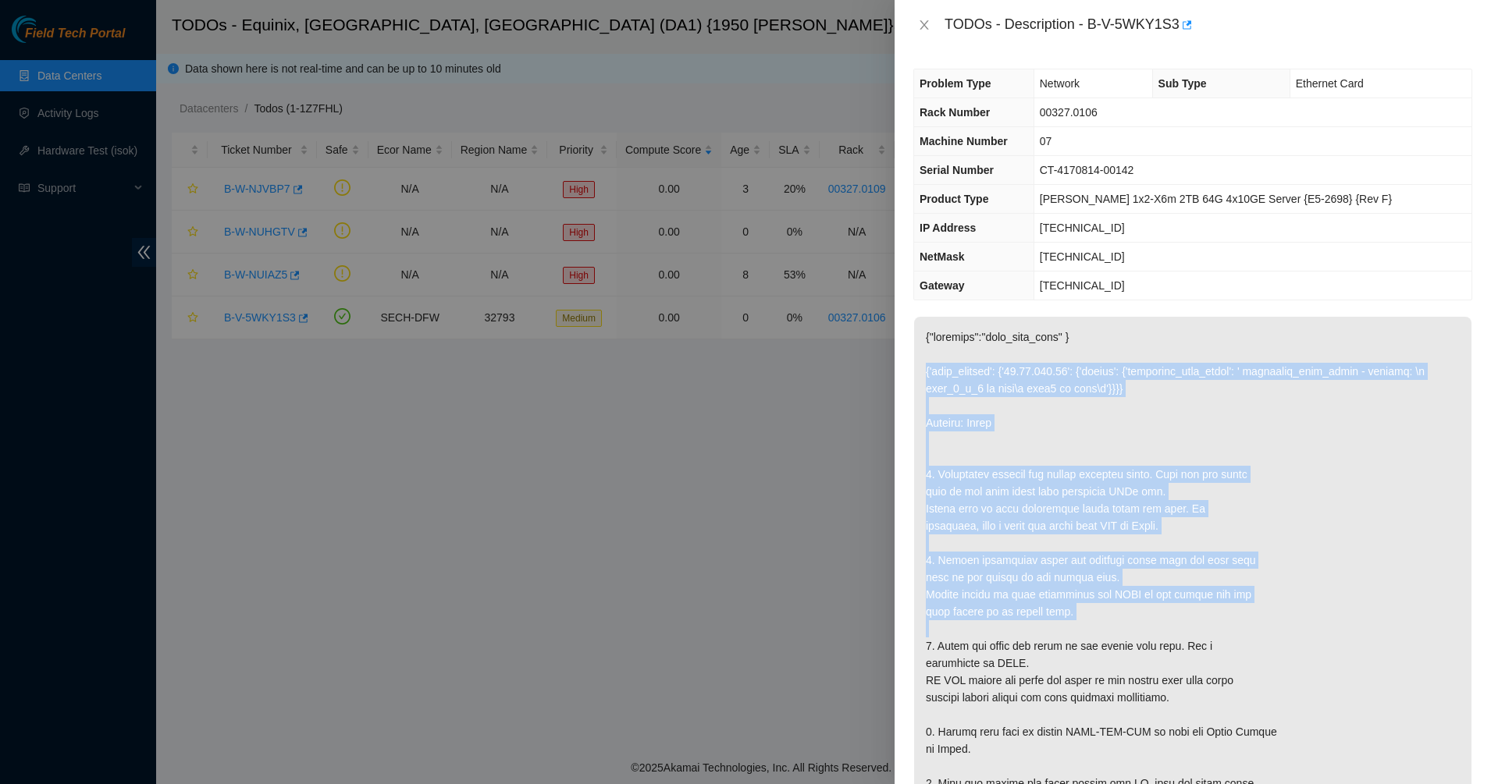
drag, startPoint x: 965, startPoint y: 346, endPoint x: 1277, endPoint y: 635, distance: 425.2
click at [1277, 635] on p at bounding box center [1192, 775] width 557 height 916
drag, startPoint x: 1277, startPoint y: 635, endPoint x: 1233, endPoint y: 615, distance: 48.2
click at [1275, 634] on p at bounding box center [1192, 775] width 557 height 916
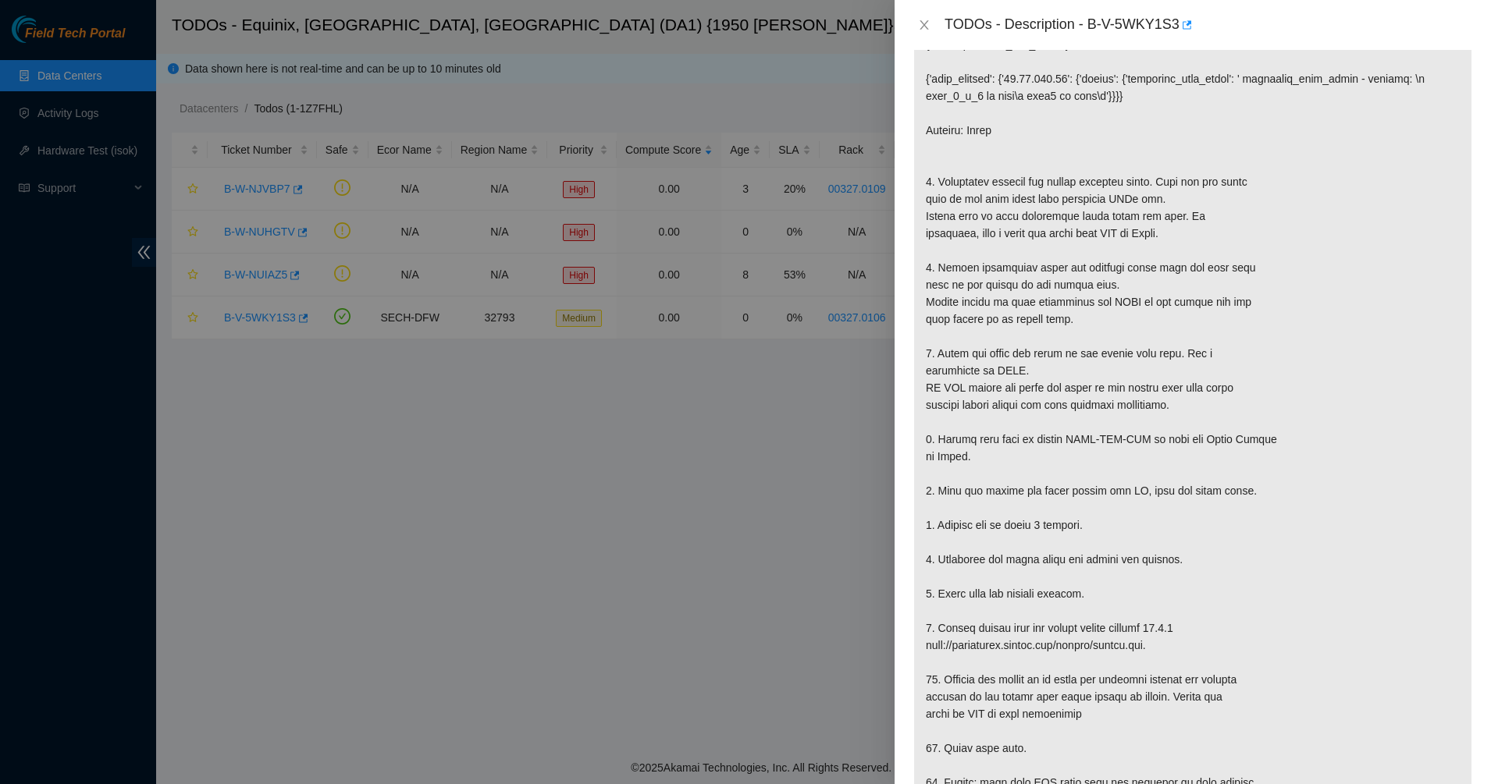
click at [1135, 511] on p at bounding box center [1192, 482] width 557 height 916
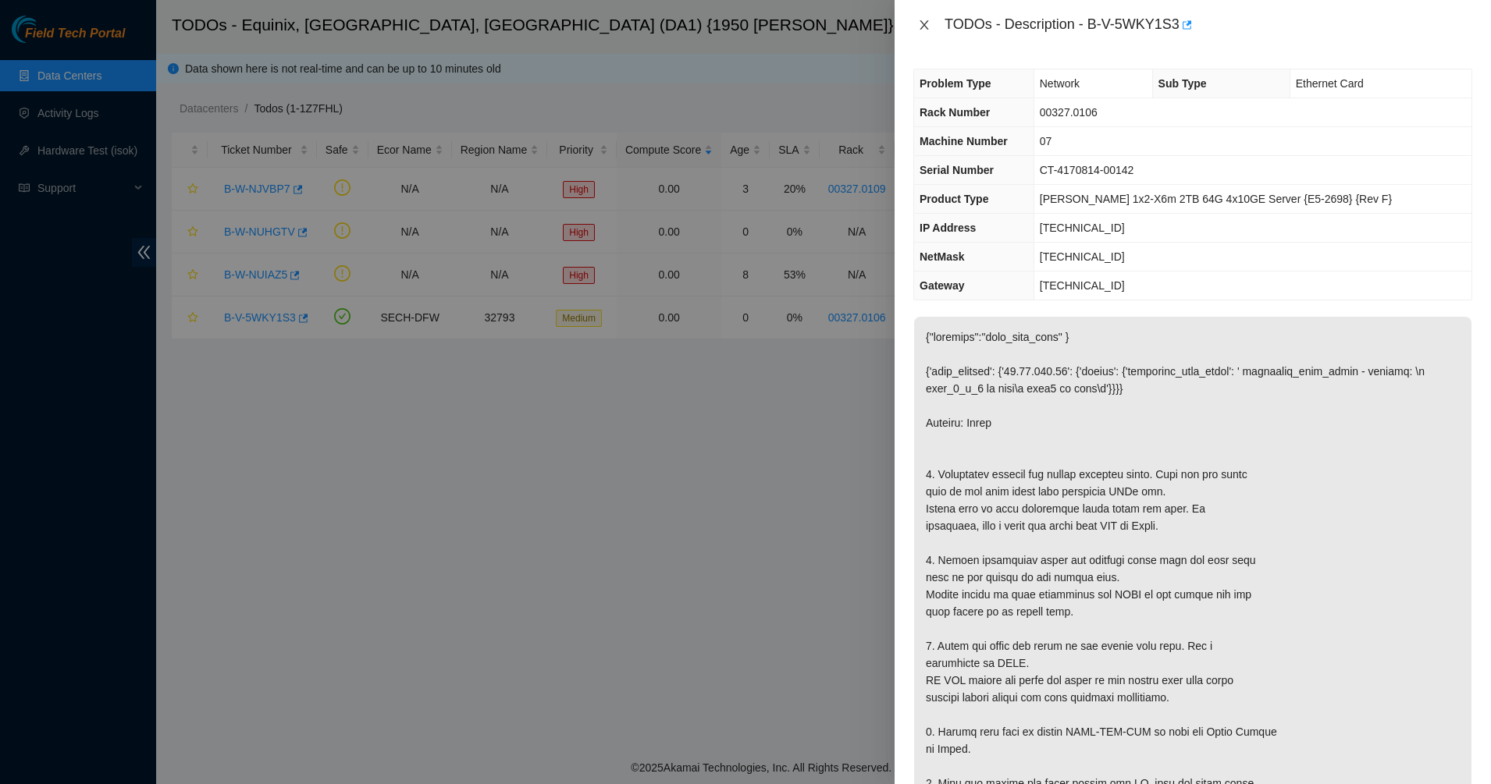
click at [915, 26] on button "Close" at bounding box center [924, 25] width 22 height 15
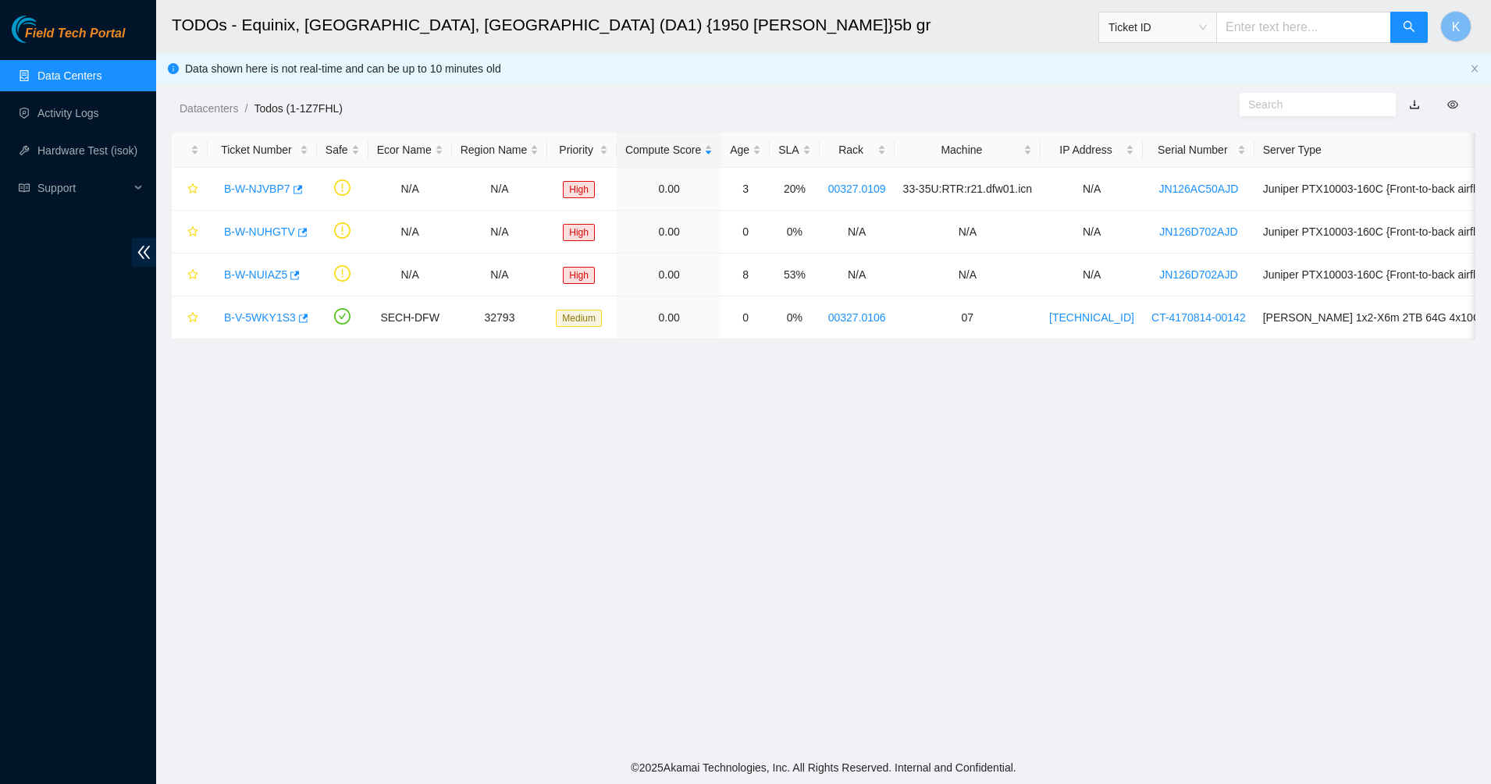
drag, startPoint x: 978, startPoint y: 547, endPoint x: 1434, endPoint y: 492, distance: 459.0
click at [985, 545] on main "TODOs - Equinix, [GEOGRAPHIC_DATA], [GEOGRAPHIC_DATA] (DA1) {1950 [PERSON_NAME]…" at bounding box center [823, 375] width 1334 height 751
click at [582, 485] on main "TODOs - Equinix, [GEOGRAPHIC_DATA], [GEOGRAPHIC_DATA] (DA1) {1950 [PERSON_NAME]…" at bounding box center [823, 375] width 1334 height 751
click at [259, 275] on link "B-W-NUIAZ5" at bounding box center [255, 274] width 63 height 12
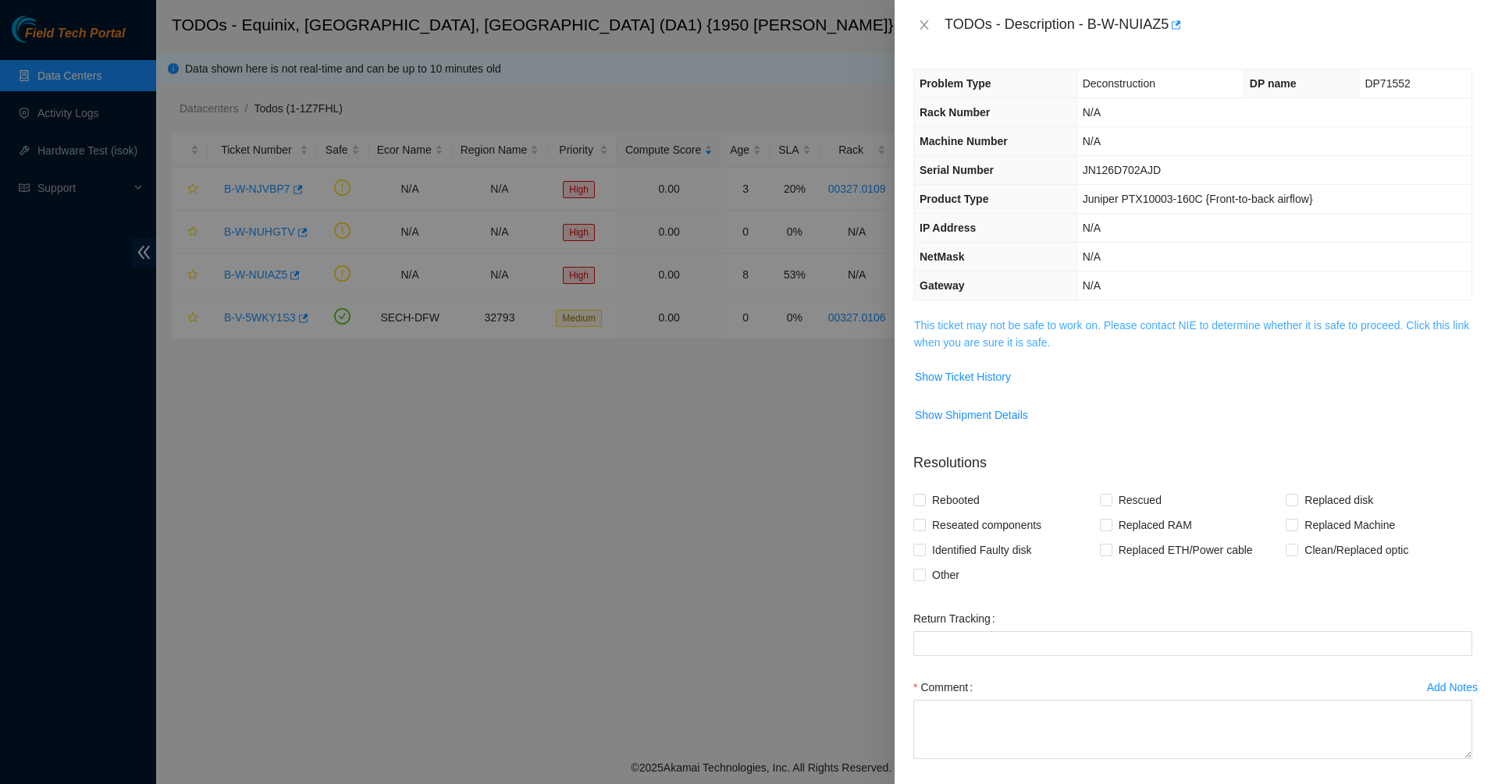
click at [1001, 346] on link "This ticket may not be safe to work on. Please contact NIE to determine whether…" at bounding box center [1191, 334] width 555 height 30
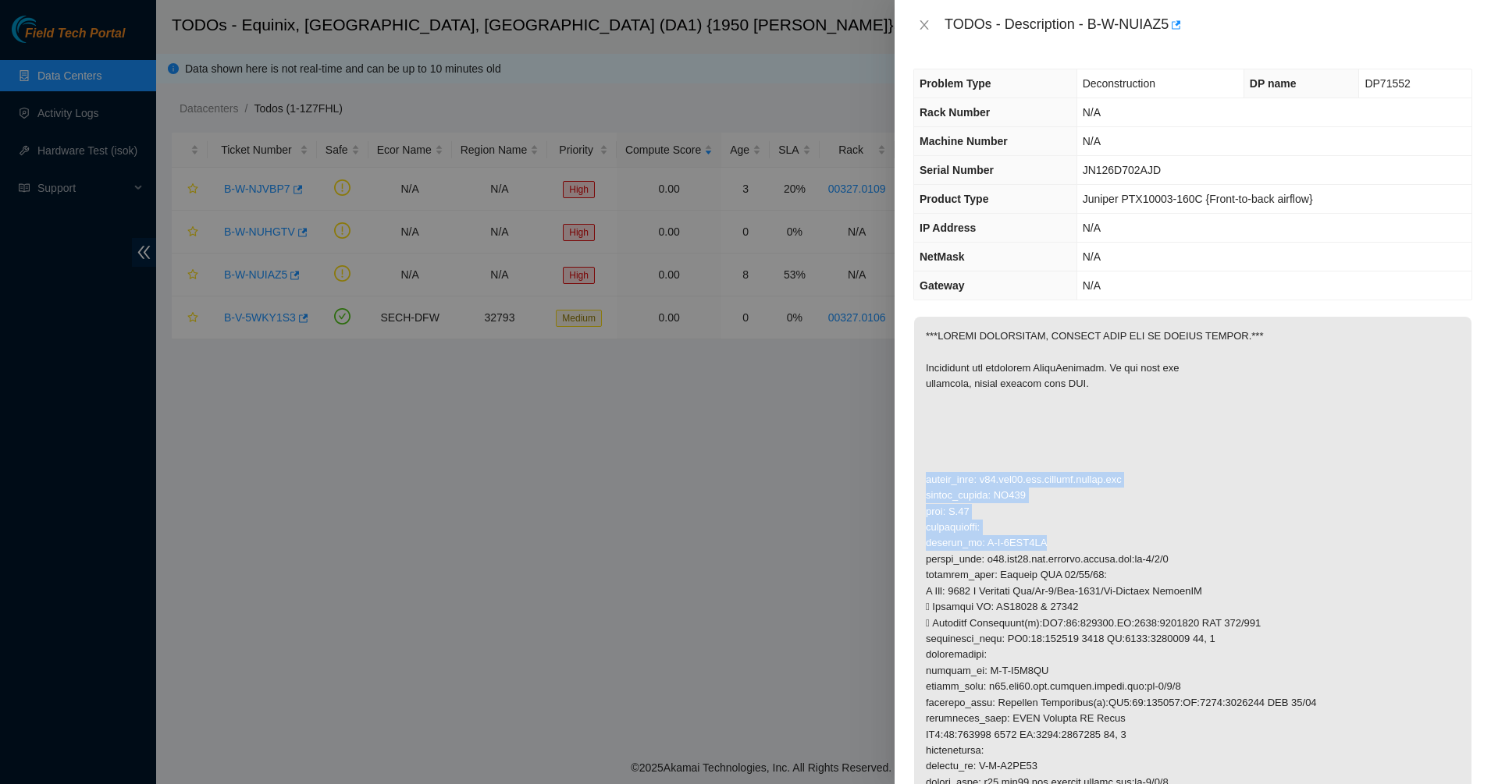
drag, startPoint x: 998, startPoint y: 459, endPoint x: 1139, endPoint y: 537, distance: 161.4
click at [1139, 537] on p at bounding box center [1192, 623] width 557 height 613
click at [1139, 538] on p at bounding box center [1192, 623] width 557 height 613
click at [1018, 392] on p at bounding box center [1192, 623] width 557 height 613
drag, startPoint x: 992, startPoint y: 381, endPoint x: 1064, endPoint y: 539, distance: 174.2
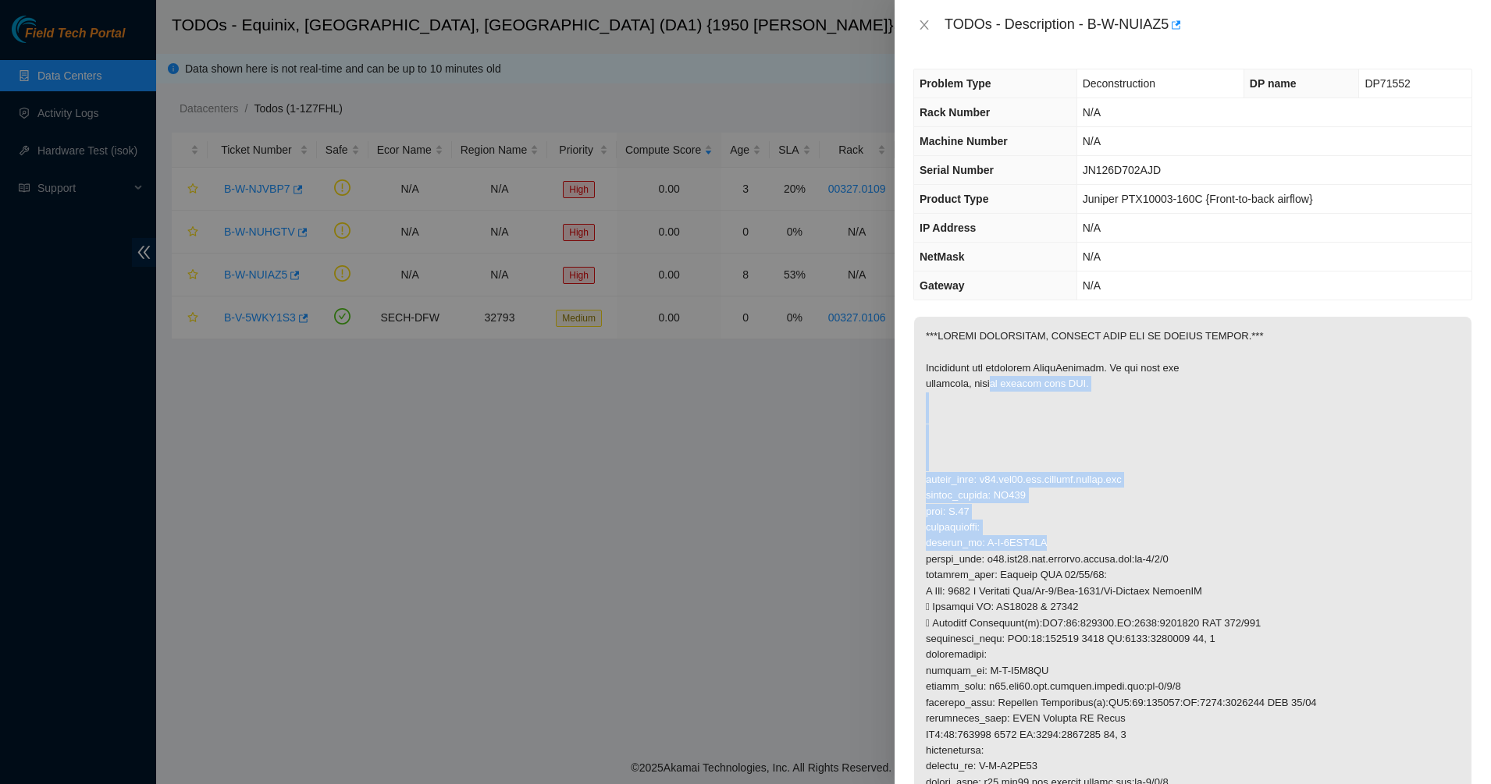
click at [1064, 539] on p at bounding box center [1192, 623] width 557 height 613
click at [970, 491] on p at bounding box center [1192, 623] width 557 height 613
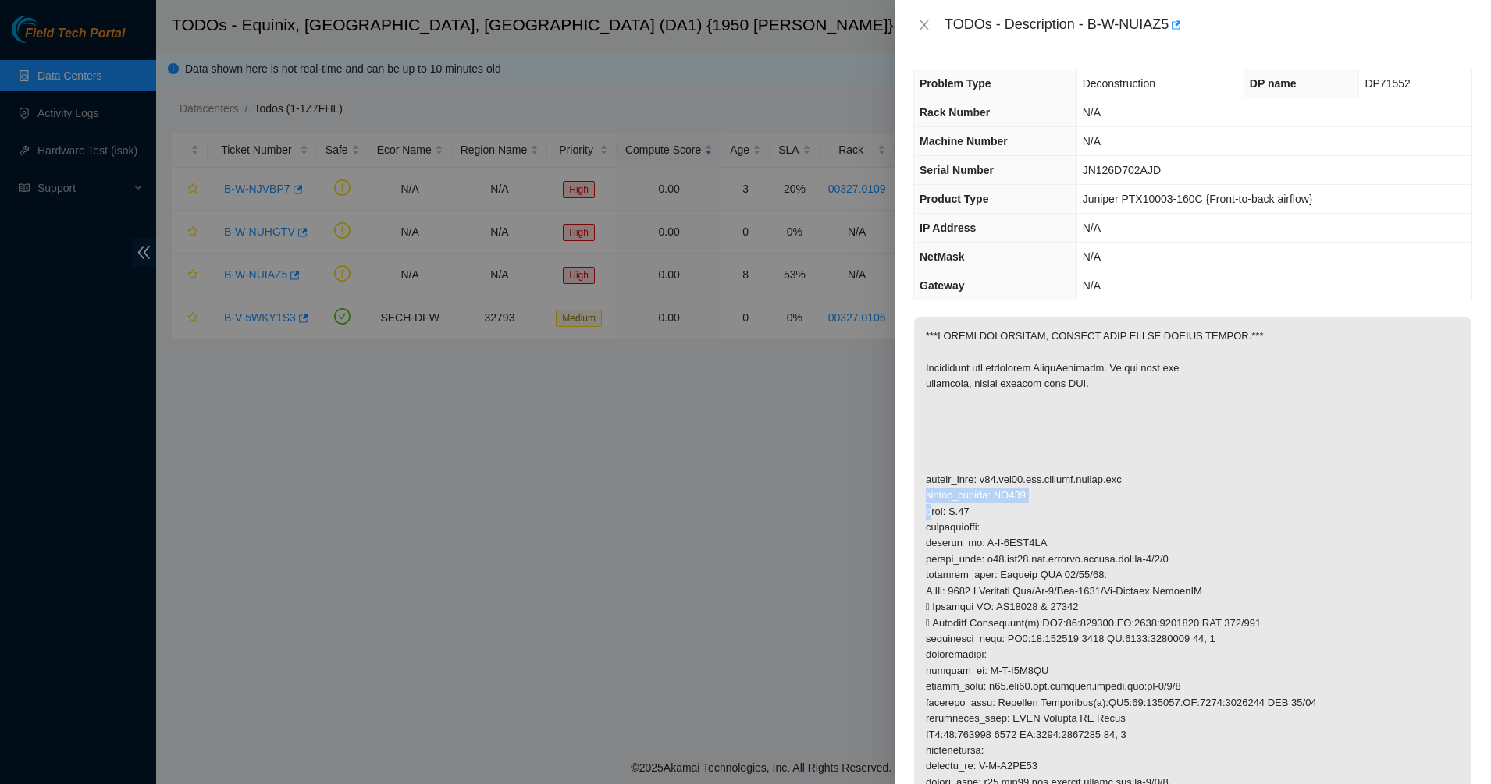
click at [962, 499] on p at bounding box center [1192, 623] width 557 height 613
click at [955, 510] on p at bounding box center [1192, 623] width 557 height 613
click at [1055, 506] on p at bounding box center [1192, 623] width 557 height 613
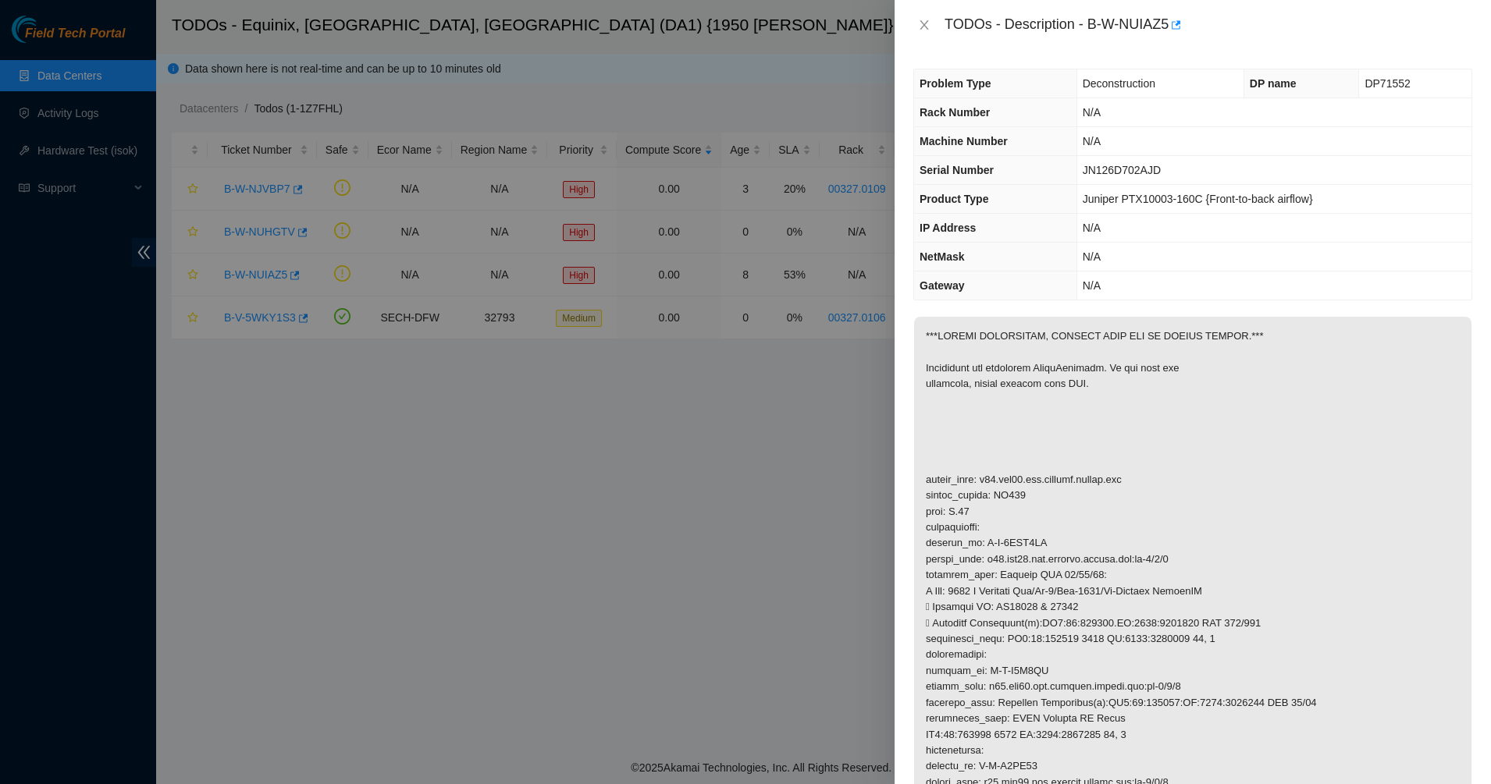
click at [959, 542] on p at bounding box center [1192, 623] width 557 height 613
click at [994, 560] on p at bounding box center [1192, 623] width 557 height 613
drag, startPoint x: 937, startPoint y: 561, endPoint x: 1172, endPoint y: 575, distance: 235.3
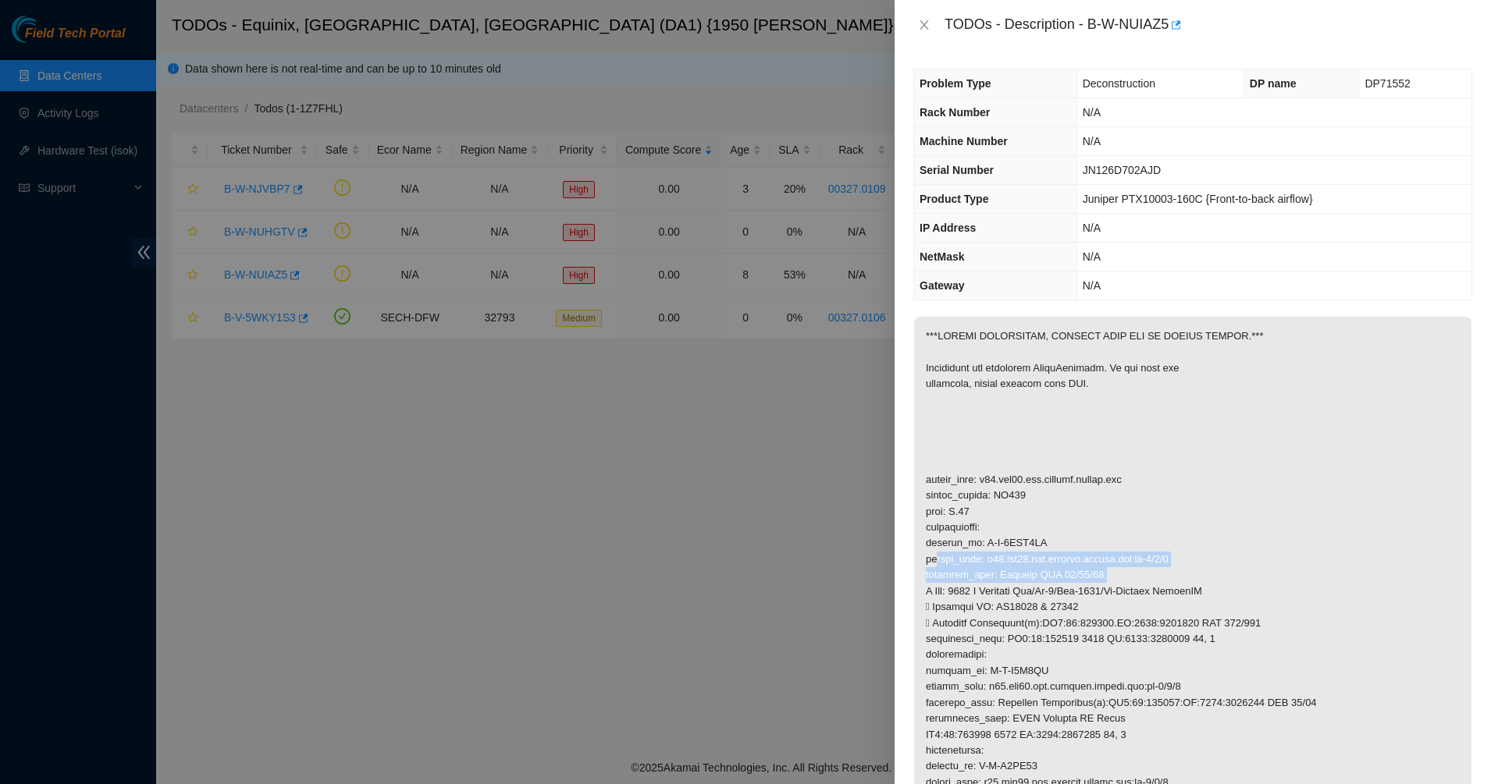
click at [1172, 575] on p at bounding box center [1192, 623] width 557 height 613
click at [1103, 582] on p at bounding box center [1192, 623] width 557 height 613
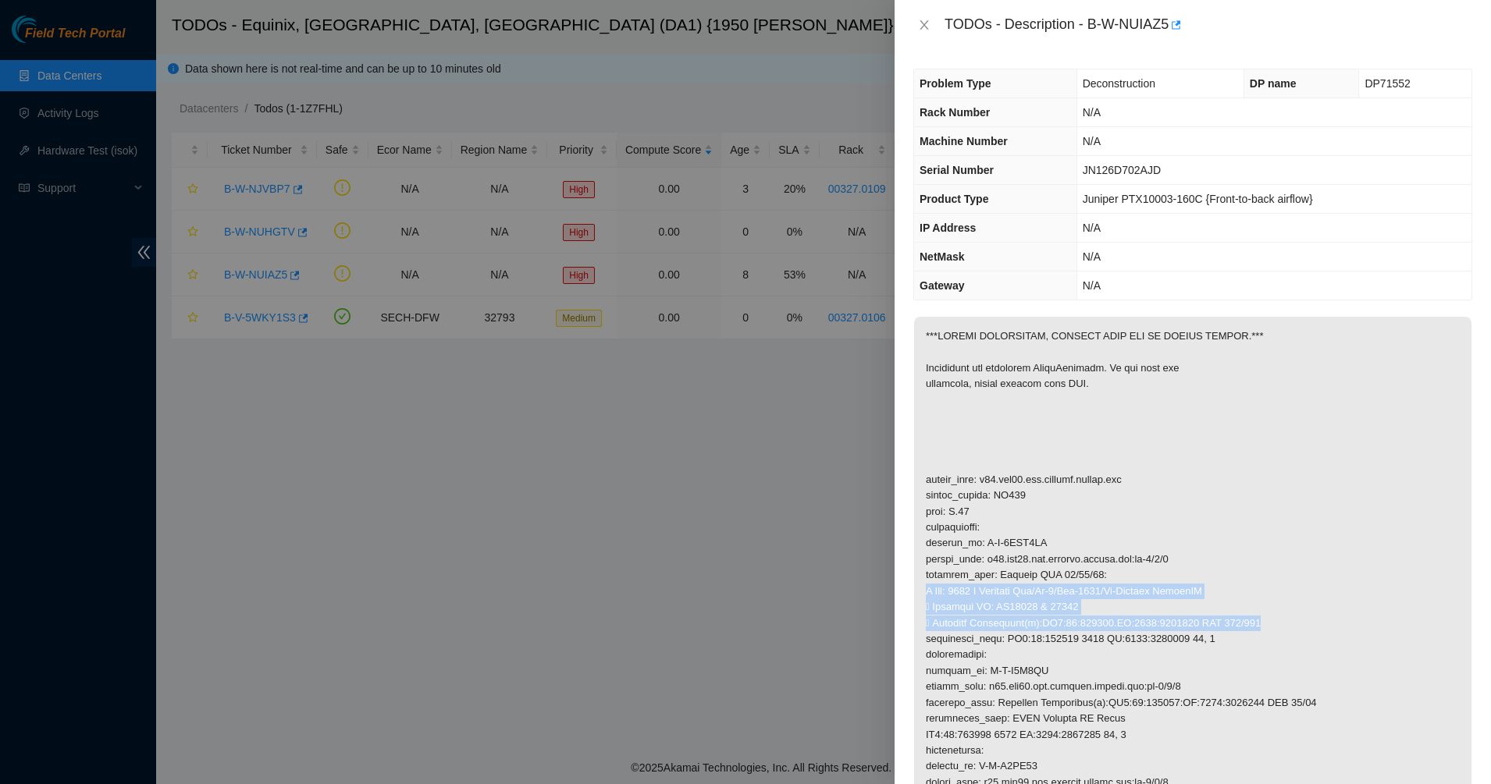
drag, startPoint x: 927, startPoint y: 592, endPoint x: 1261, endPoint y: 620, distance: 335.2
click at [1261, 620] on p at bounding box center [1192, 623] width 557 height 613
click at [1025, 633] on p at bounding box center [1192, 623] width 557 height 613
drag, startPoint x: 1018, startPoint y: 624, endPoint x: 1046, endPoint y: 624, distance: 28.1
click at [1046, 624] on p at bounding box center [1192, 623] width 557 height 613
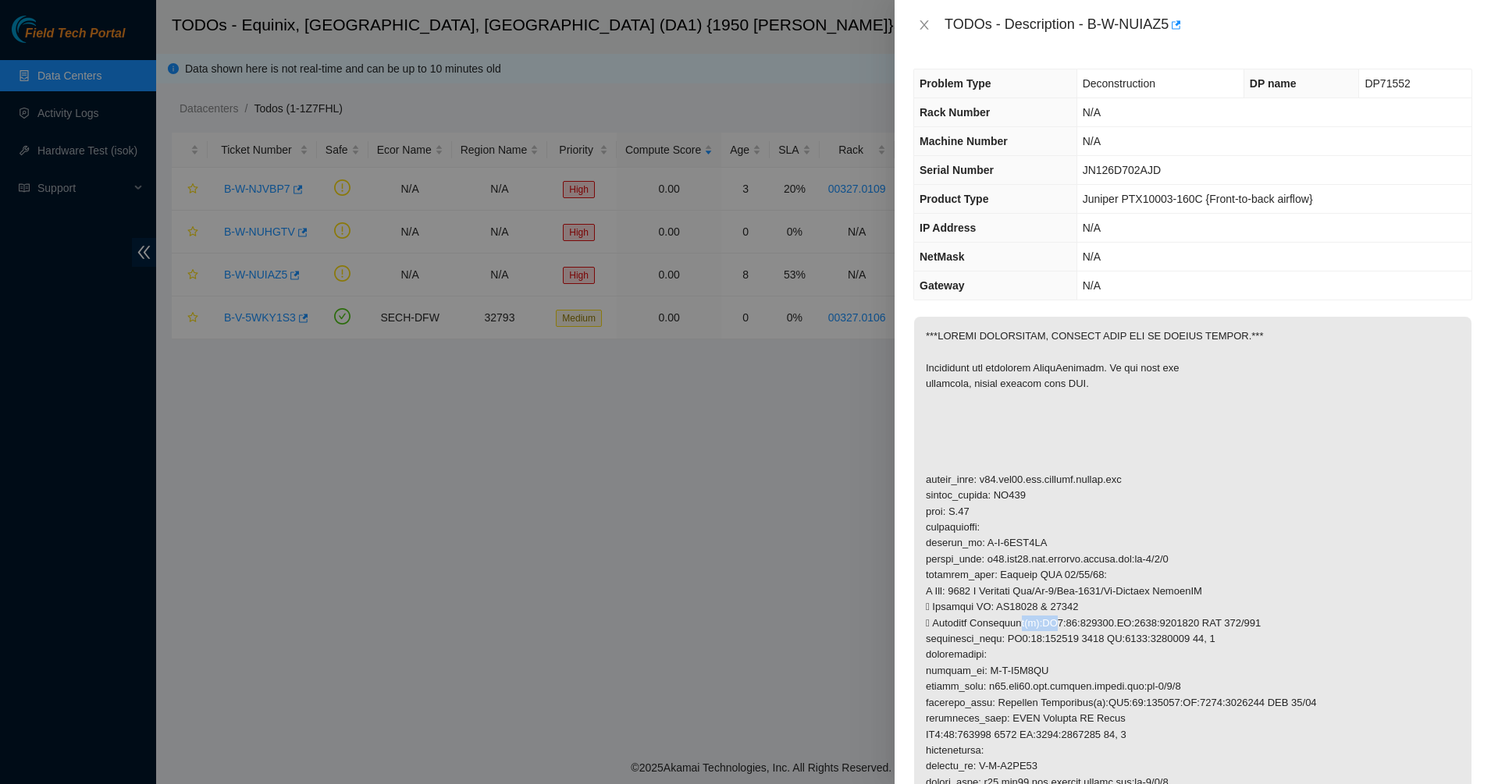
click at [1046, 624] on p at bounding box center [1192, 623] width 557 height 613
drag, startPoint x: 1031, startPoint y: 624, endPoint x: 1232, endPoint y: 634, distance: 201.6
click at [1232, 634] on p at bounding box center [1192, 623] width 557 height 613
click at [1215, 639] on p at bounding box center [1192, 623] width 557 height 613
drag, startPoint x: 1215, startPoint y: 639, endPoint x: 961, endPoint y: 658, distance: 255.1
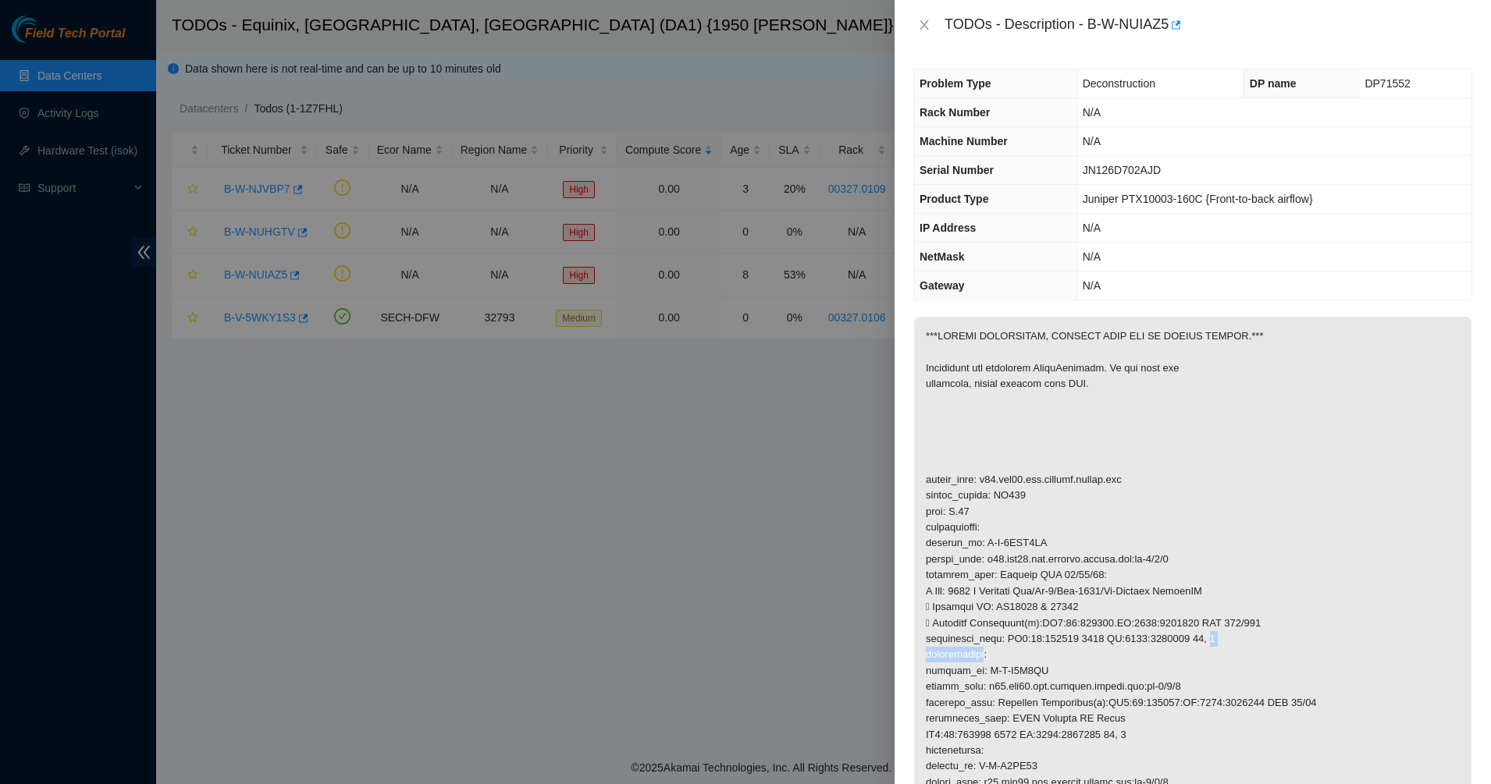
click at [961, 658] on p at bounding box center [1192, 623] width 557 height 613
click at [987, 655] on p at bounding box center [1192, 623] width 557 height 613
click at [1073, 353] on p at bounding box center [1192, 623] width 557 height 613
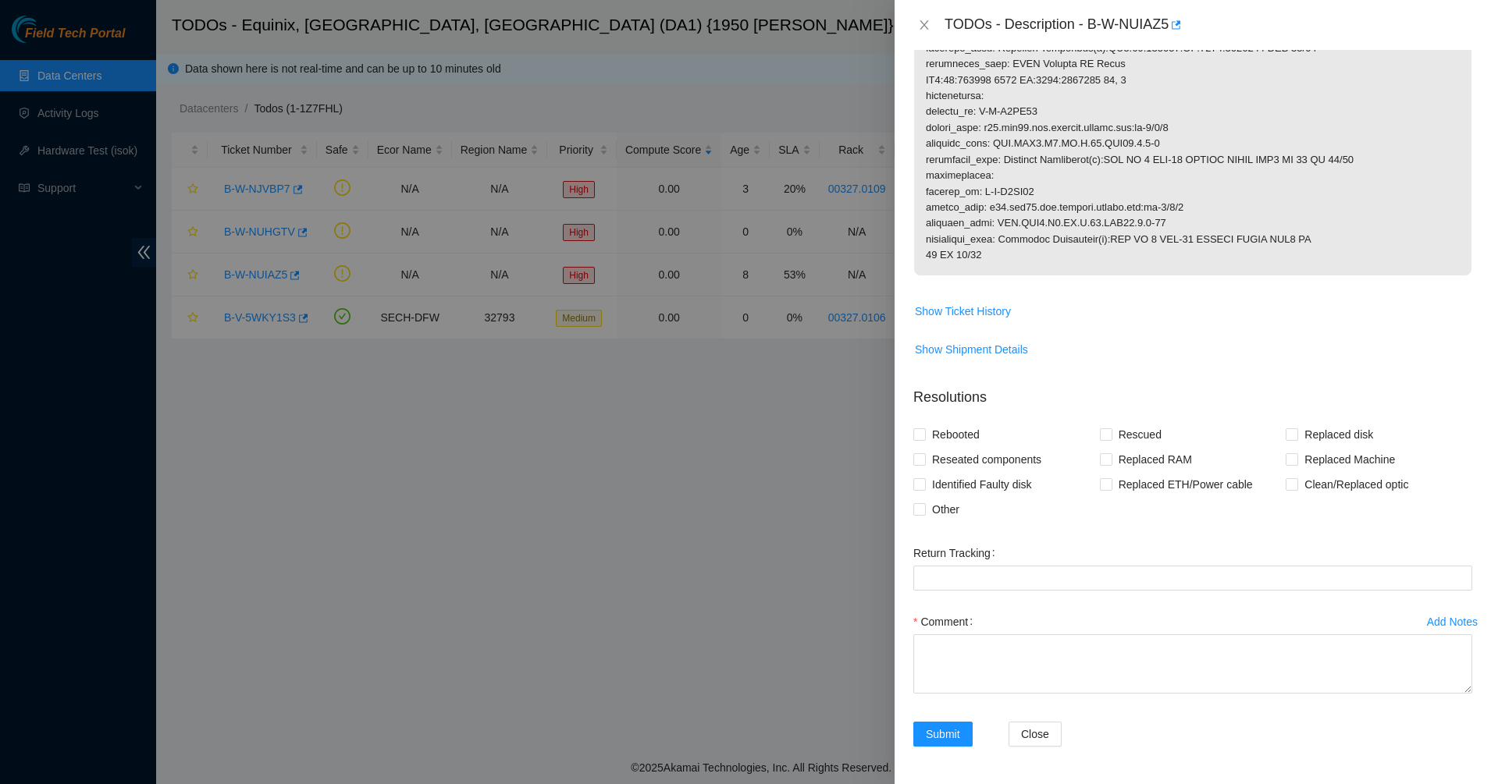
scroll to position [362, 0]
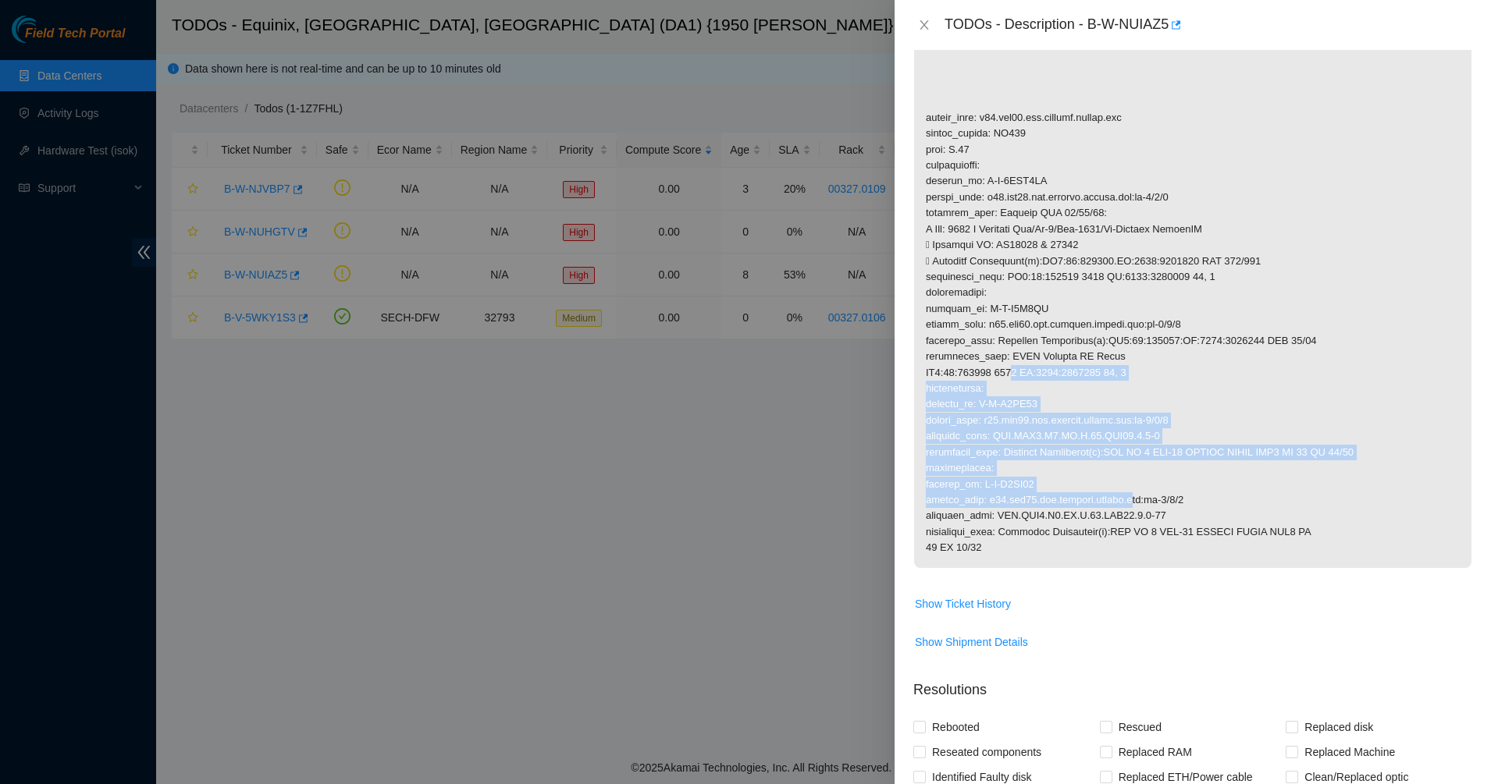
drag, startPoint x: 1117, startPoint y: 504, endPoint x: 1009, endPoint y: 360, distance: 180.6
click at [1009, 360] on p at bounding box center [1192, 261] width 557 height 613
drag, startPoint x: 1160, startPoint y: 528, endPoint x: 1167, endPoint y: 546, distance: 20.3
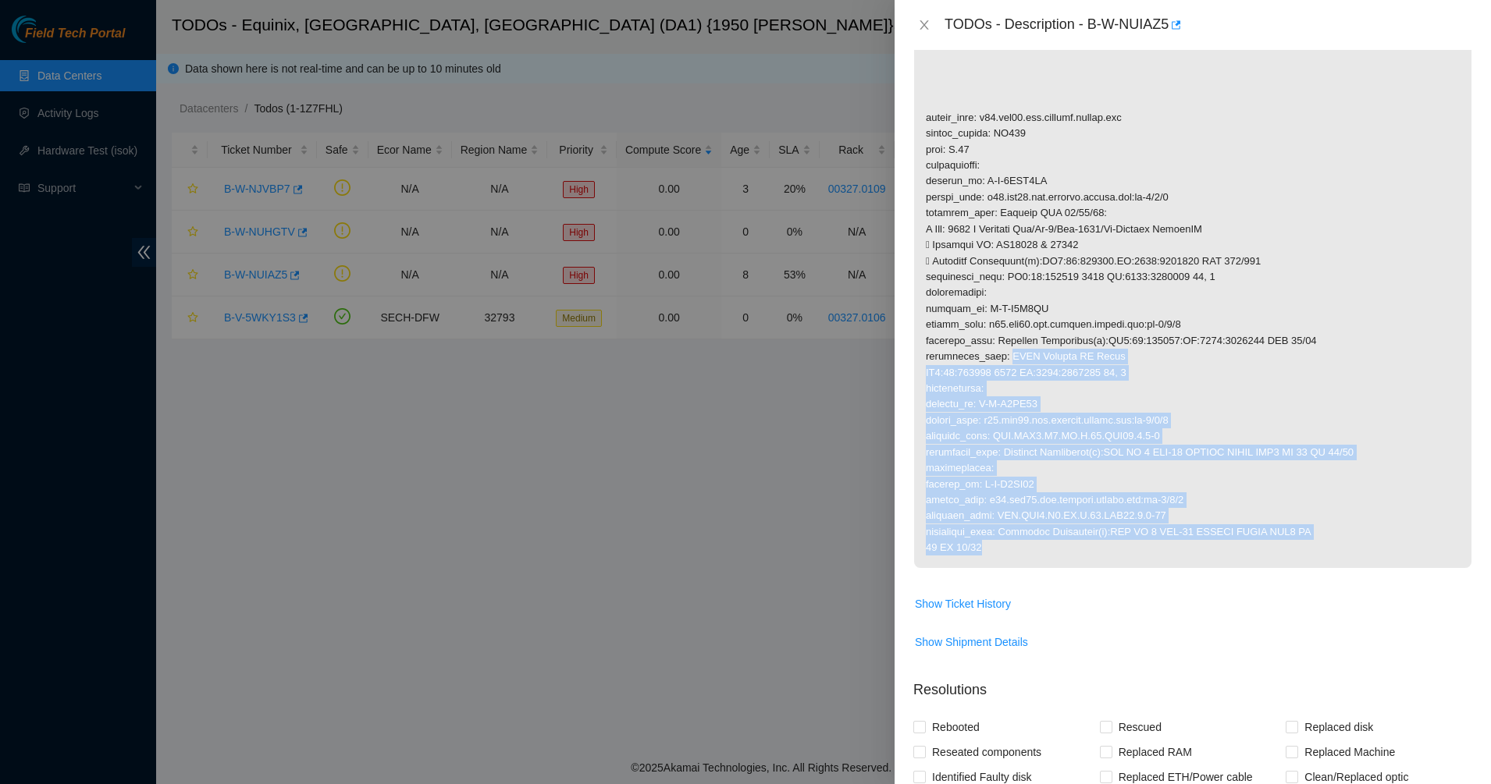
click at [1167, 546] on p at bounding box center [1192, 261] width 557 height 613
click at [1167, 547] on p at bounding box center [1192, 261] width 557 height 613
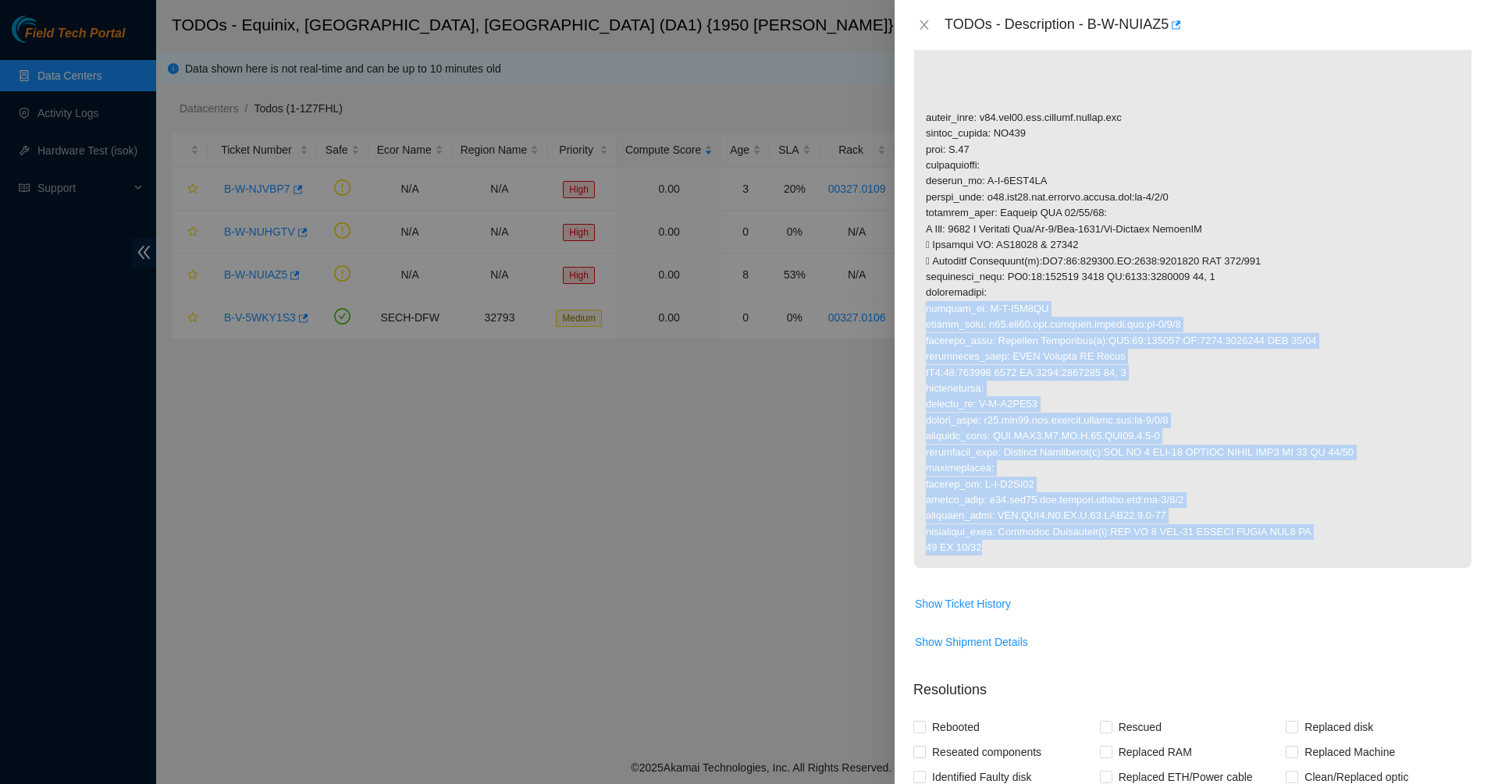
drag, startPoint x: 1167, startPoint y: 546, endPoint x: 1022, endPoint y: 287, distance: 297.0
click at [1023, 287] on p at bounding box center [1192, 261] width 557 height 613
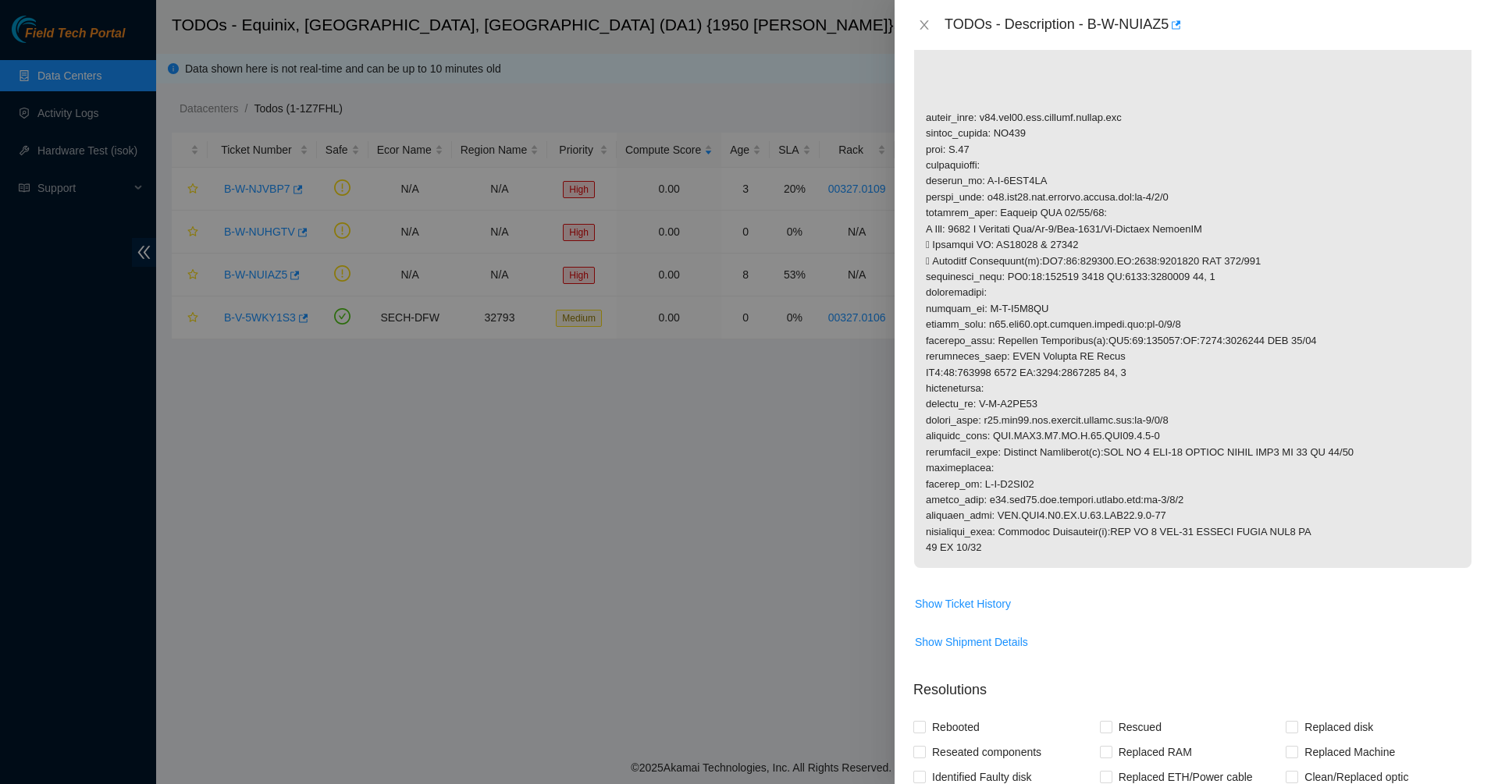
click at [1022, 287] on p at bounding box center [1192, 261] width 557 height 613
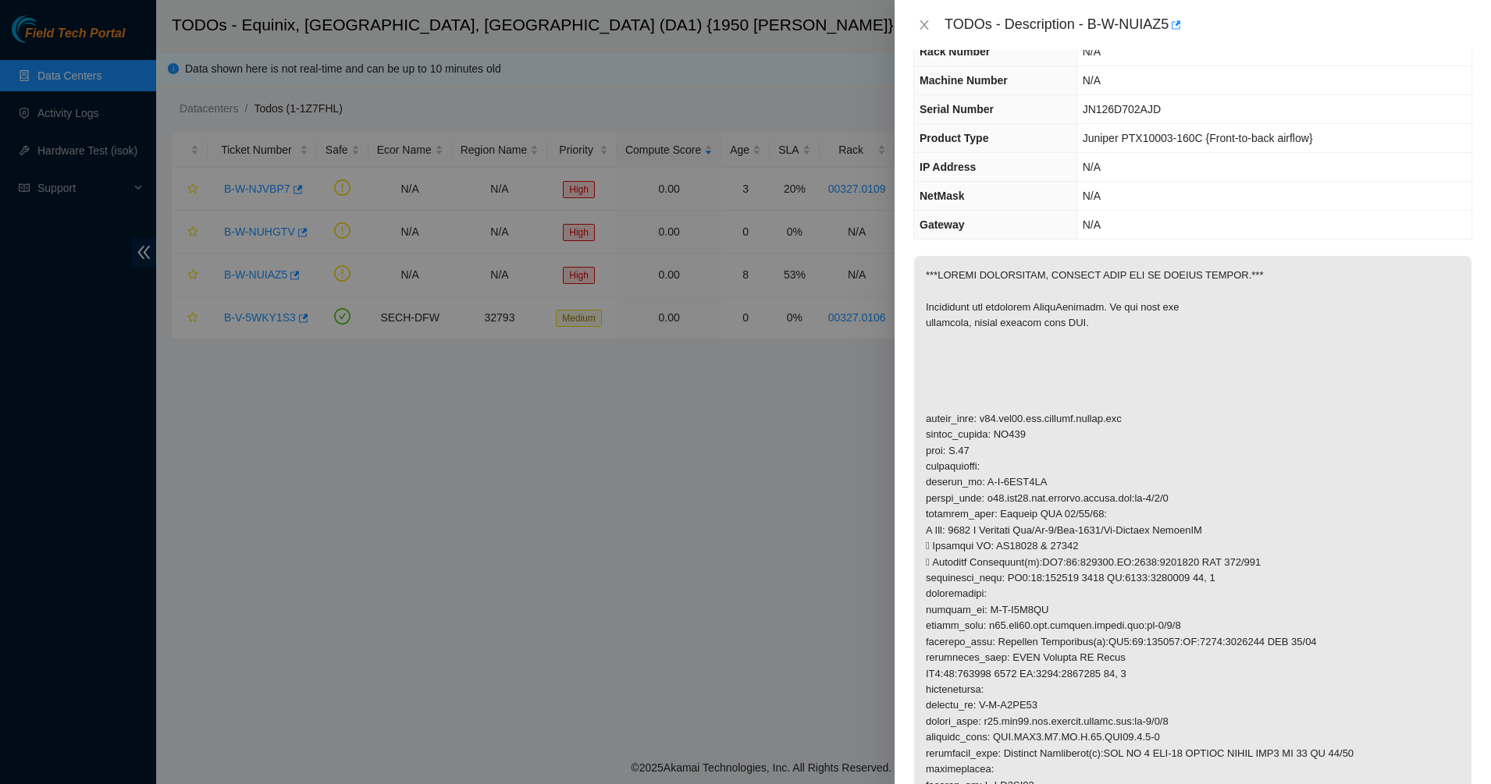
scroll to position [0, 0]
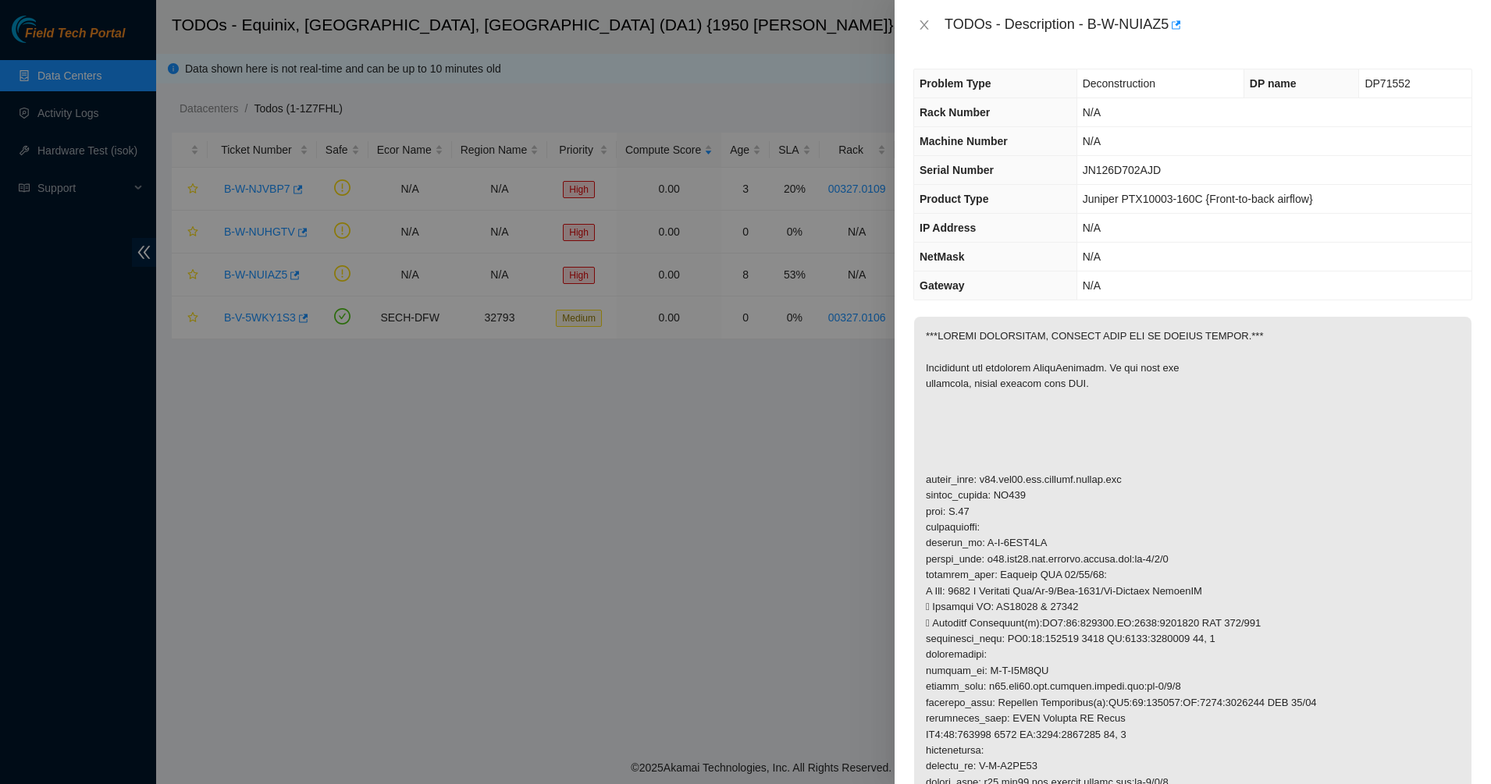
drag, startPoint x: 1066, startPoint y: 225, endPoint x: 1063, endPoint y: 217, distance: 8.4
click at [1066, 224] on th "IP Address" at bounding box center [995, 228] width 162 height 29
click at [922, 26] on icon "close" at bounding box center [924, 25] width 12 height 12
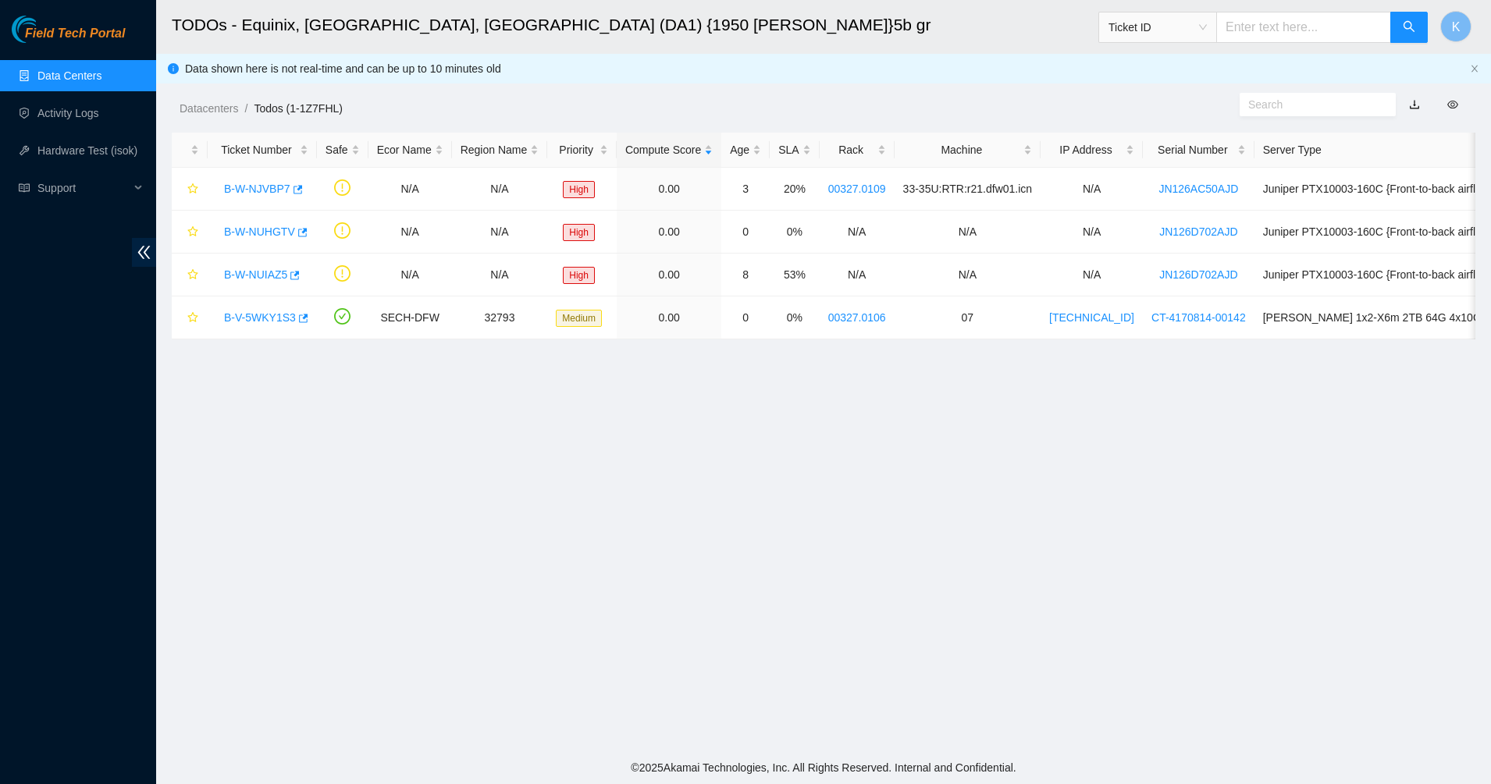
click at [816, 53] on header "TODOs - Equinix, [GEOGRAPHIC_DATA], [GEOGRAPHIC_DATA] (DA1) {1950 [PERSON_NAME]…" at bounding box center [901, 27] width 1491 height 54
drag, startPoint x: 1014, startPoint y: 451, endPoint x: 1025, endPoint y: 517, distance: 67.2
click at [1026, 517] on main "TODOs - Equinix, [GEOGRAPHIC_DATA], [GEOGRAPHIC_DATA] (DA1) {1950 [PERSON_NAME]…" at bounding box center [823, 375] width 1334 height 751
click at [1022, 519] on main "TODOs - Equinix, [GEOGRAPHIC_DATA], [GEOGRAPHIC_DATA] (DA1) {1950 [PERSON_NAME]…" at bounding box center [823, 375] width 1334 height 751
click at [89, 69] on link "Data Centers" at bounding box center [69, 75] width 64 height 12
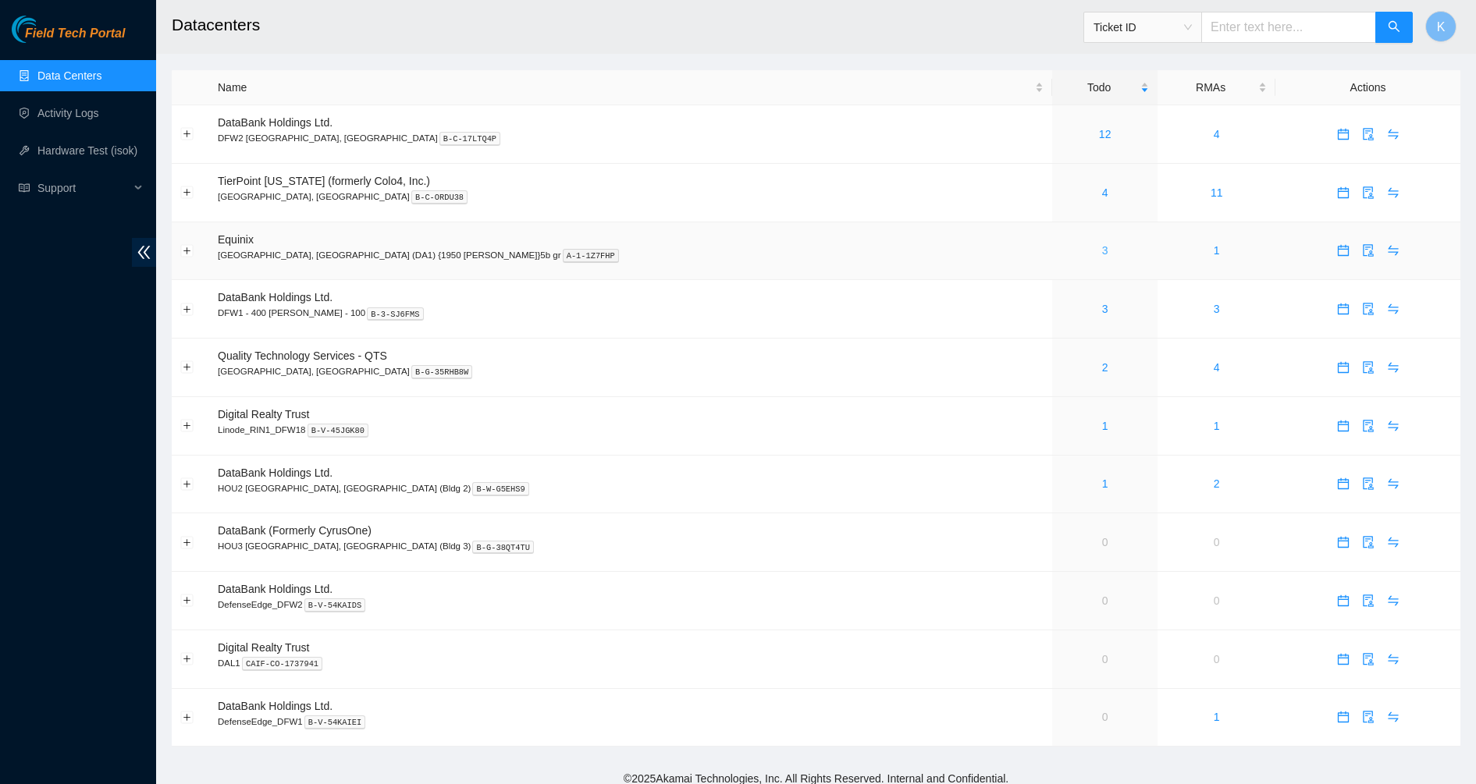
click at [1102, 250] on link "3" at bounding box center [1105, 250] width 6 height 12
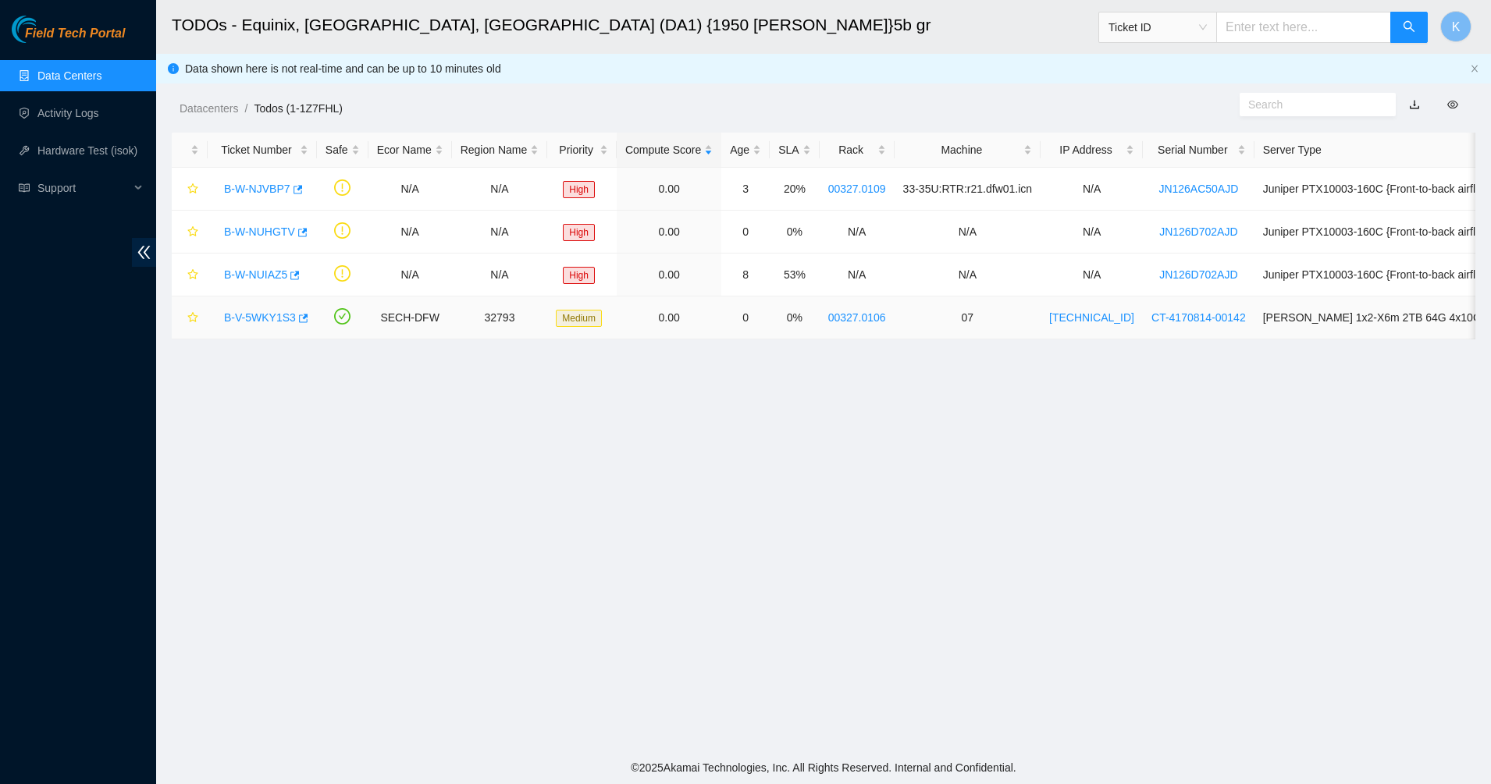
click at [271, 311] on link "B-V-5WKY1S3" at bounding box center [260, 317] width 72 height 12
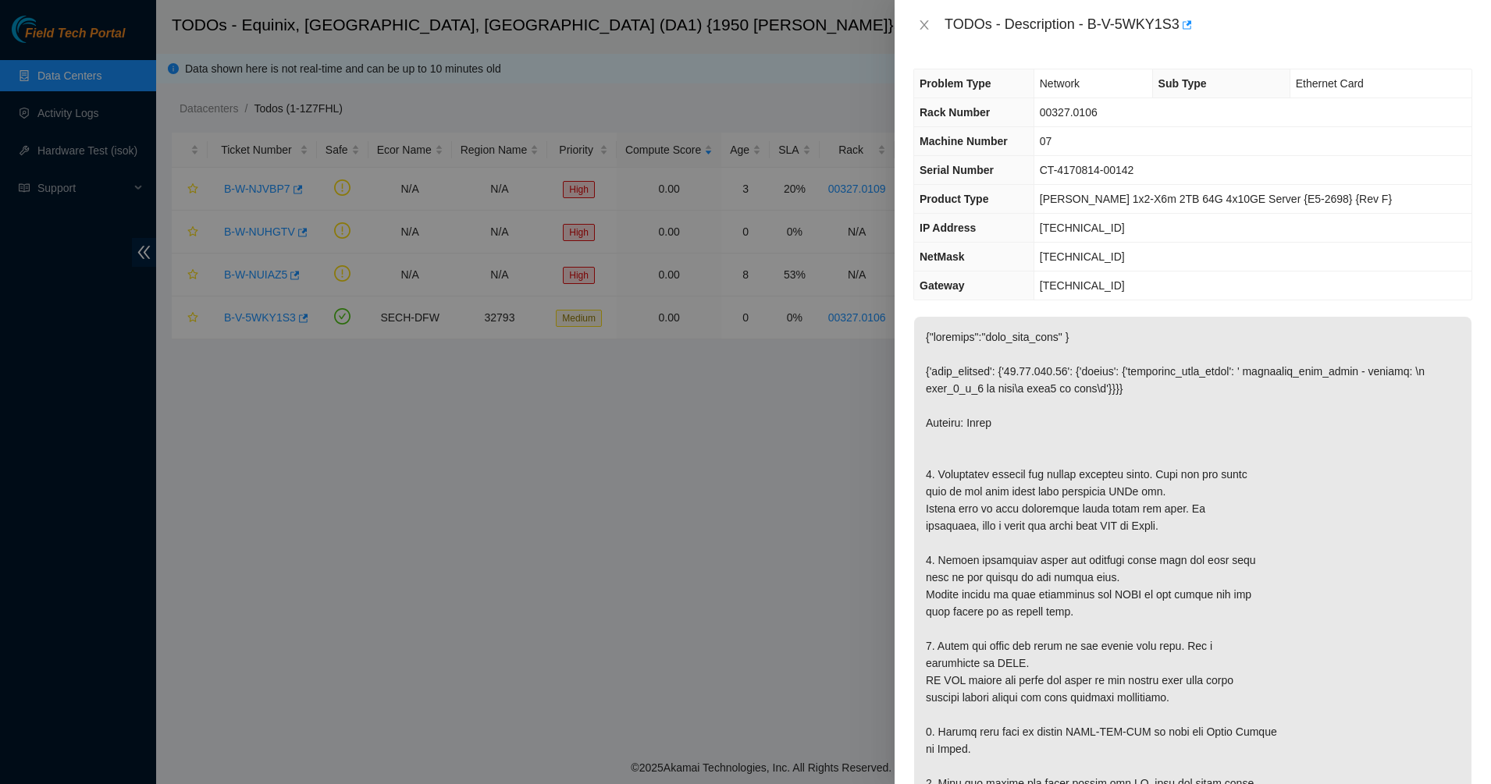
scroll to position [195, 0]
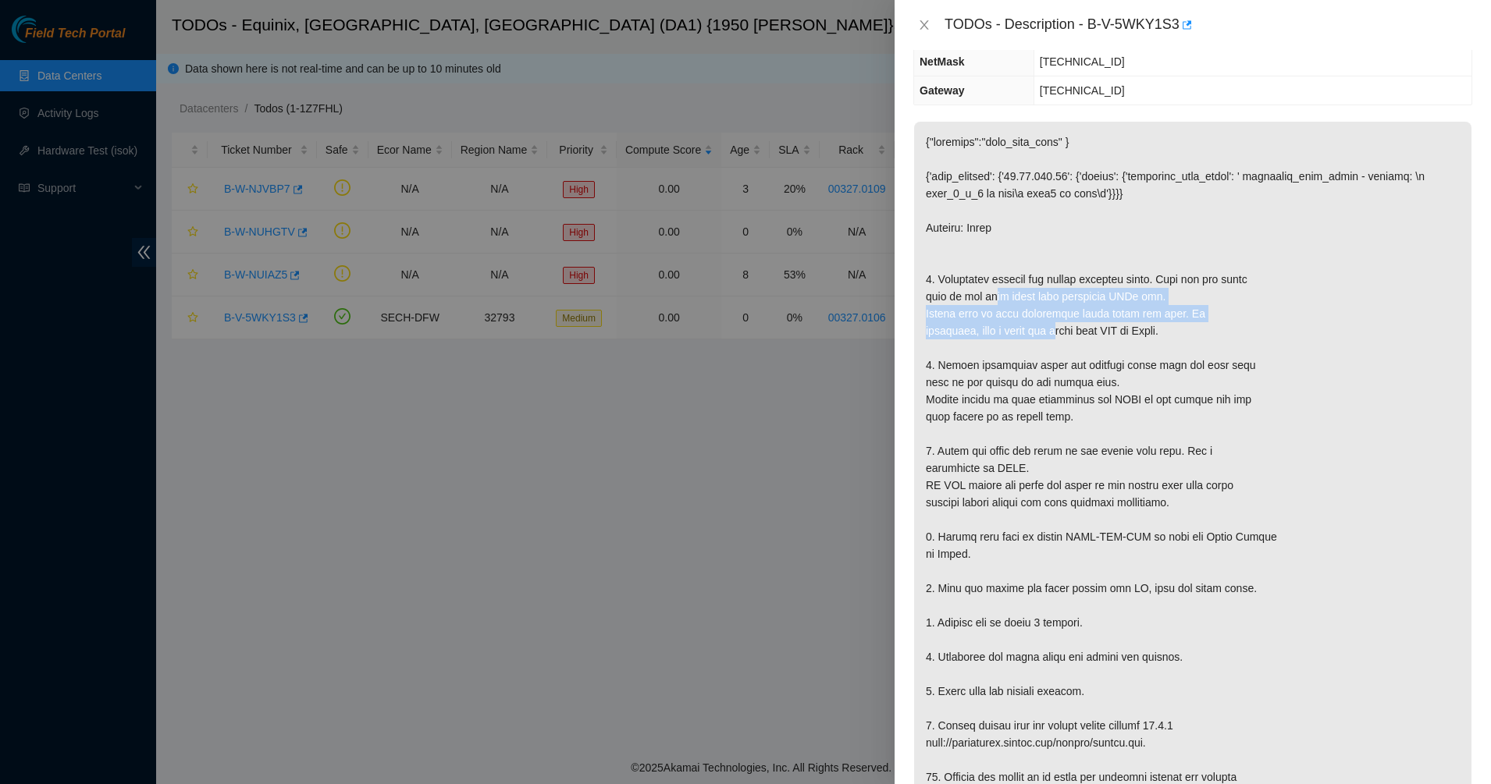
click at [1066, 331] on p at bounding box center [1192, 580] width 557 height 916
click at [1090, 359] on p at bounding box center [1192, 580] width 557 height 916
click at [925, 26] on icon "close" at bounding box center [923, 24] width 9 height 9
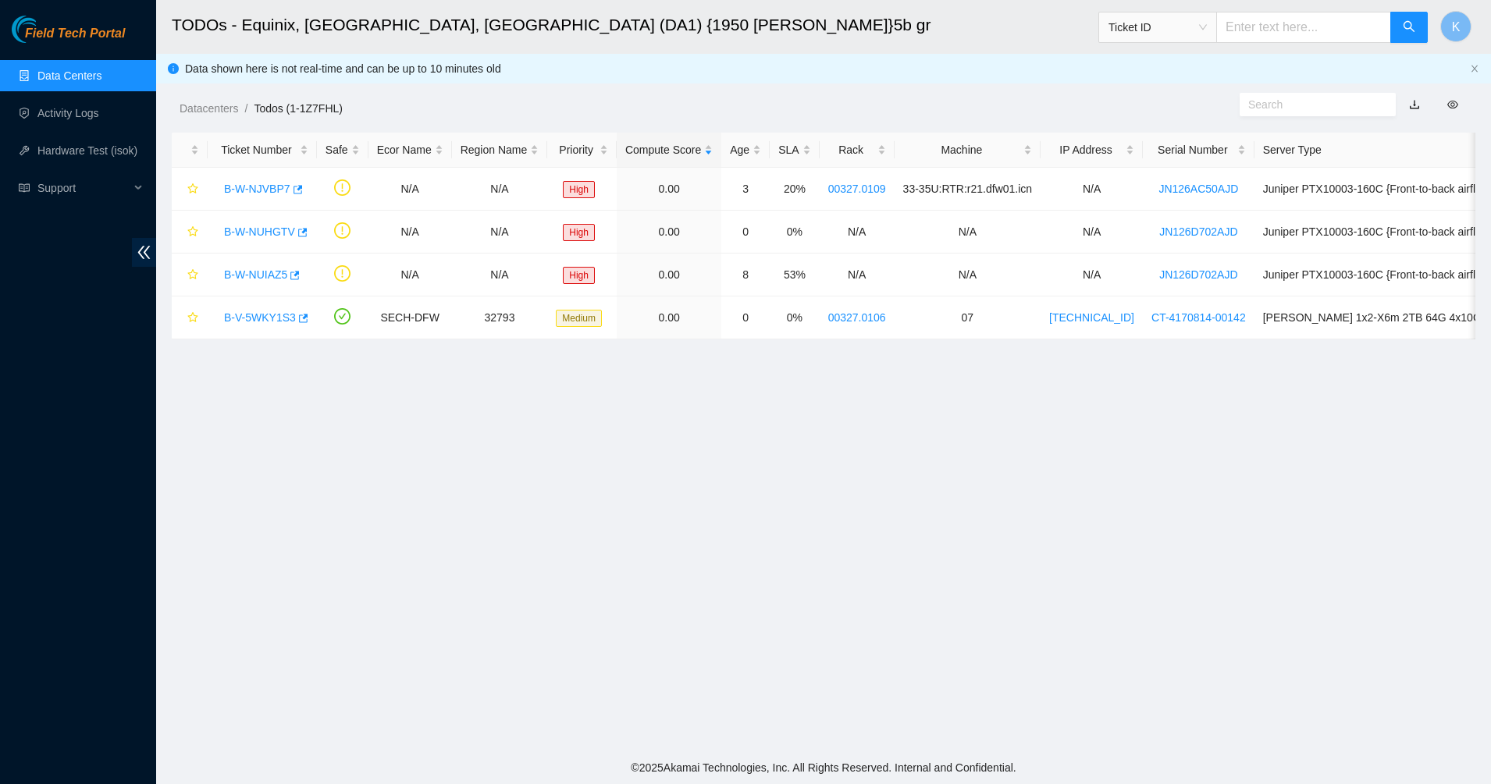
scroll to position [264, 0]
